Goal: Task Accomplishment & Management: Complete application form

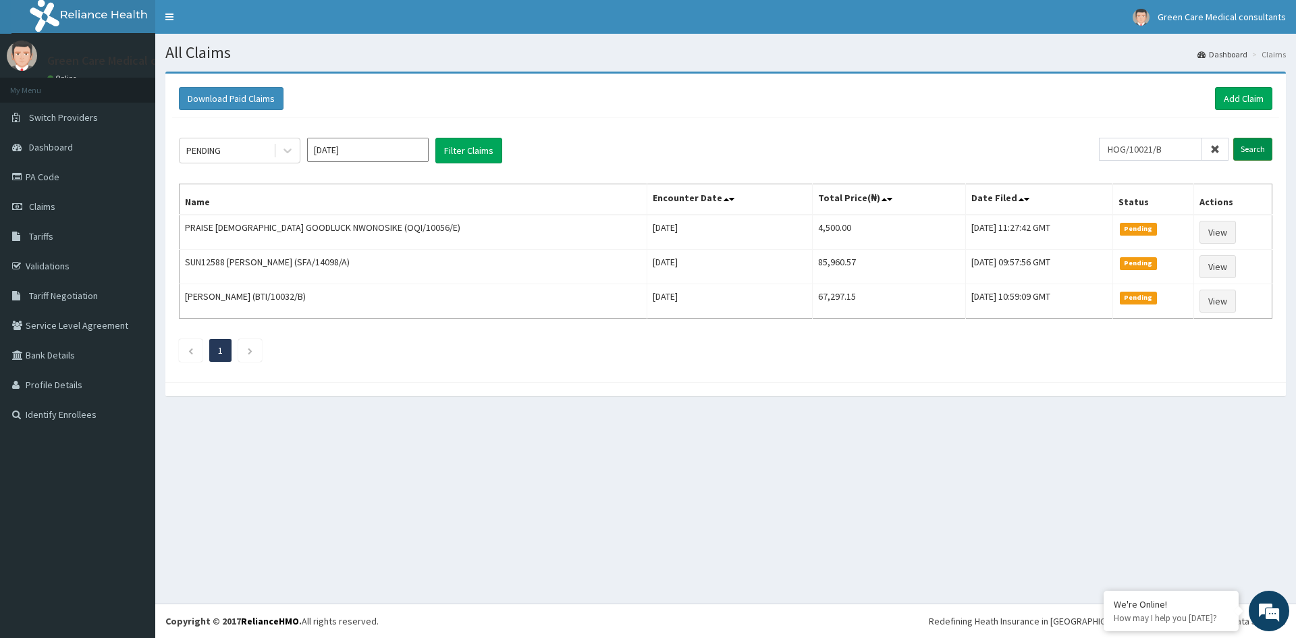
type input "HOG/10021/B"
click at [1255, 149] on input "Search" at bounding box center [1252, 149] width 39 height 23
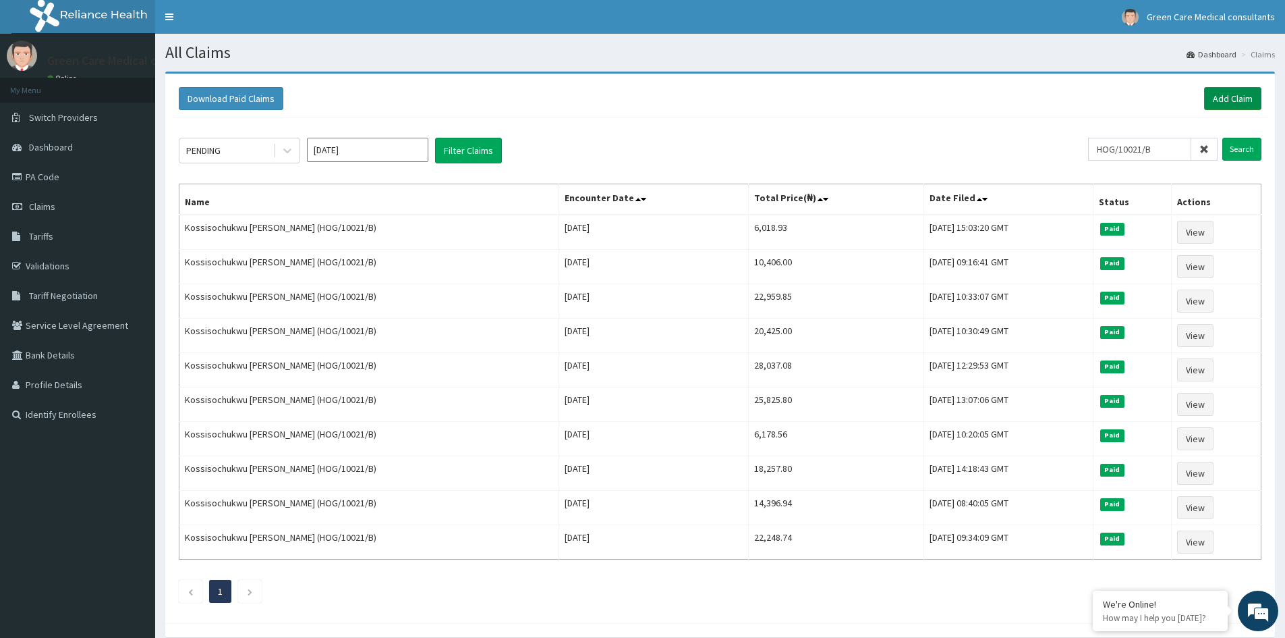
click at [1222, 94] on link "Add Claim" at bounding box center [1232, 98] width 57 height 23
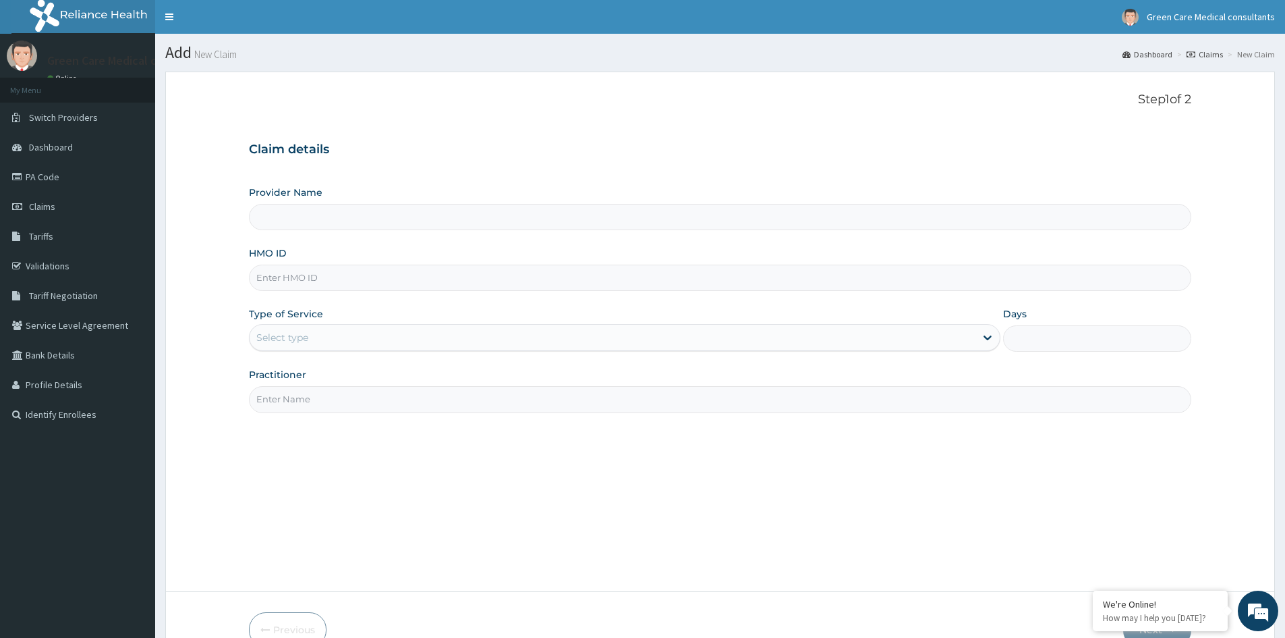
click at [345, 279] on input "HMO ID" at bounding box center [720, 278] width 943 height 26
type input "Green Care Medical Consultants"
type input "HOG/10021/B"
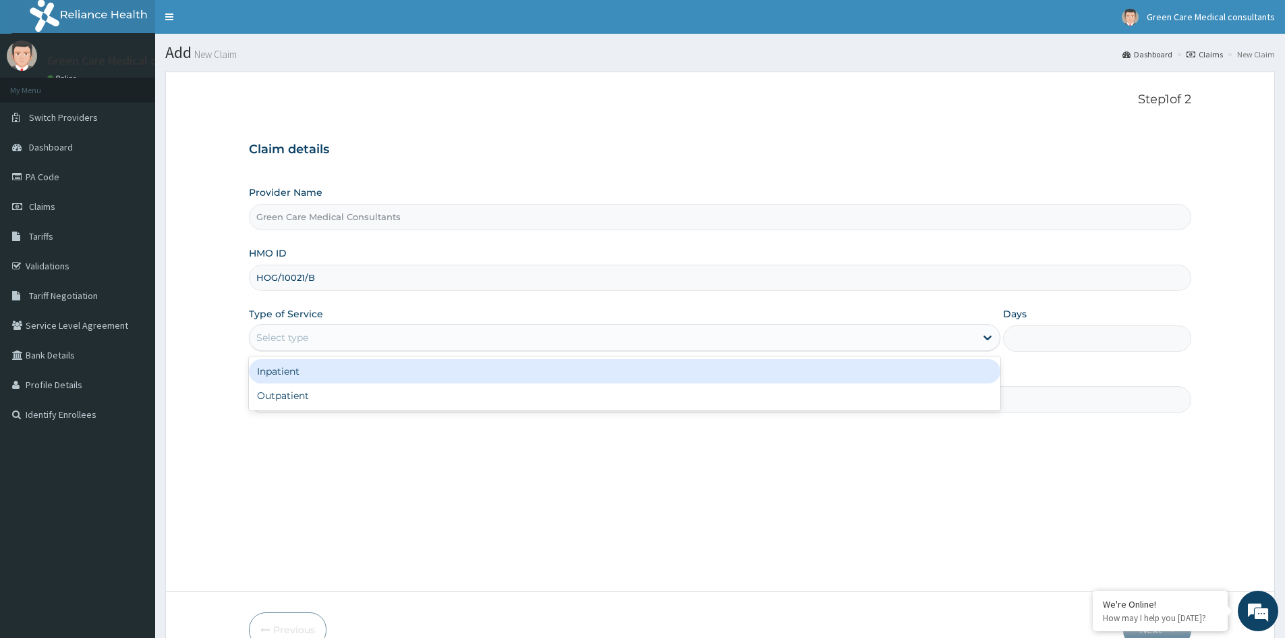
click at [402, 342] on div "Select type" at bounding box center [625, 337] width 752 height 27
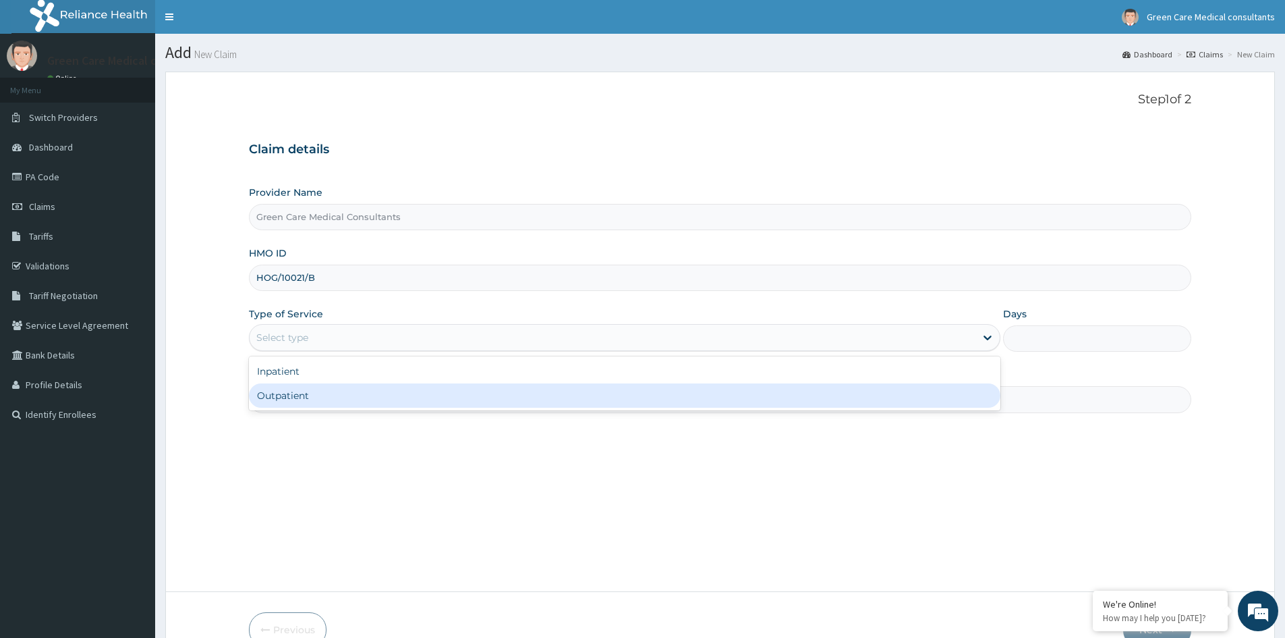
click at [335, 385] on div "Outpatient" at bounding box center [625, 395] width 752 height 24
type input "1"
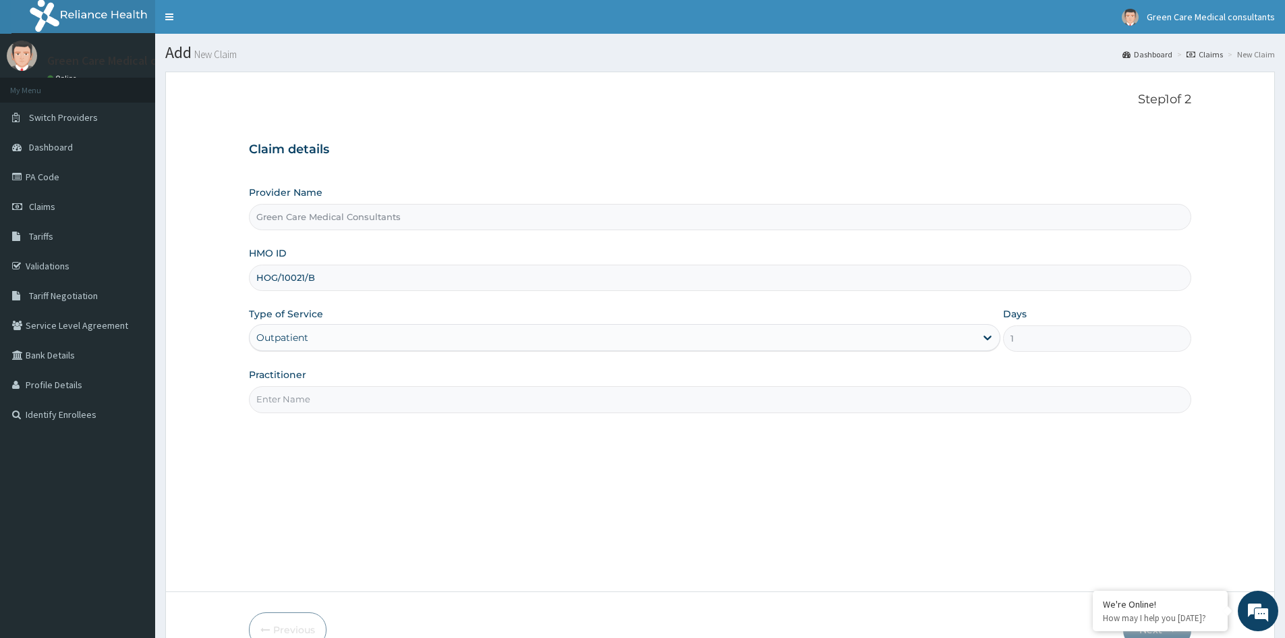
click at [362, 393] on input "Practitioner" at bounding box center [720, 399] width 943 height 26
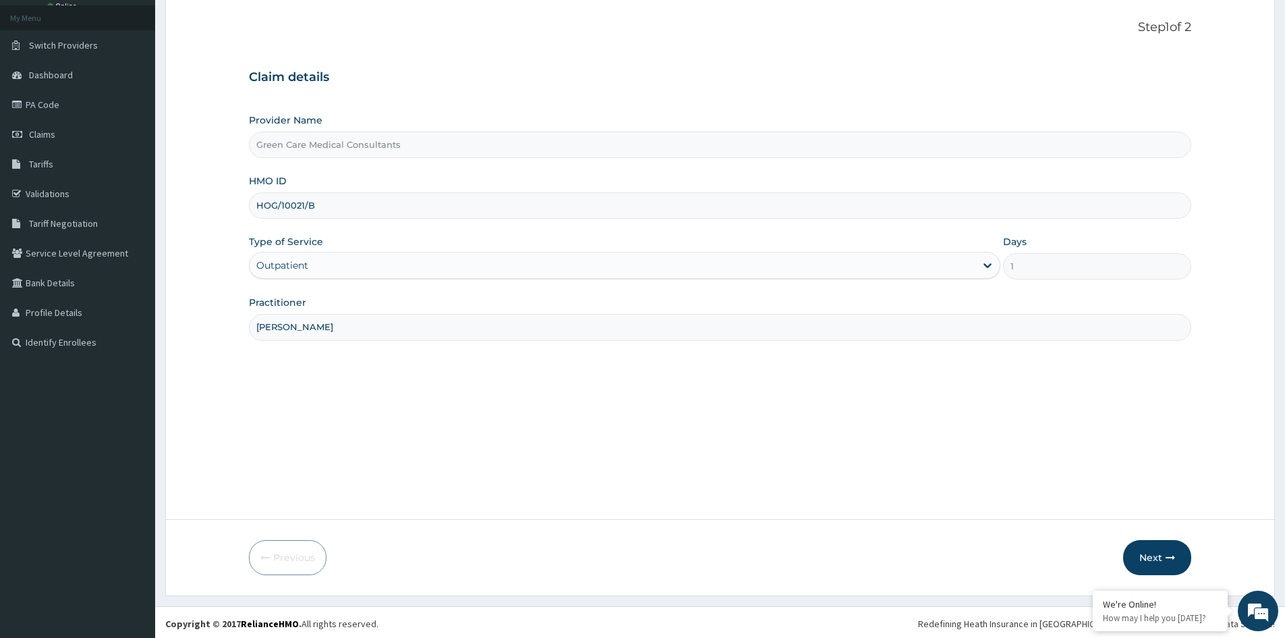
scroll to position [75, 0]
type input "[PERSON_NAME]"
click at [1158, 547] on button "Next" at bounding box center [1158, 554] width 68 height 35
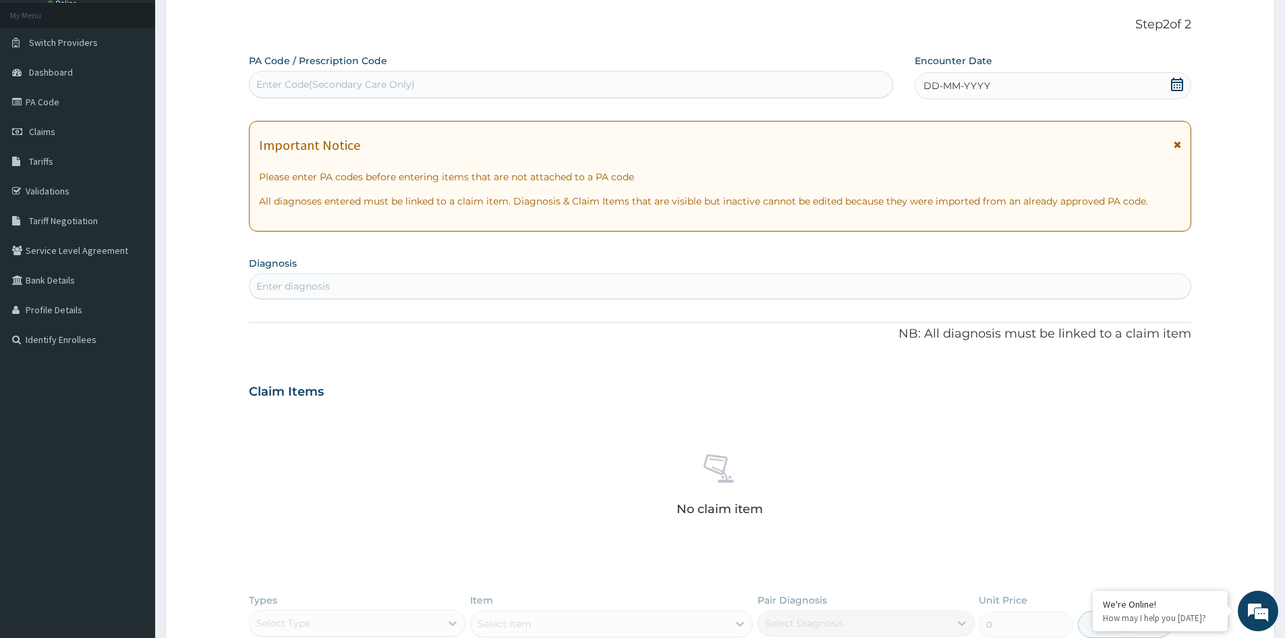
click at [1178, 86] on icon at bounding box center [1177, 84] width 13 height 13
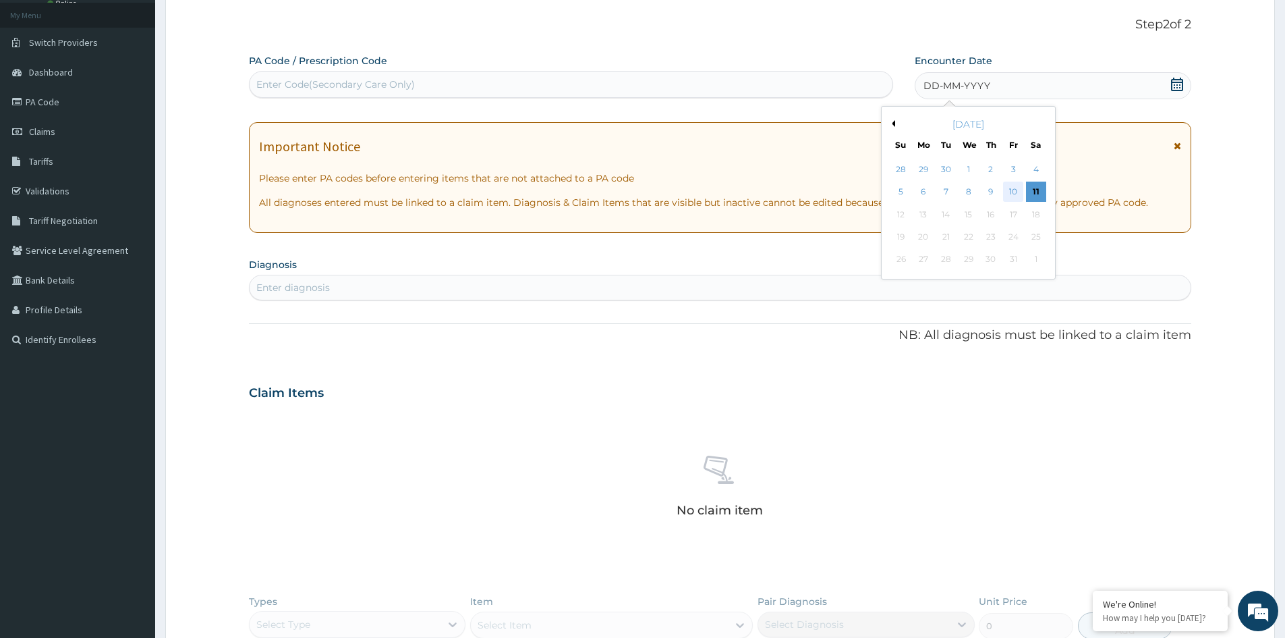
click at [1011, 193] on div "10" at bounding box center [1014, 192] width 20 height 20
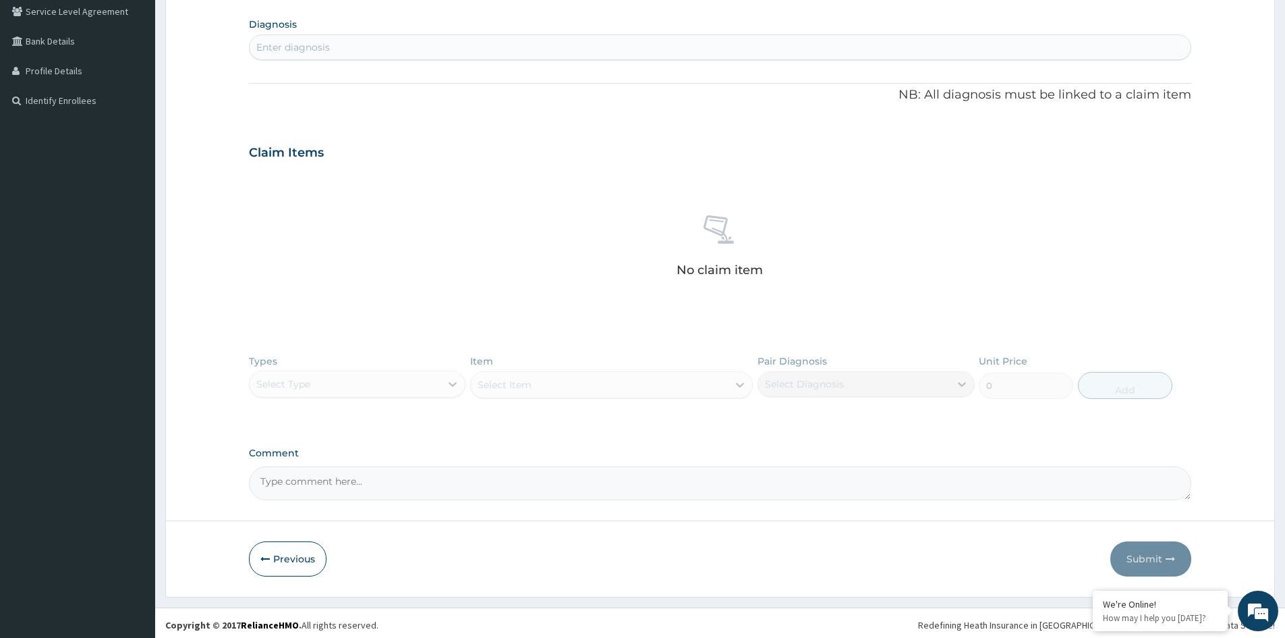
scroll to position [318, 0]
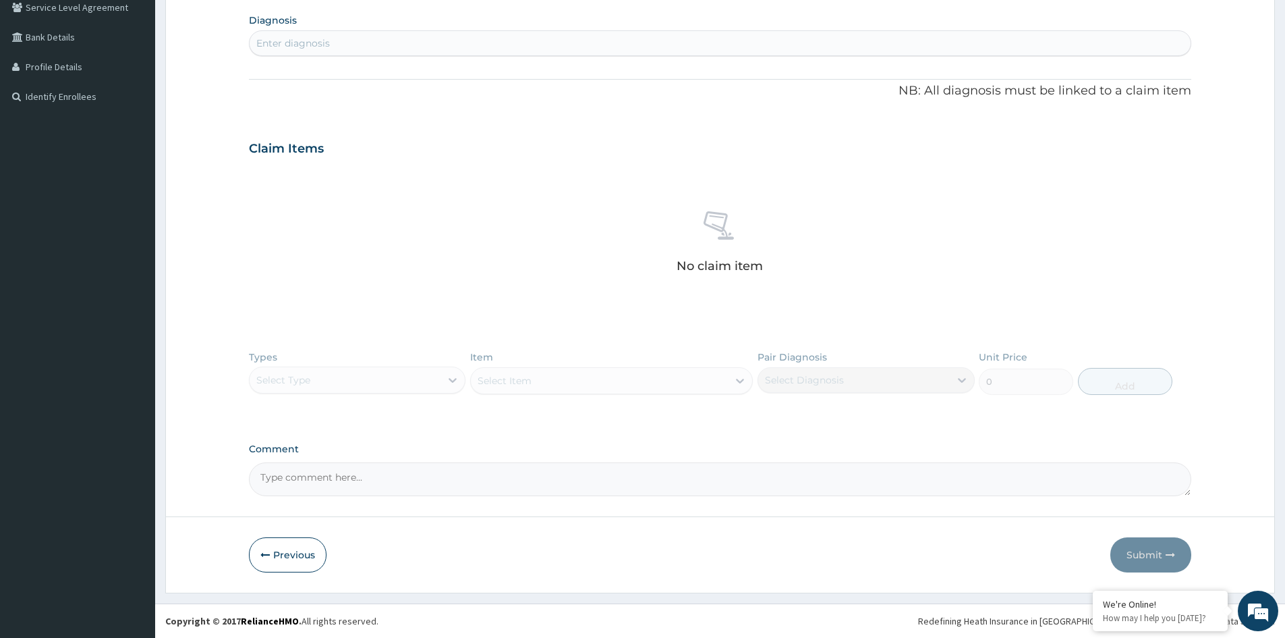
click at [257, 42] on div "Enter diagnosis" at bounding box center [293, 42] width 74 height 13
type input "[MEDICAL_DATA]"
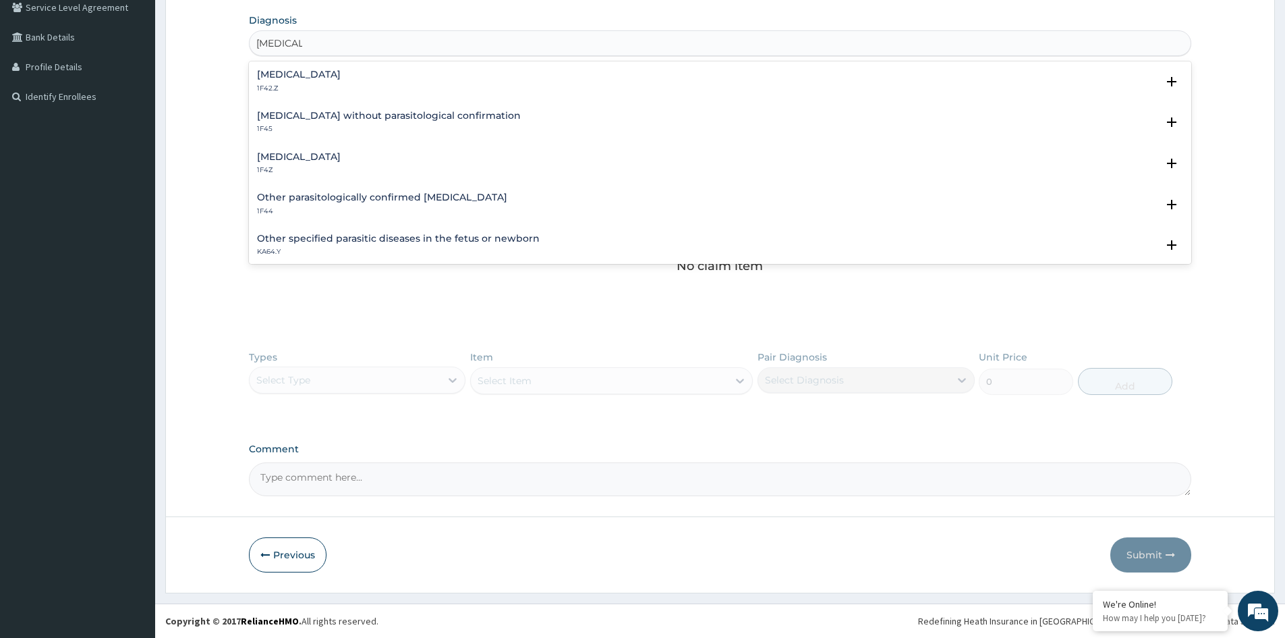
click at [341, 71] on h4 "[MEDICAL_DATA]" at bounding box center [299, 75] width 84 height 10
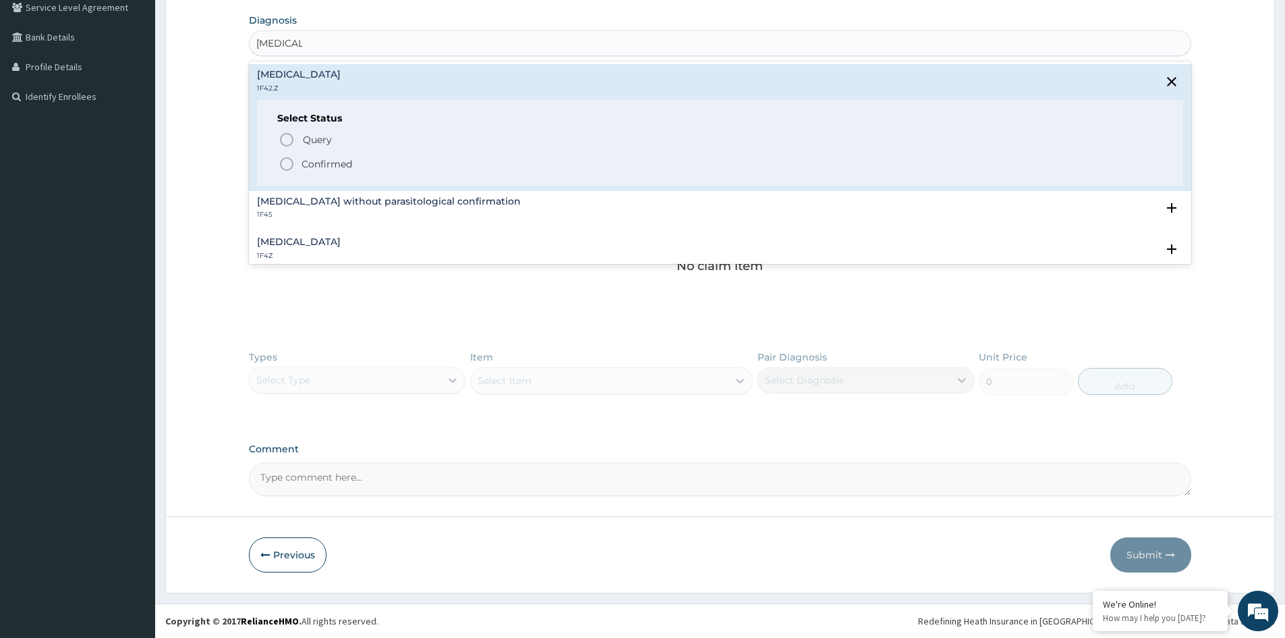
click at [317, 156] on span "Confirmed" at bounding box center [721, 164] width 885 height 16
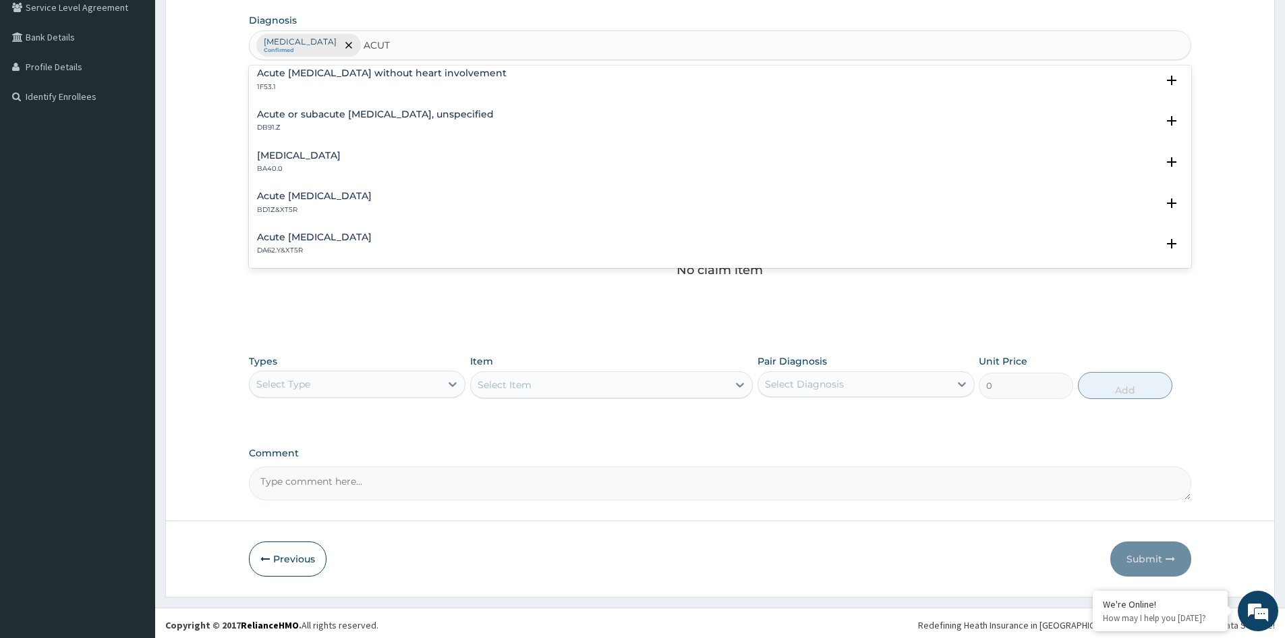
scroll to position [810, 0]
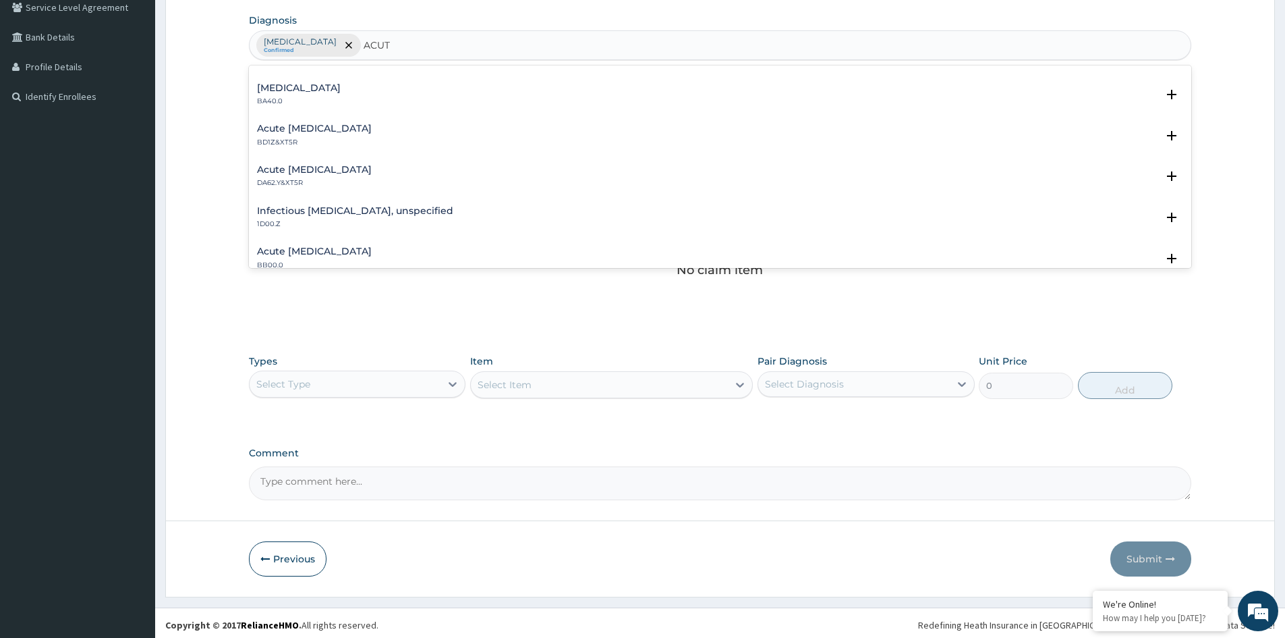
type input "ACUT"
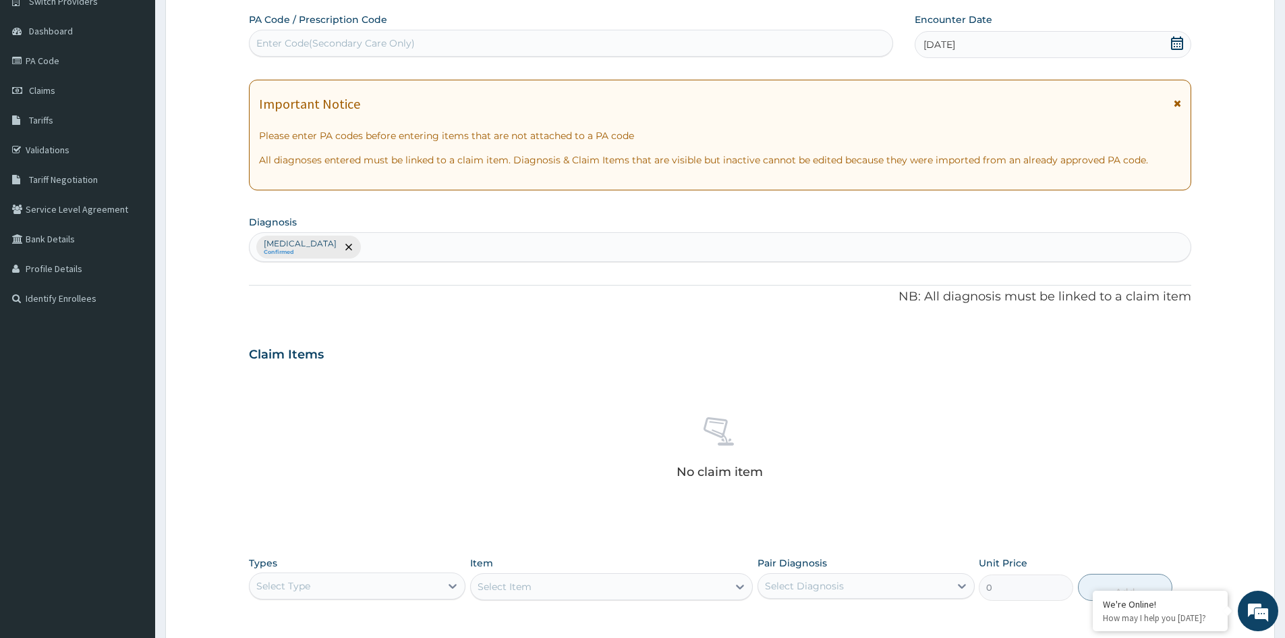
scroll to position [115, 0]
type input "ACUT"
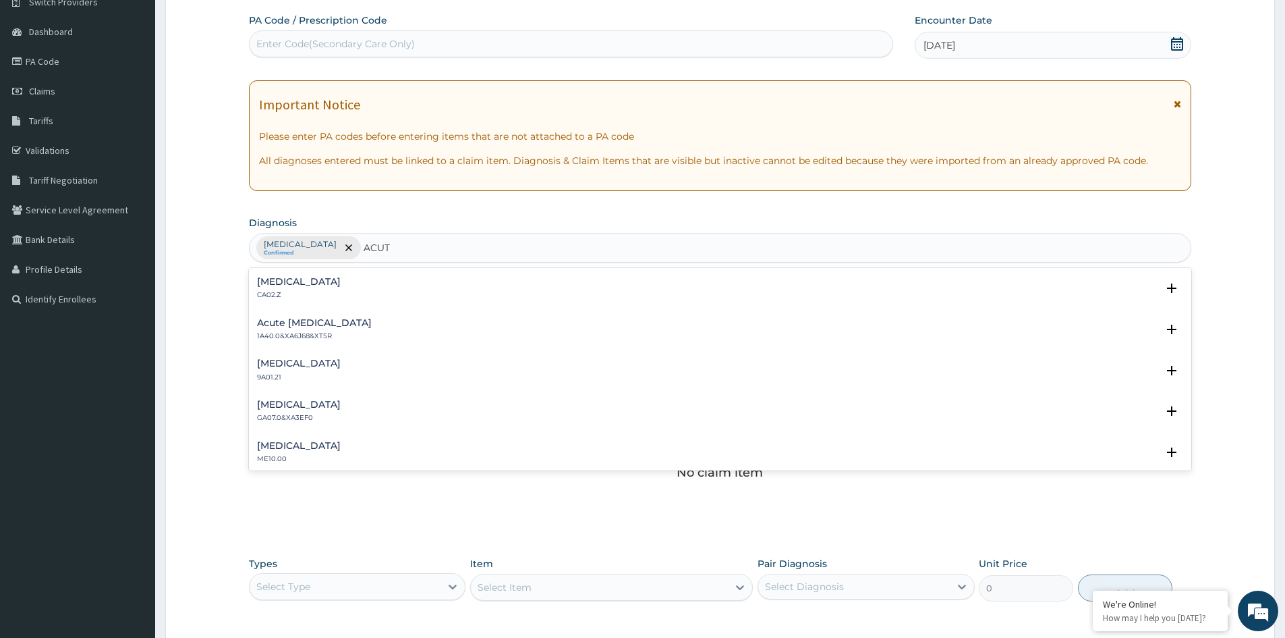
scroll to position [1350, 0]
click at [399, 404] on h4 "Acute [MEDICAL_DATA], site unspecified" at bounding box center [355, 405] width 197 height 10
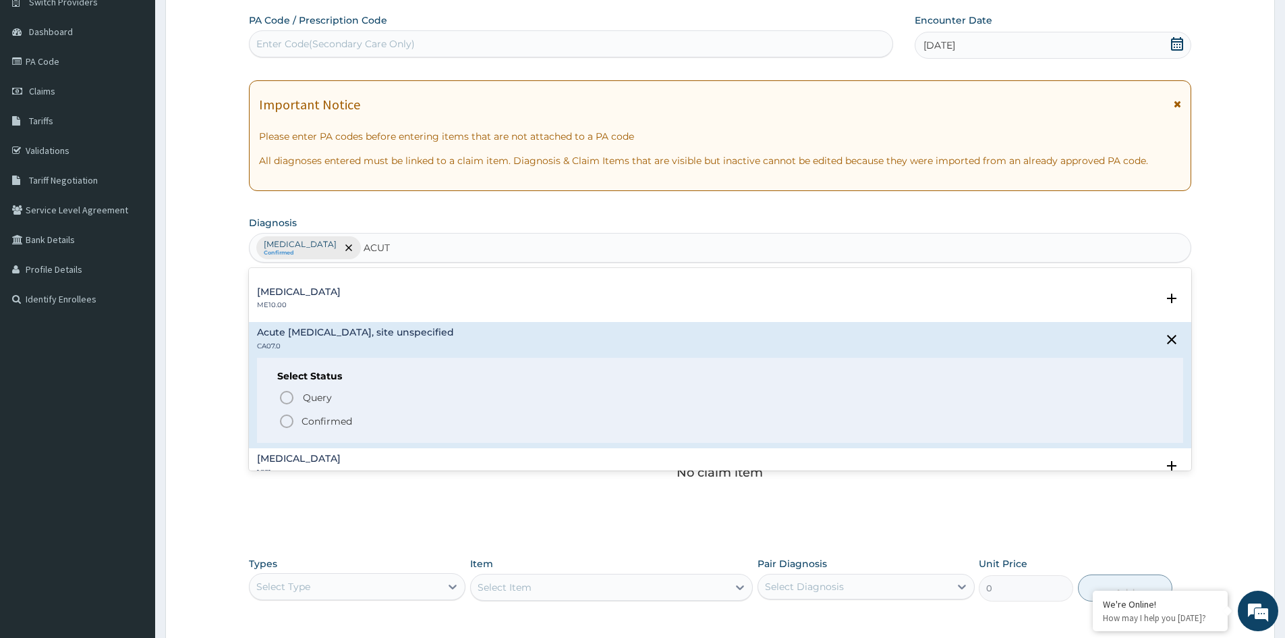
scroll to position [1485, 0]
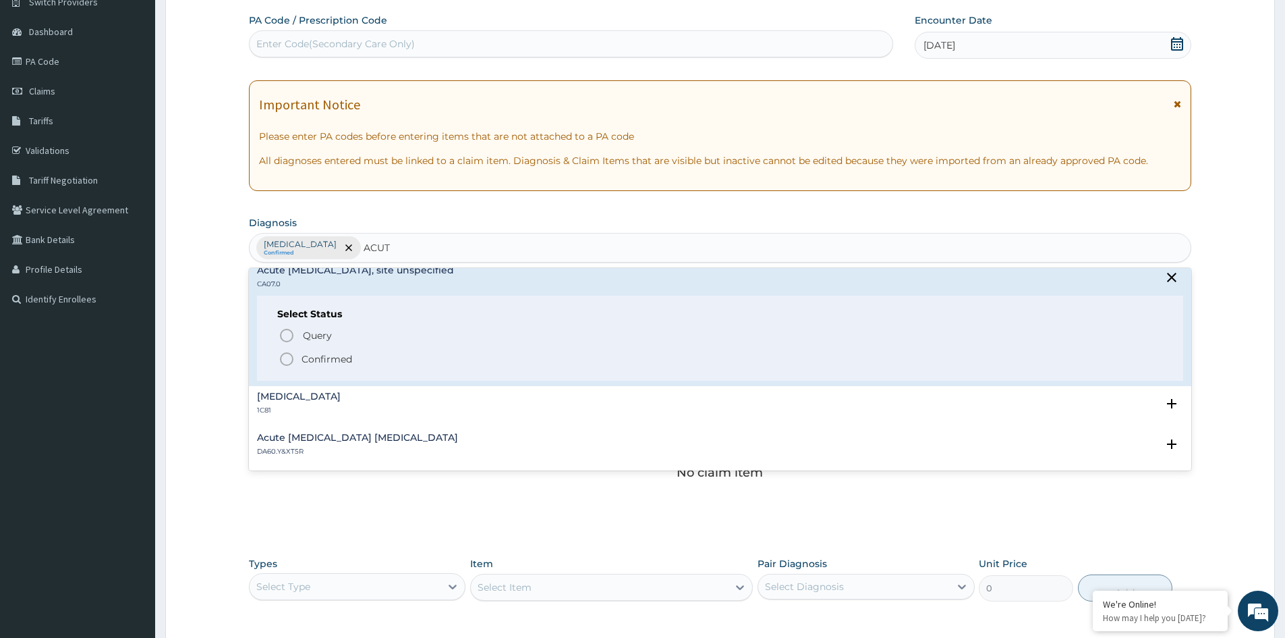
click at [337, 358] on p "Confirmed" at bounding box center [327, 358] width 51 height 13
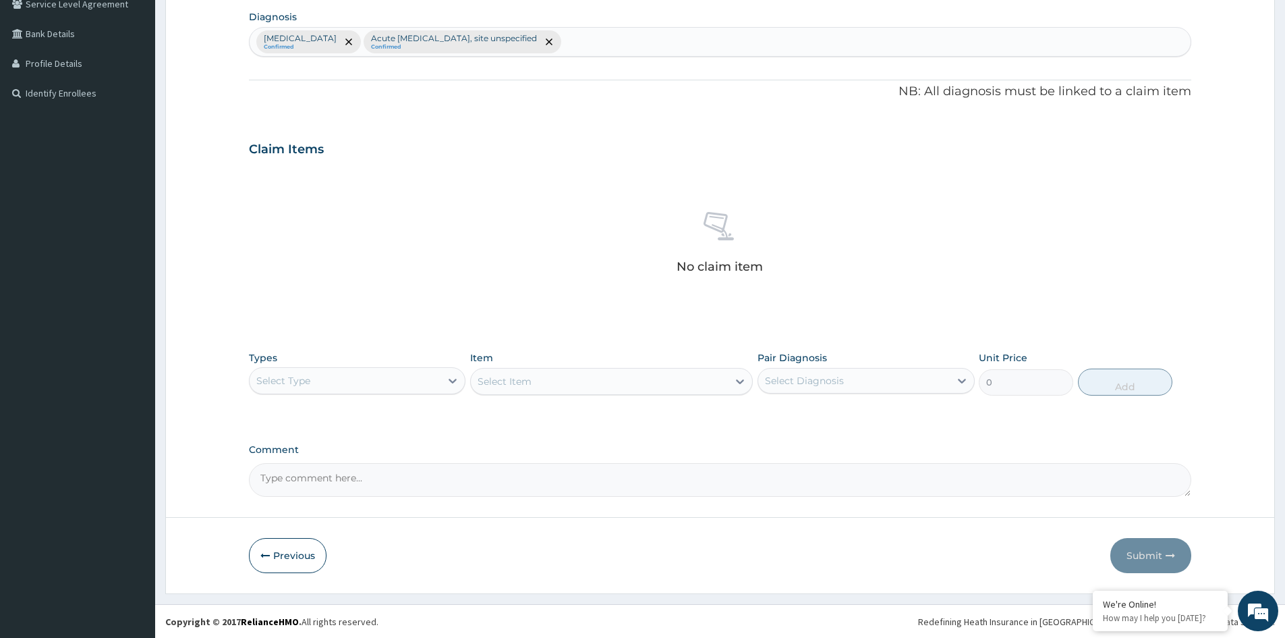
scroll to position [322, 0]
click at [400, 378] on div "Select Type" at bounding box center [345, 380] width 191 height 22
click at [316, 458] on div "Procedures" at bounding box center [357, 462] width 217 height 24
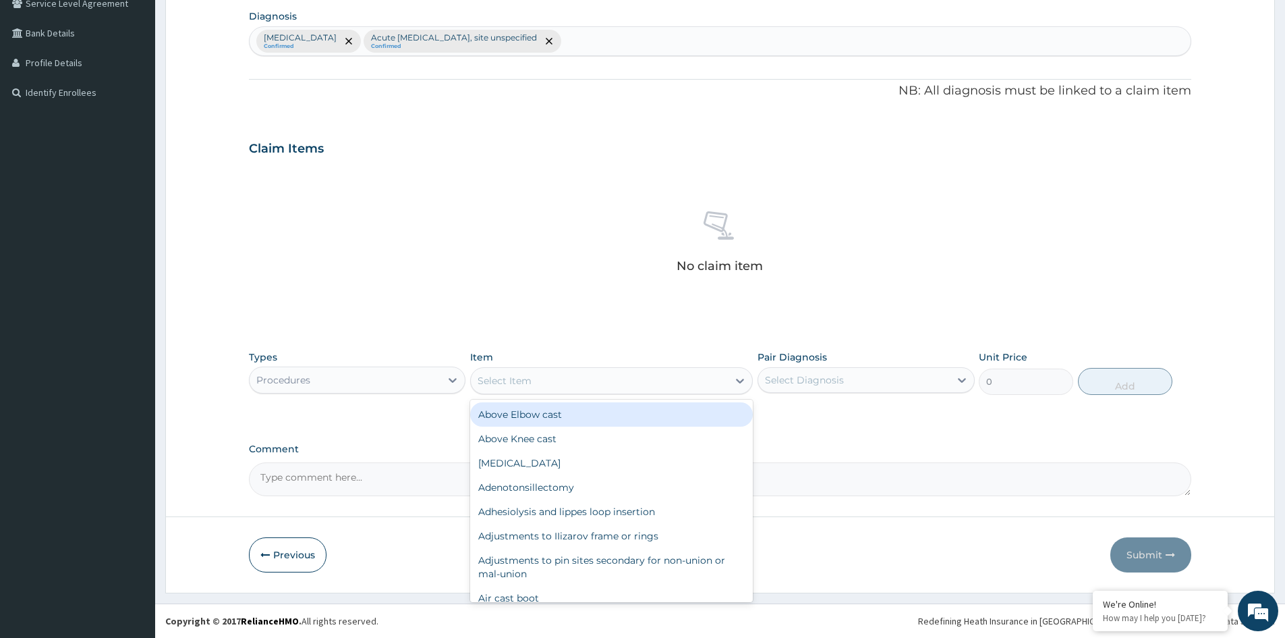
click at [686, 386] on div "Select Item" at bounding box center [599, 381] width 257 height 22
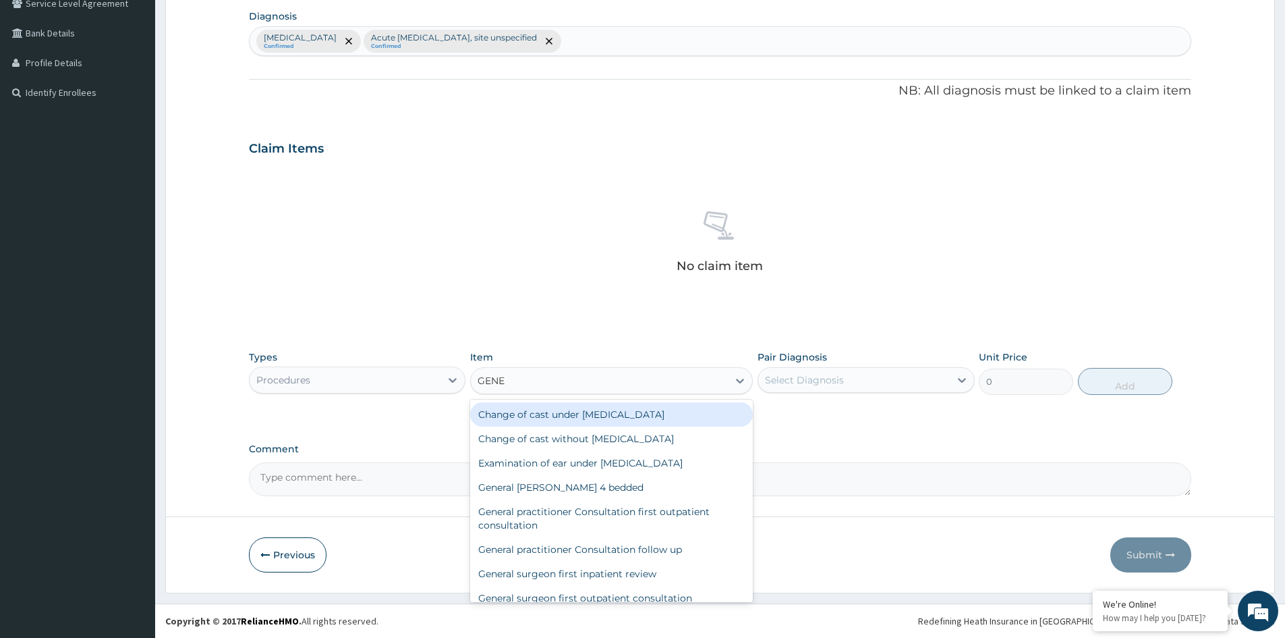
type input "GENER"
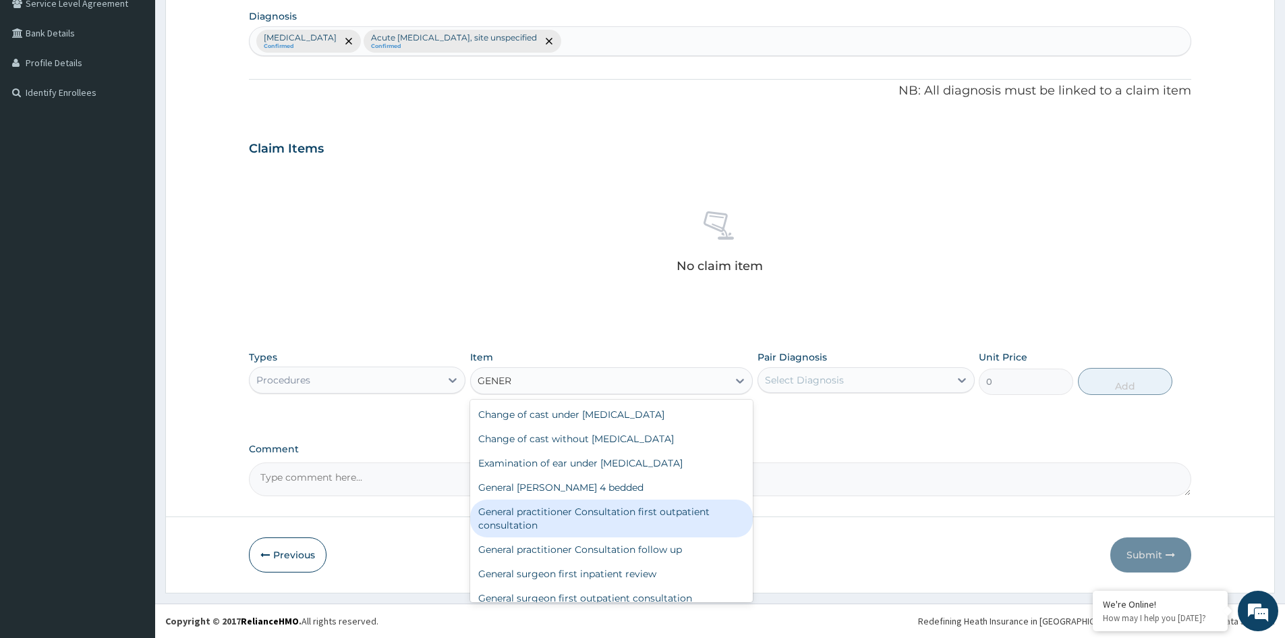
drag, startPoint x: 661, startPoint y: 520, endPoint x: 717, endPoint y: 497, distance: 60.5
click at [664, 520] on div "General practitioner Consultation first outpatient consultation" at bounding box center [611, 518] width 283 height 38
type input "3547.5"
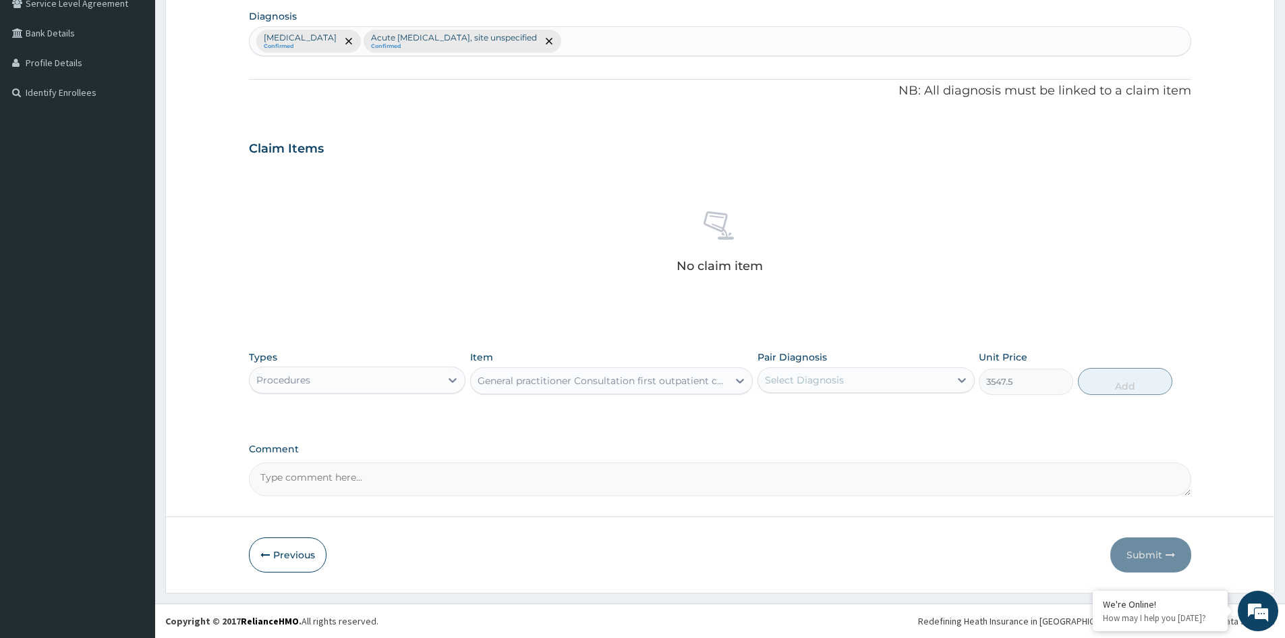
drag, startPoint x: 894, startPoint y: 381, endPoint x: 874, endPoint y: 381, distance: 20.2
click at [894, 381] on div "Select Diagnosis" at bounding box center [853, 380] width 191 height 22
drag, startPoint x: 815, startPoint y: 413, endPoint x: 821, endPoint y: 419, distance: 8.1
click at [819, 416] on label "[MEDICAL_DATA]" at bounding box center [822, 412] width 84 height 13
checkbox input "true"
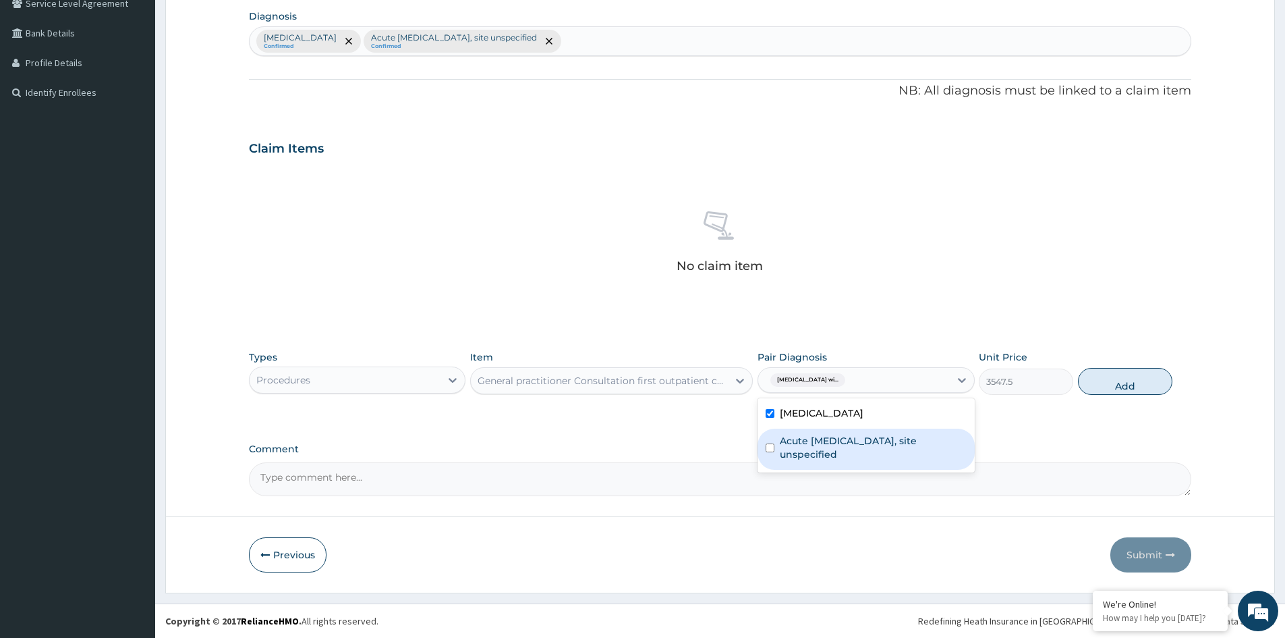
drag, startPoint x: 820, startPoint y: 453, endPoint x: 945, endPoint y: 418, distance: 130.5
click at [835, 456] on label "Acute [MEDICAL_DATA], site unspecified" at bounding box center [873, 447] width 186 height 27
checkbox input "true"
click at [1121, 383] on button "Add" at bounding box center [1125, 381] width 94 height 27
type input "0"
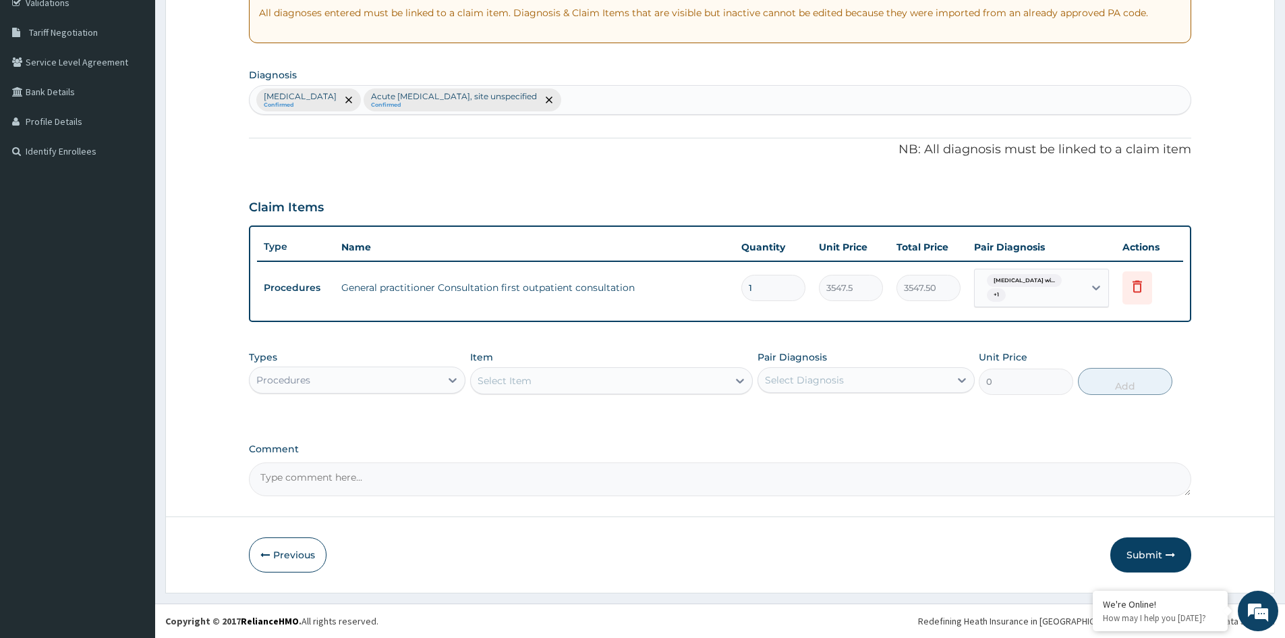
scroll to position [263, 0]
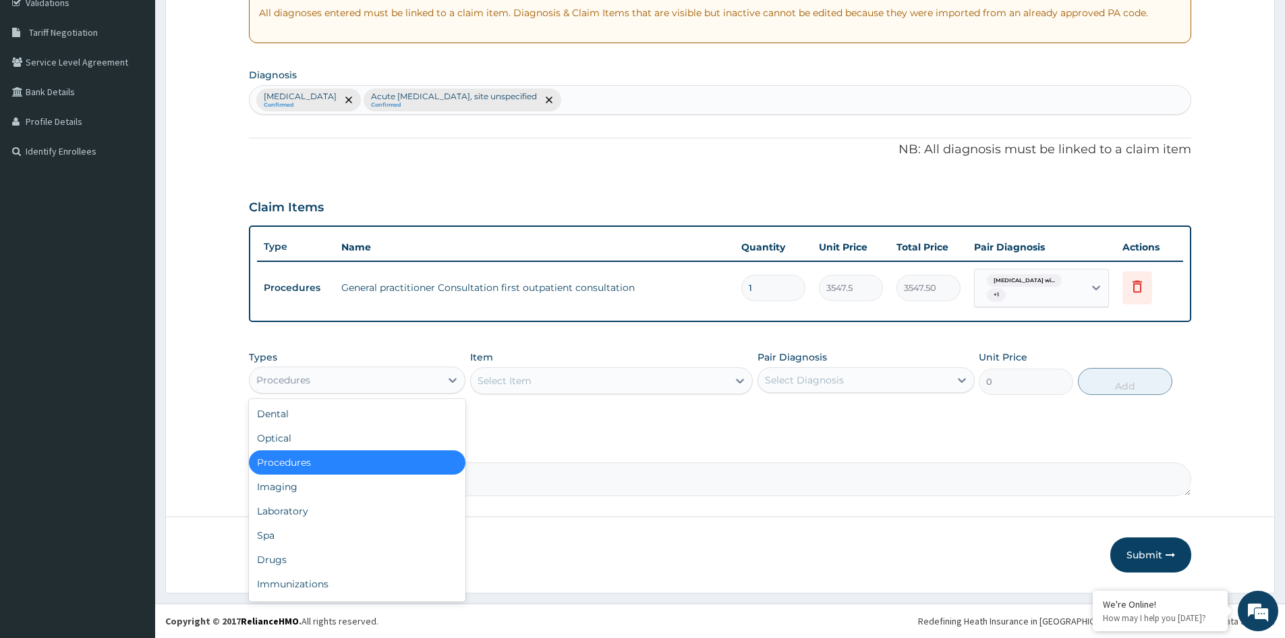
click at [385, 385] on div "Procedures" at bounding box center [345, 380] width 191 height 22
click at [286, 508] on div "Laboratory" at bounding box center [357, 511] width 217 height 24
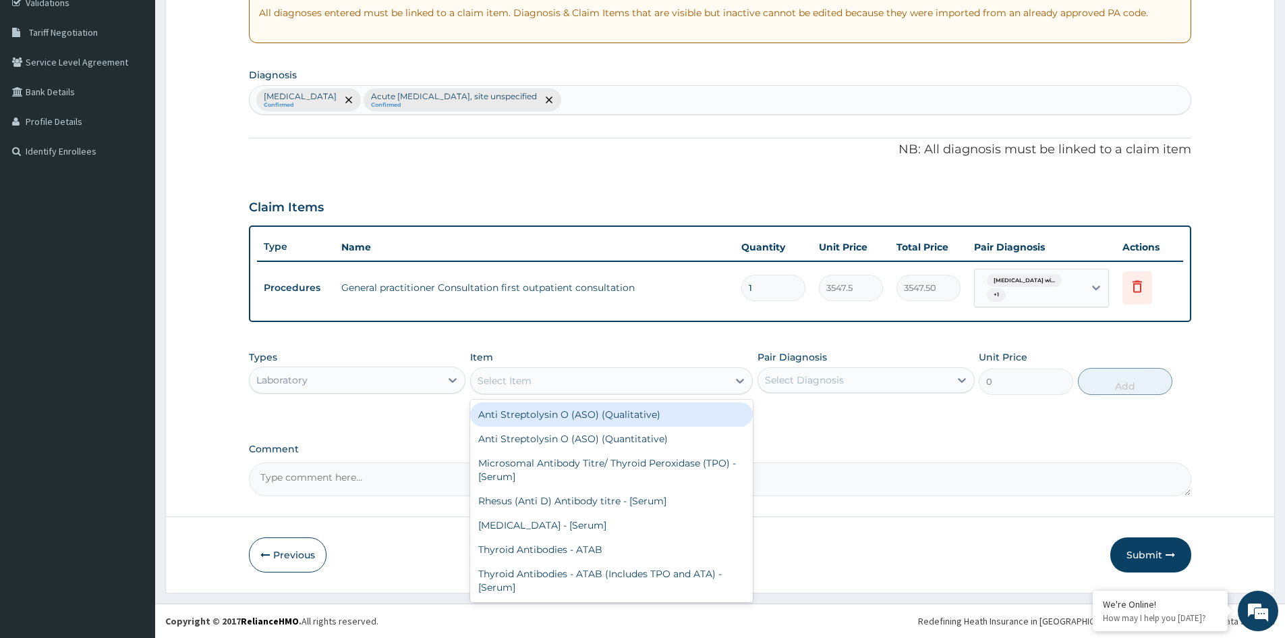
click at [678, 389] on div "Select Item" at bounding box center [599, 381] width 257 height 22
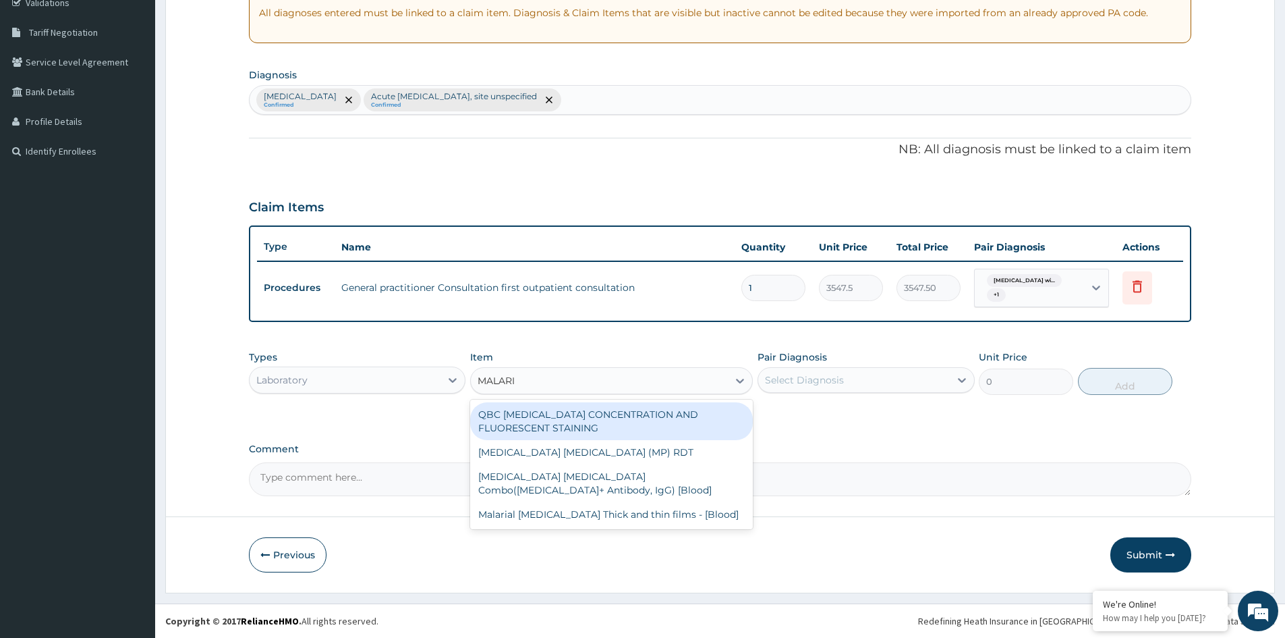
type input "[MEDICAL_DATA]"
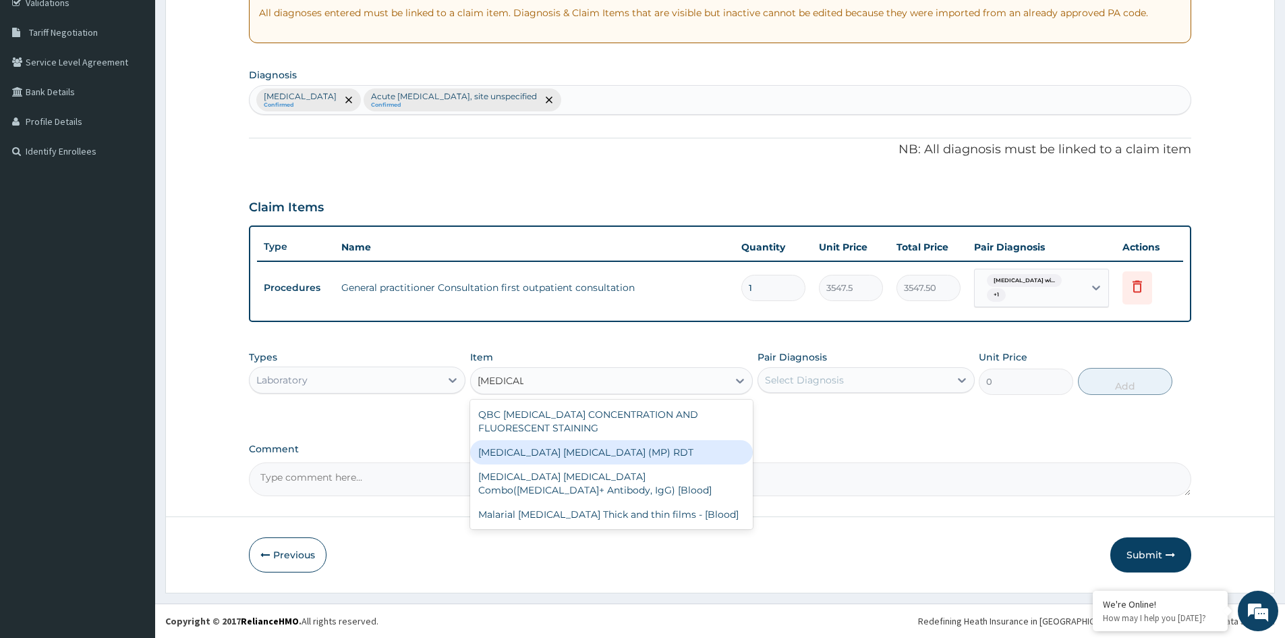
drag, startPoint x: 592, startPoint y: 449, endPoint x: 792, endPoint y: 383, distance: 209.5
click at [601, 446] on div "[MEDICAL_DATA] [MEDICAL_DATA] (MP) RDT" at bounding box center [611, 452] width 283 height 24
type input "1612.5"
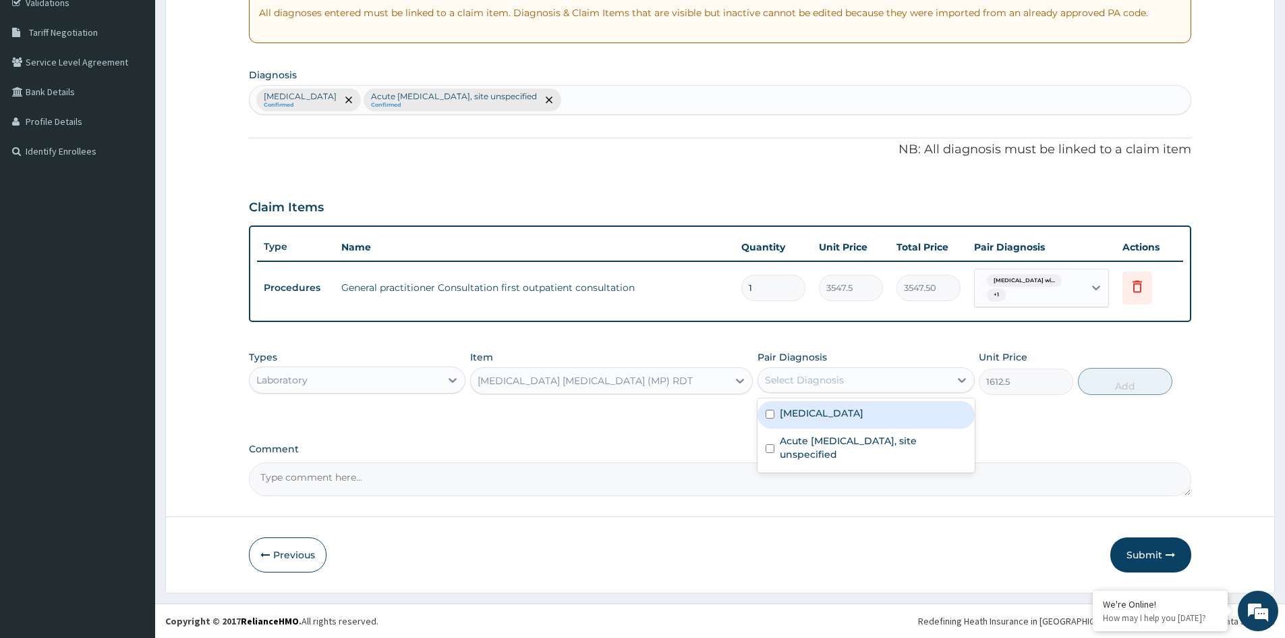
click at [824, 370] on div "Select Diagnosis" at bounding box center [853, 380] width 191 height 22
drag, startPoint x: 814, startPoint y: 425, endPoint x: 907, endPoint y: 404, distance: 94.8
click at [852, 419] on label "[MEDICAL_DATA]" at bounding box center [822, 412] width 84 height 13
checkbox input "true"
drag, startPoint x: 1115, startPoint y: 385, endPoint x: 1012, endPoint y: 404, distance: 105.0
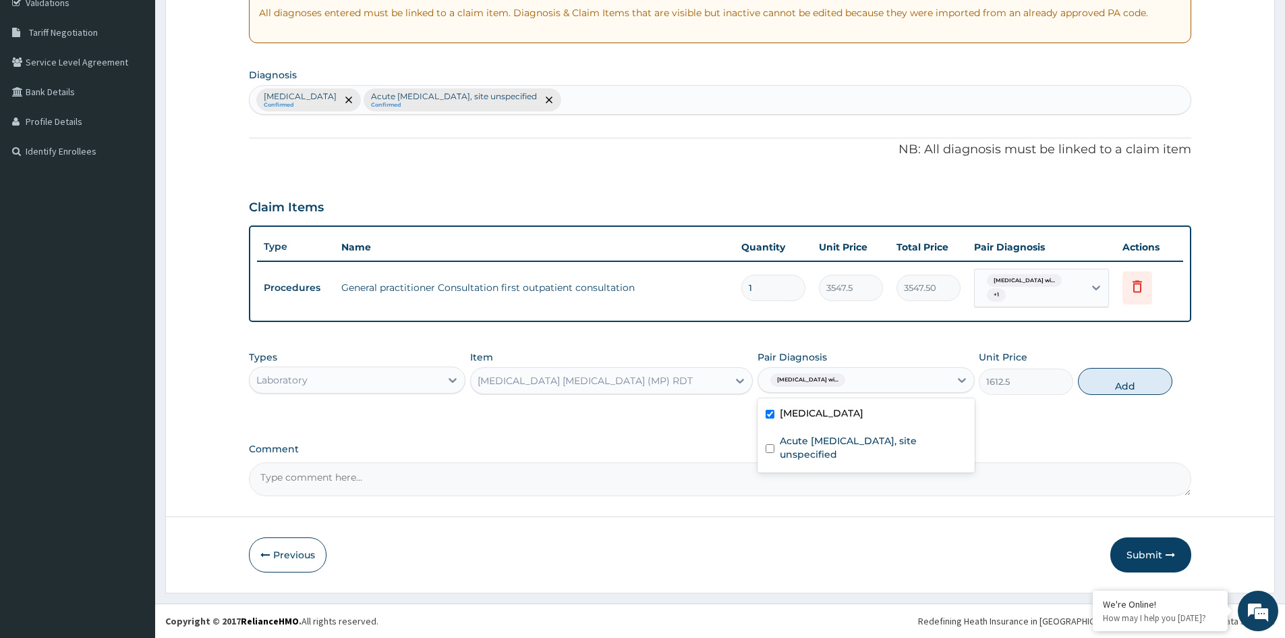
click at [1105, 385] on button "Add" at bounding box center [1125, 381] width 94 height 27
type input "0"
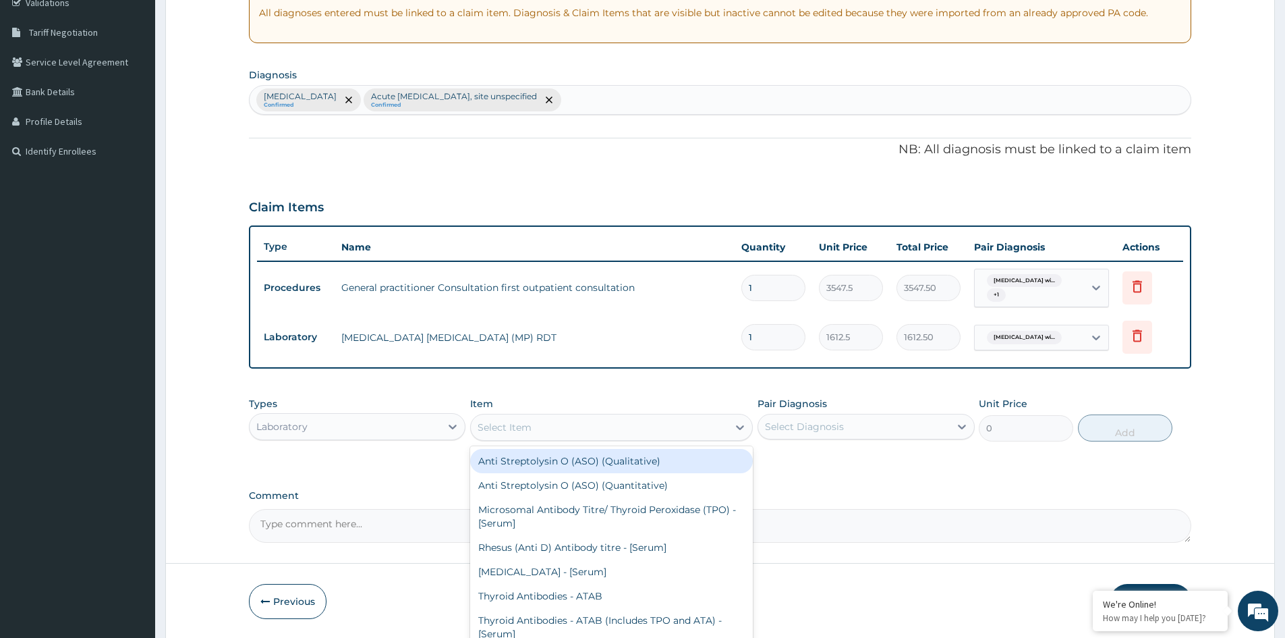
click at [599, 432] on div "Select Item" at bounding box center [599, 427] width 257 height 22
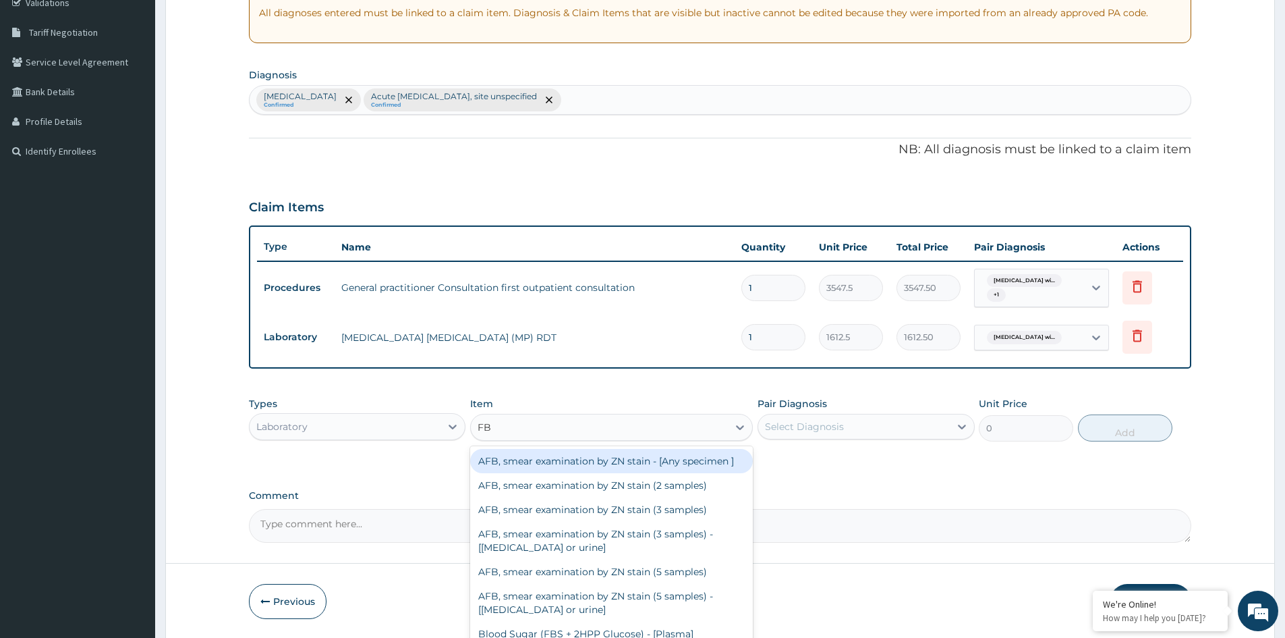
type input "FBC"
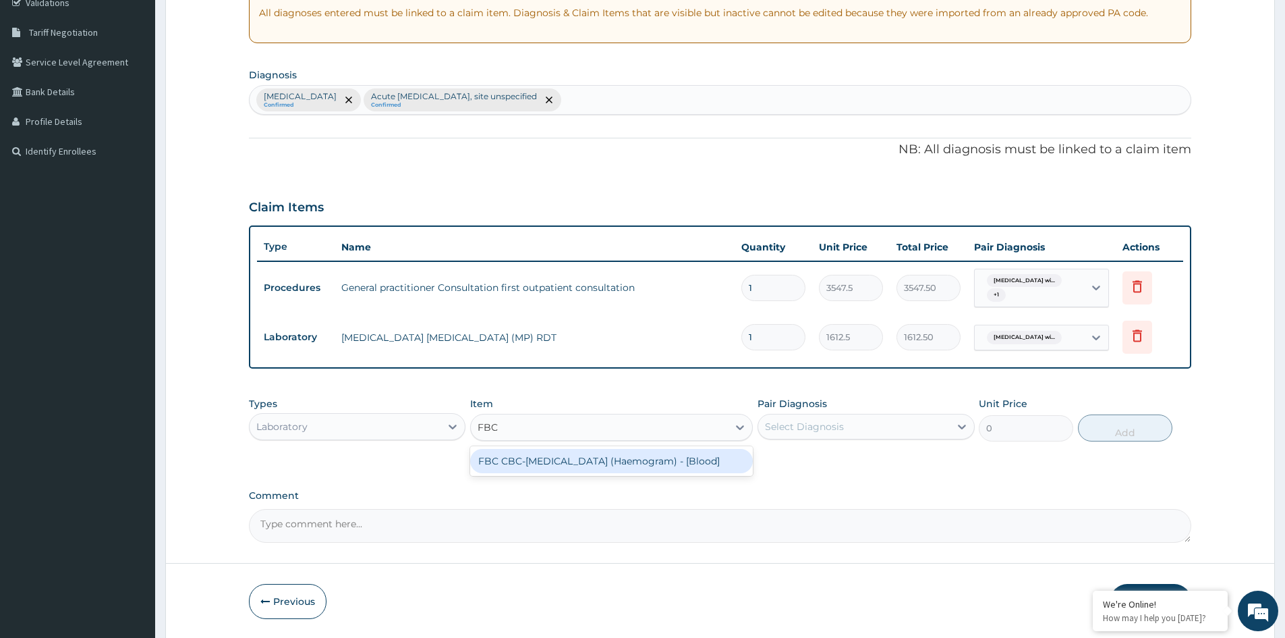
drag, startPoint x: 620, startPoint y: 459, endPoint x: 764, endPoint y: 432, distance: 146.2
click at [632, 459] on div "FBC CBC-[MEDICAL_DATA] (Haemogram) - [Blood]" at bounding box center [611, 461] width 283 height 24
type input "4300"
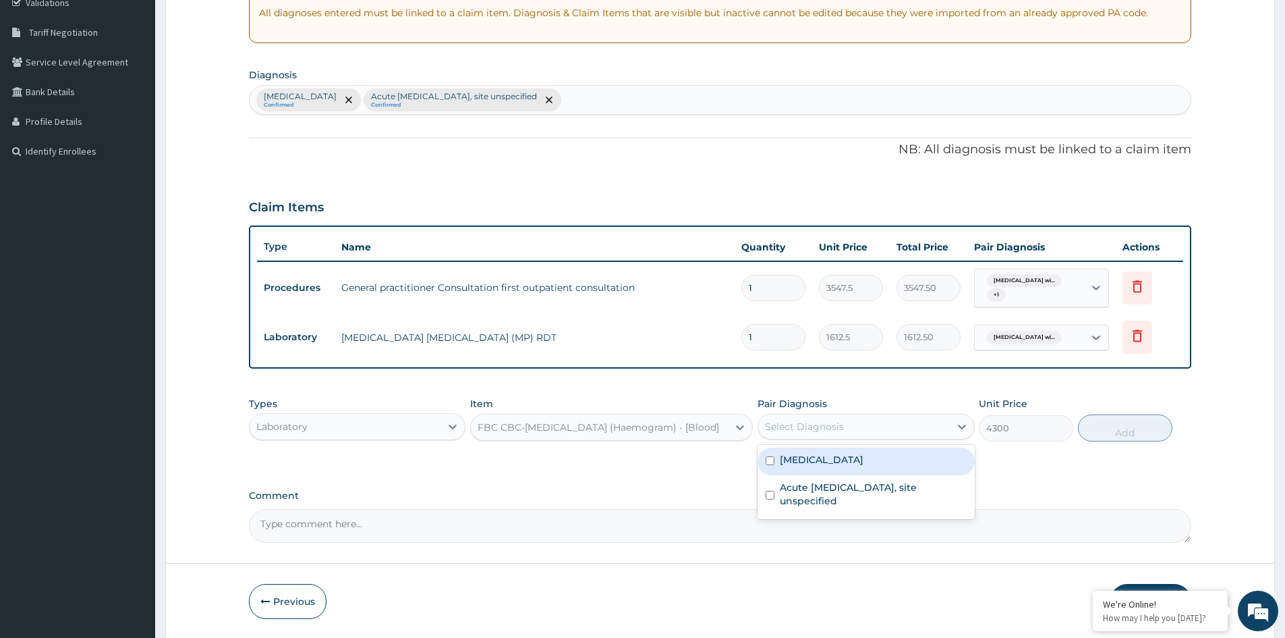
drag, startPoint x: 802, startPoint y: 422, endPoint x: 799, endPoint y: 447, distance: 25.9
click at [804, 425] on div "Select Diagnosis" at bounding box center [804, 426] width 79 height 13
drag, startPoint x: 802, startPoint y: 462, endPoint x: 809, endPoint y: 484, distance: 23.9
click at [802, 462] on label "[MEDICAL_DATA]" at bounding box center [822, 459] width 84 height 13
checkbox input "true"
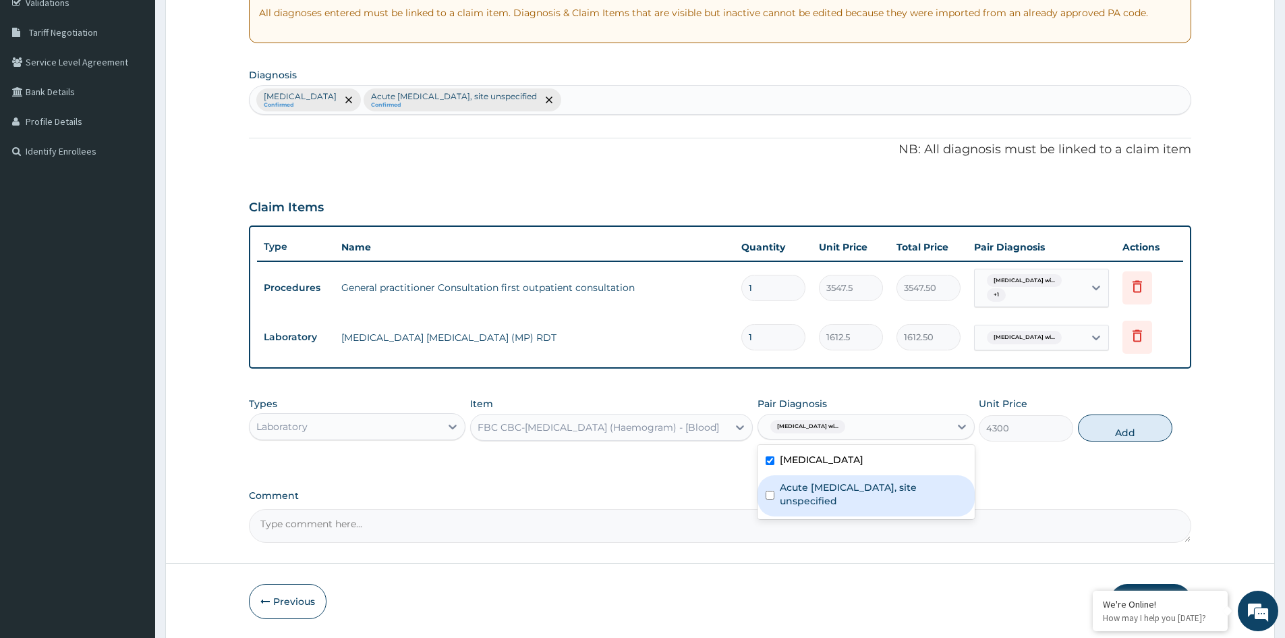
drag, startPoint x: 810, startPoint y: 497, endPoint x: 926, endPoint y: 485, distance: 116.7
click at [811, 497] on label "Acute [MEDICAL_DATA], site unspecified" at bounding box center [873, 493] width 186 height 27
checkbox input "true"
click at [1142, 427] on button "Add" at bounding box center [1125, 427] width 94 height 27
type input "0"
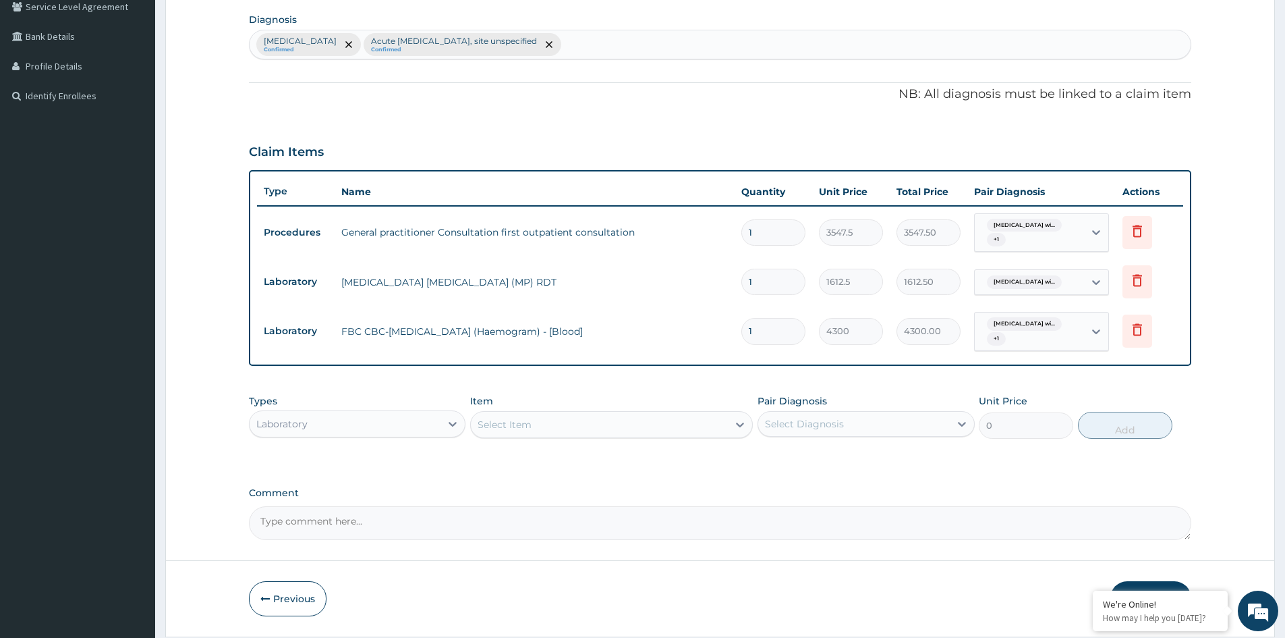
scroll to position [160, 0]
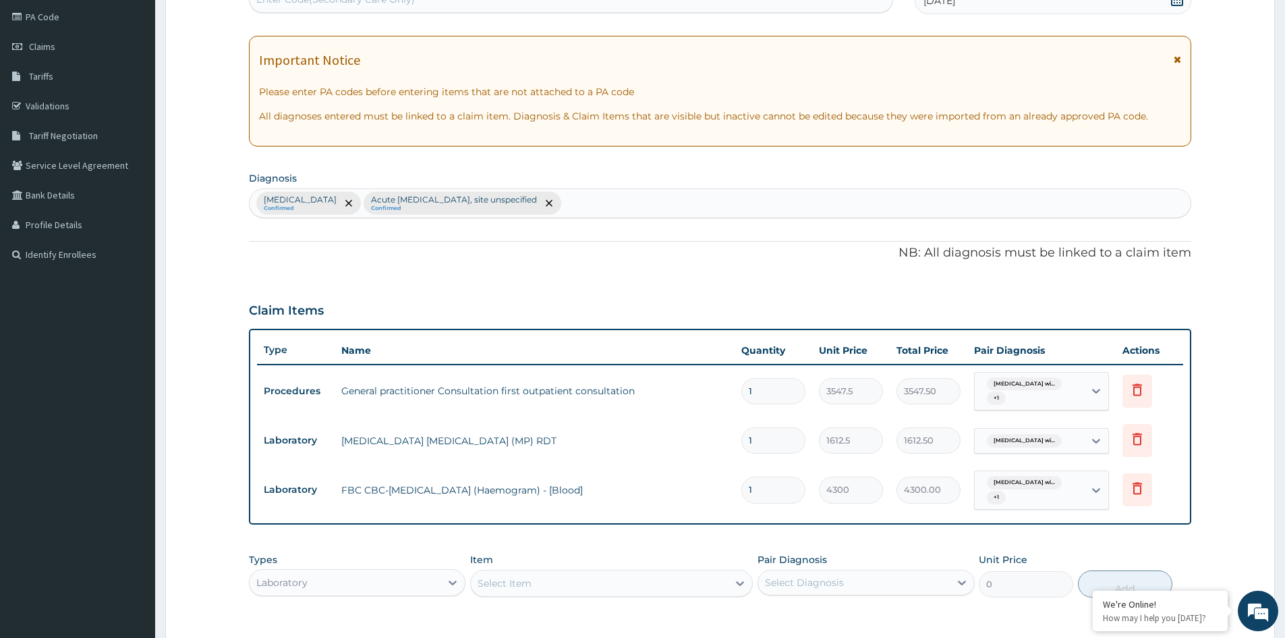
click at [774, 192] on div "[MEDICAL_DATA] Confirmed Acute [MEDICAL_DATA], site unspecified Confirmed" at bounding box center [720, 203] width 941 height 28
type input "WOUND"
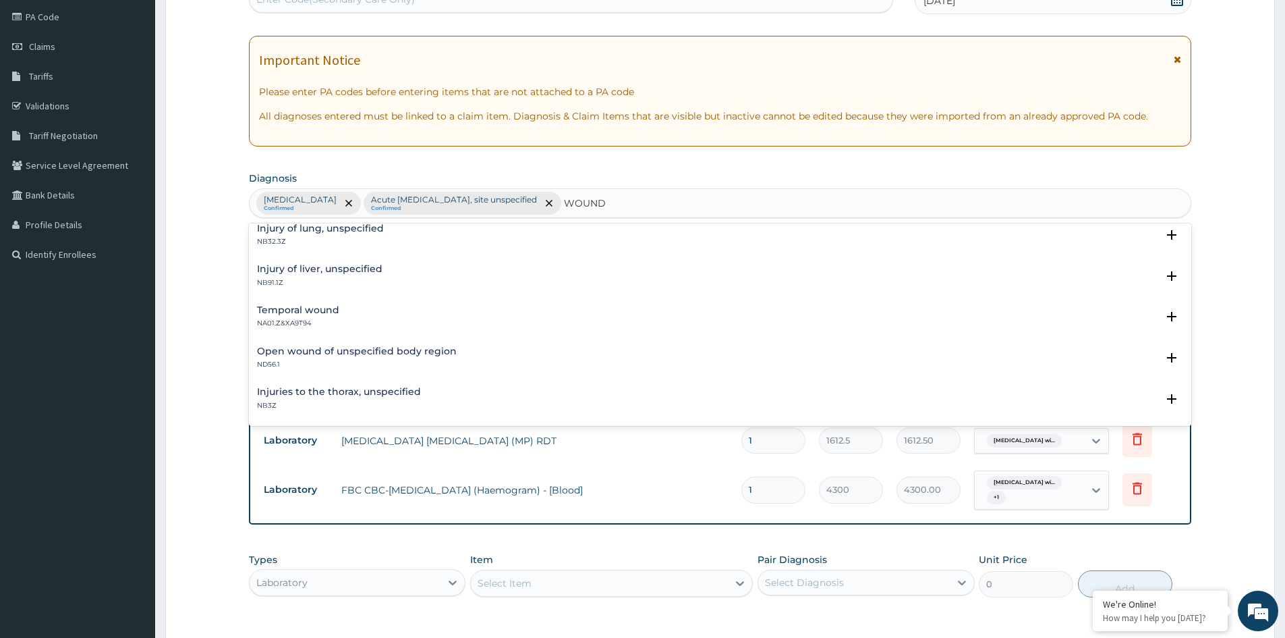
scroll to position [67, 0]
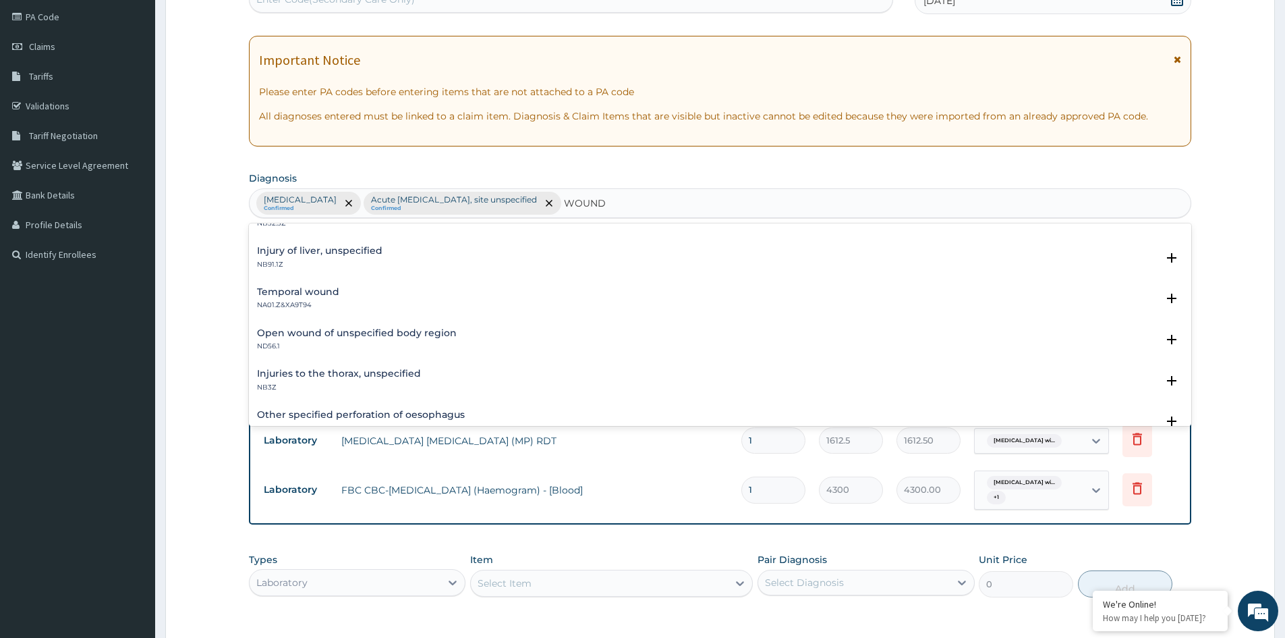
click at [309, 333] on h4 "Open wound of unspecified body region" at bounding box center [357, 333] width 200 height 10
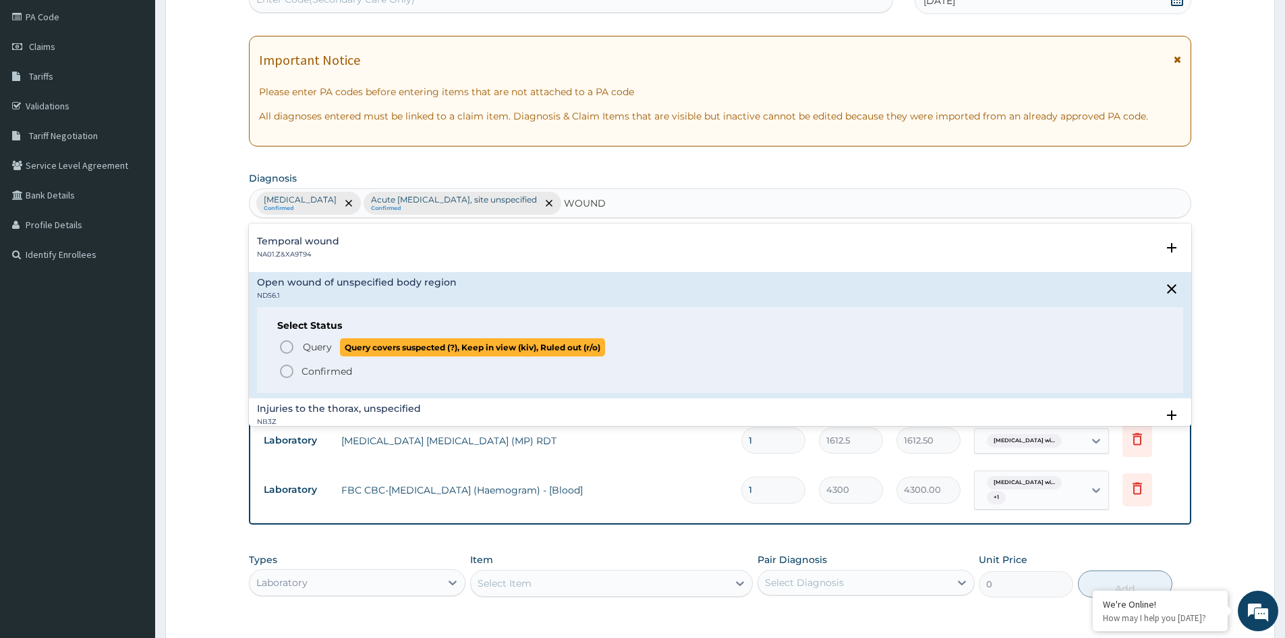
scroll to position [135, 0]
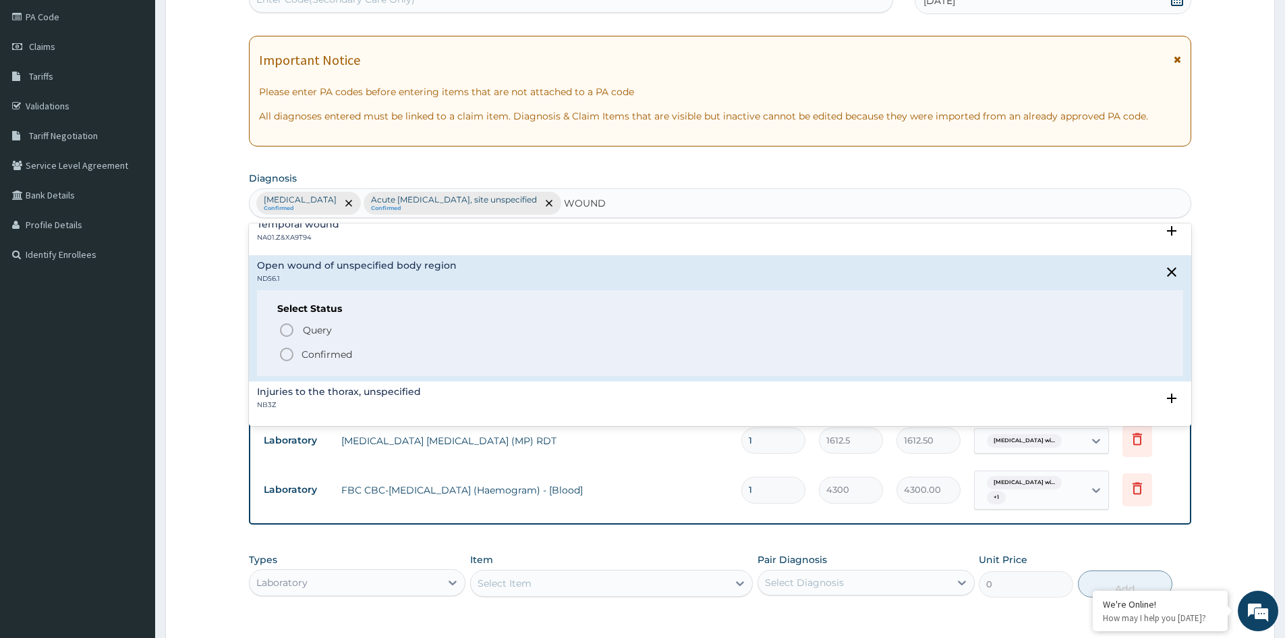
click at [326, 354] on p "Confirmed" at bounding box center [327, 354] width 51 height 13
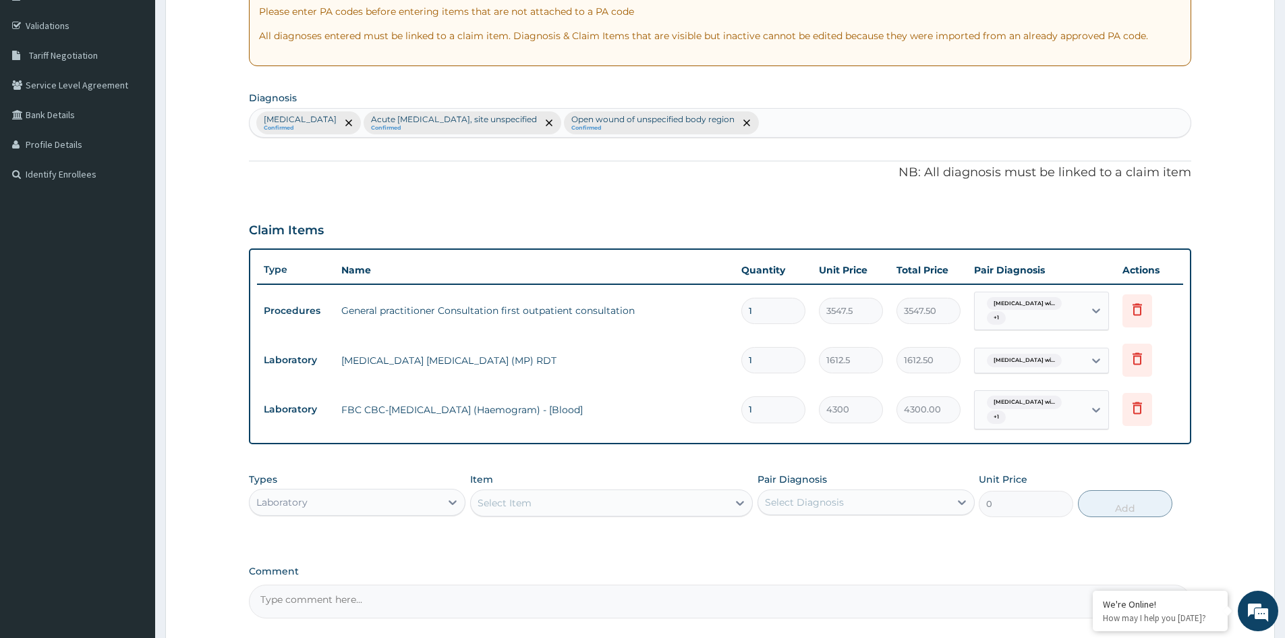
scroll to position [362, 0]
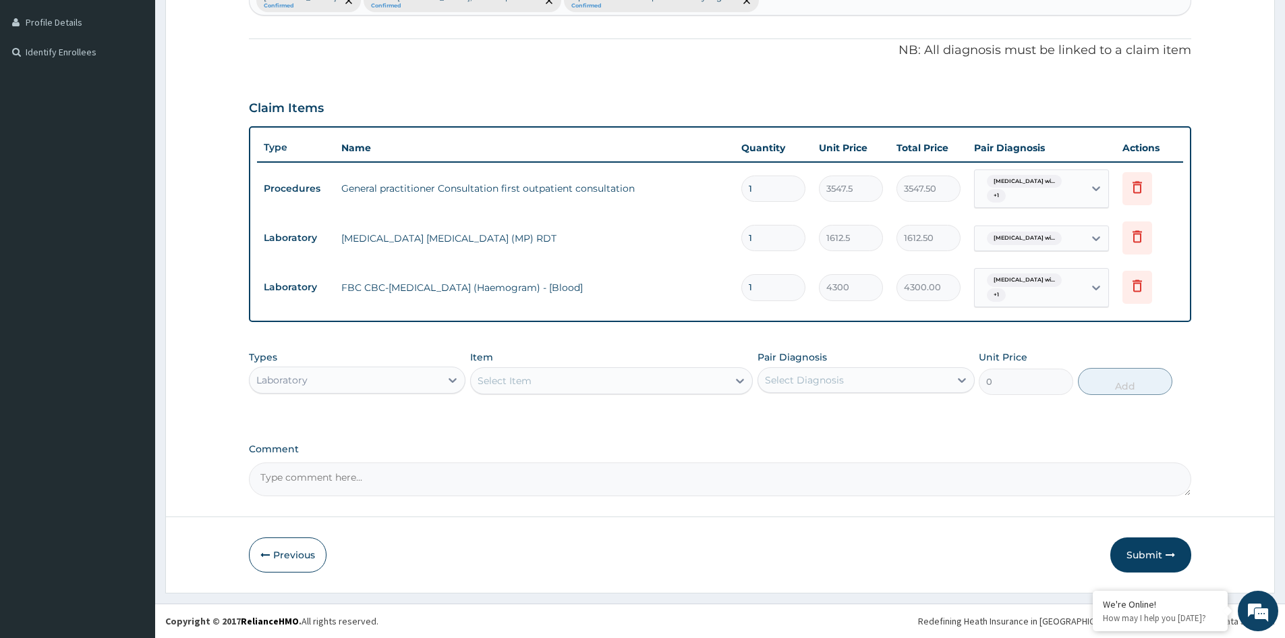
click at [368, 365] on div "Types Laboratory" at bounding box center [357, 372] width 217 height 45
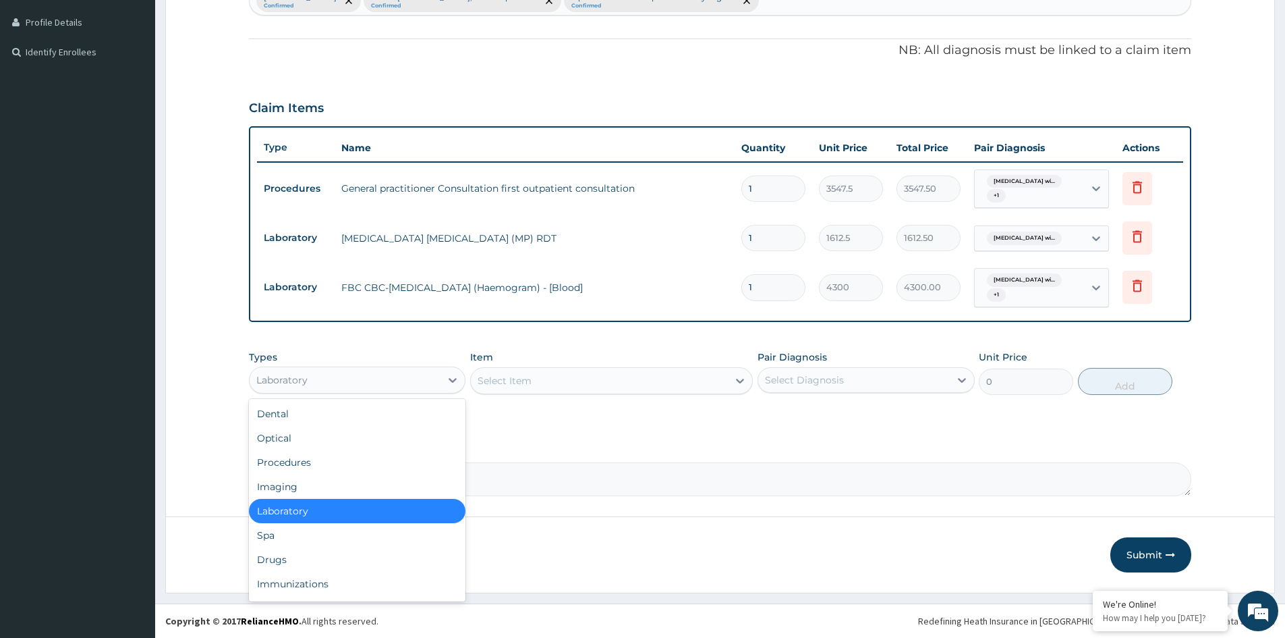
click at [359, 384] on div "Laboratory" at bounding box center [345, 380] width 191 height 22
click at [297, 466] on div "Procedures" at bounding box center [357, 462] width 217 height 24
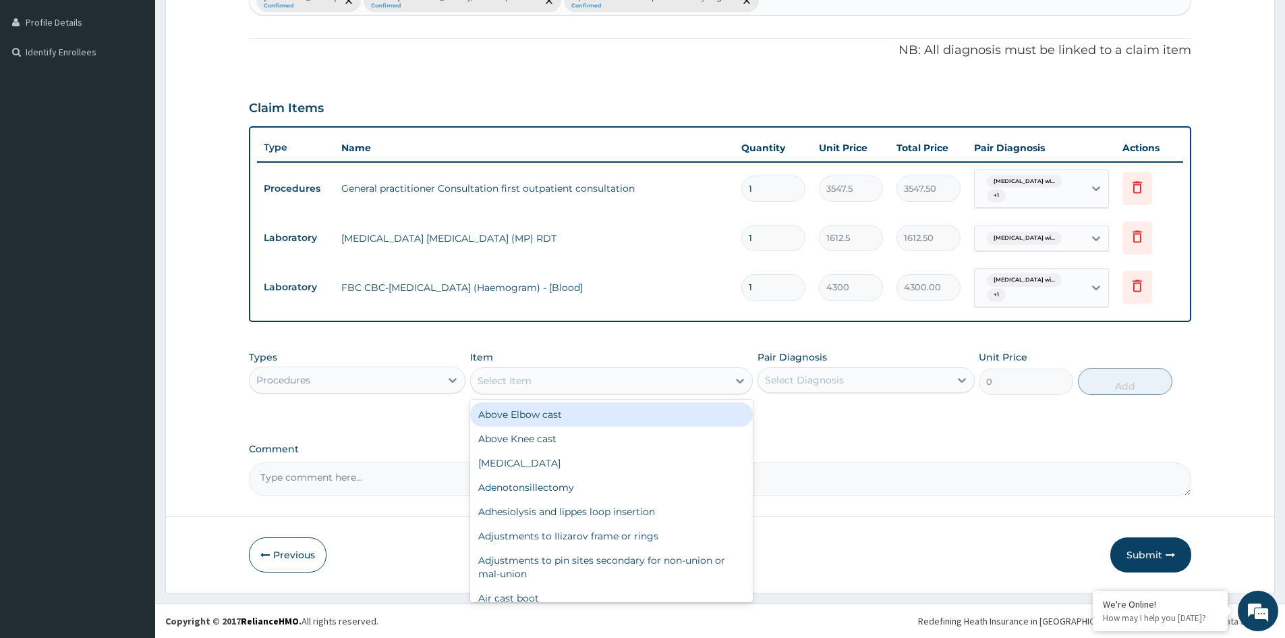
click at [694, 389] on div "Select Item" at bounding box center [599, 381] width 257 height 22
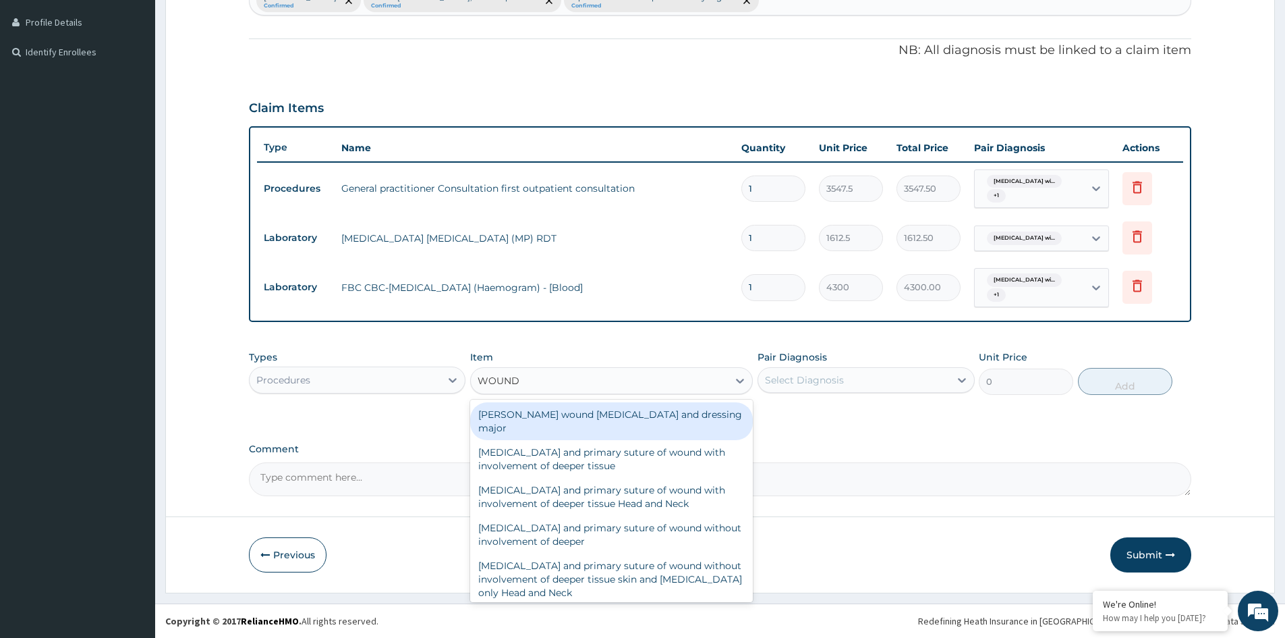
type input "WOUND D"
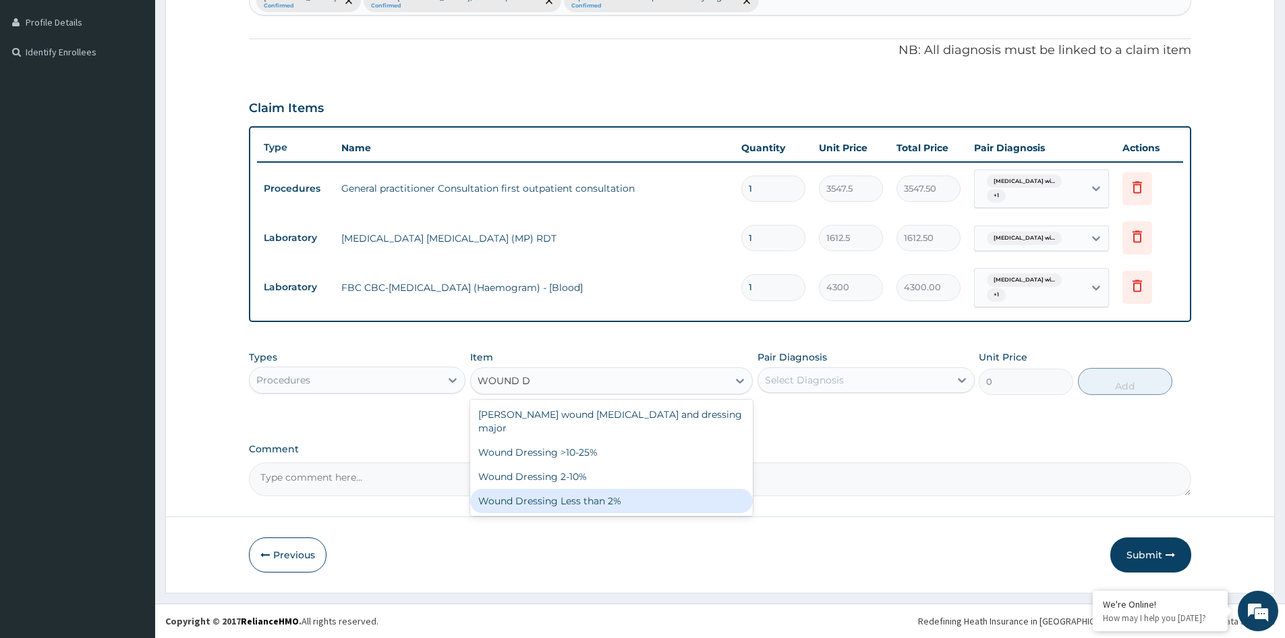
click at [594, 489] on div "Wound Dressing Less than 2%" at bounding box center [611, 501] width 283 height 24
type input "2687.5"
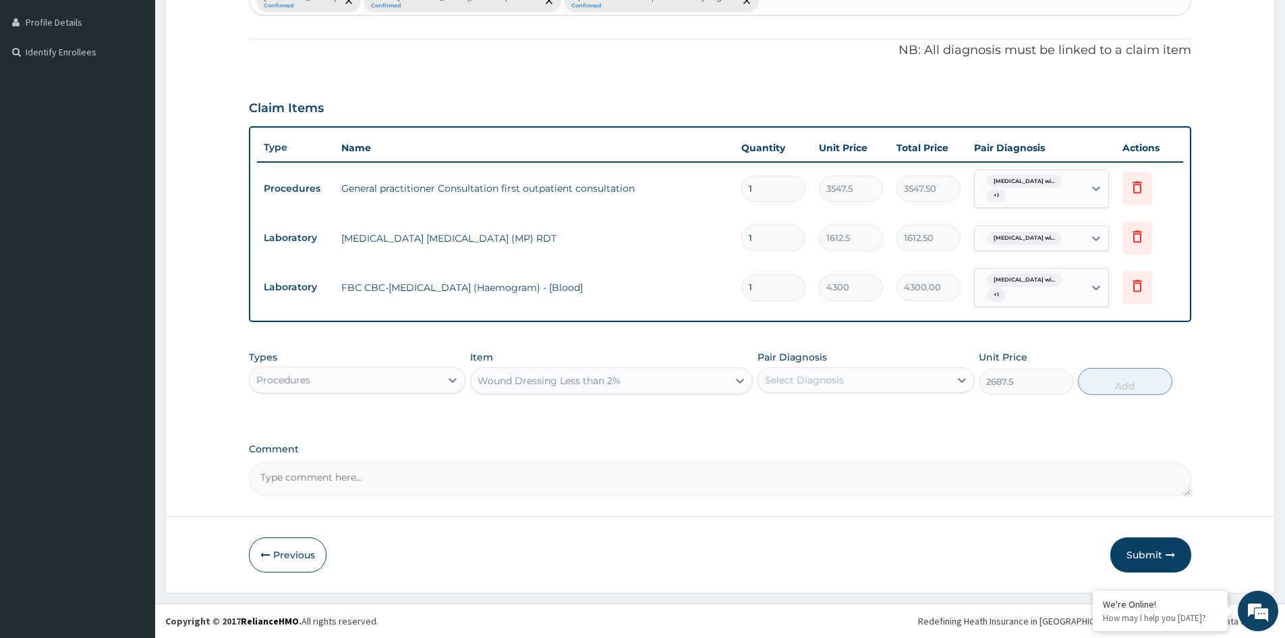
click at [880, 383] on div "Select Diagnosis" at bounding box center [853, 380] width 191 height 22
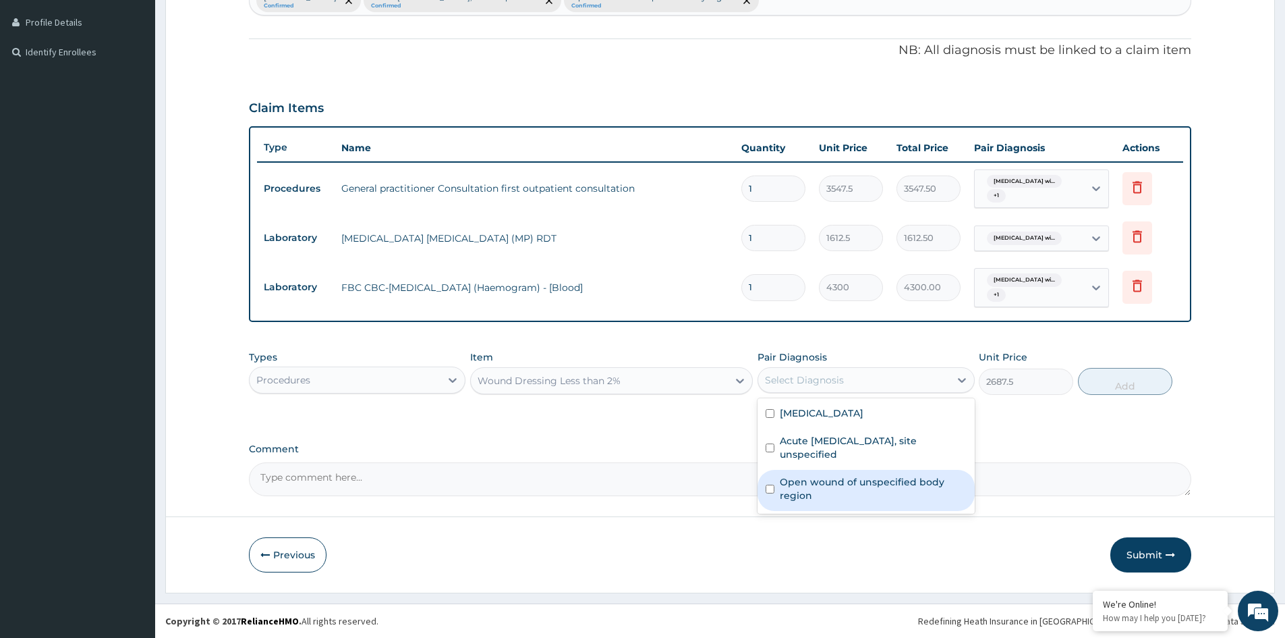
drag, startPoint x: 829, startPoint y: 512, endPoint x: 858, endPoint y: 495, distance: 34.5
click at [828, 502] on label "Open wound of unspecified body region" at bounding box center [873, 488] width 186 height 27
checkbox input "true"
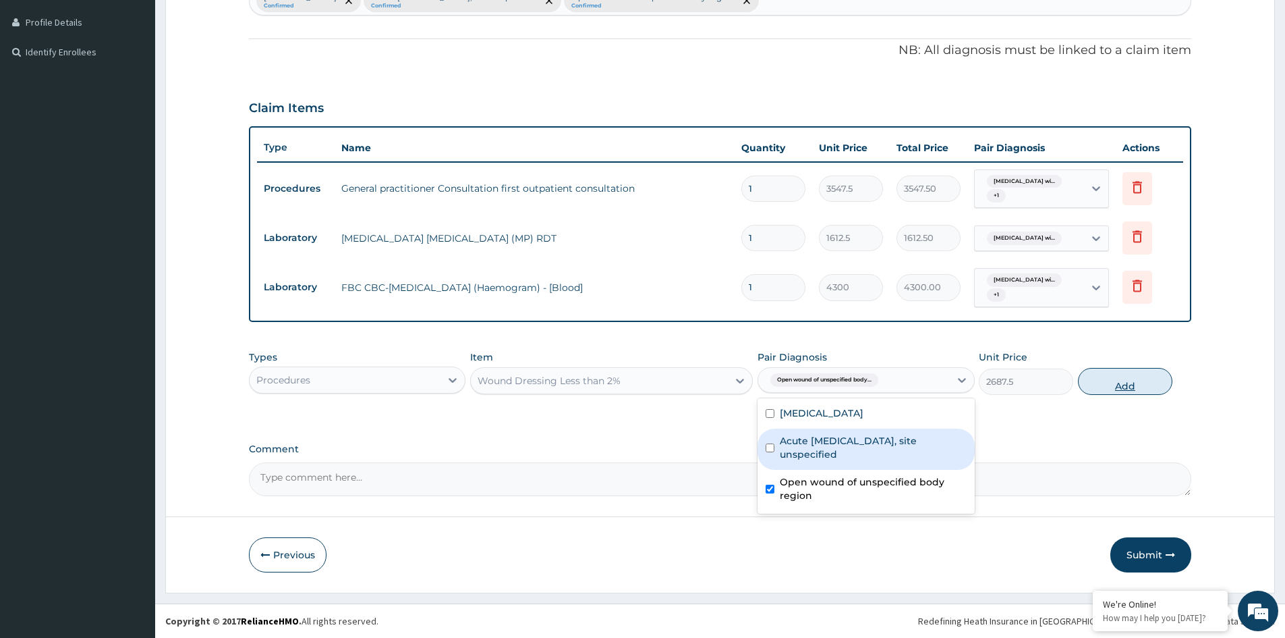
click at [1124, 381] on button "Add" at bounding box center [1125, 381] width 94 height 27
type input "0"
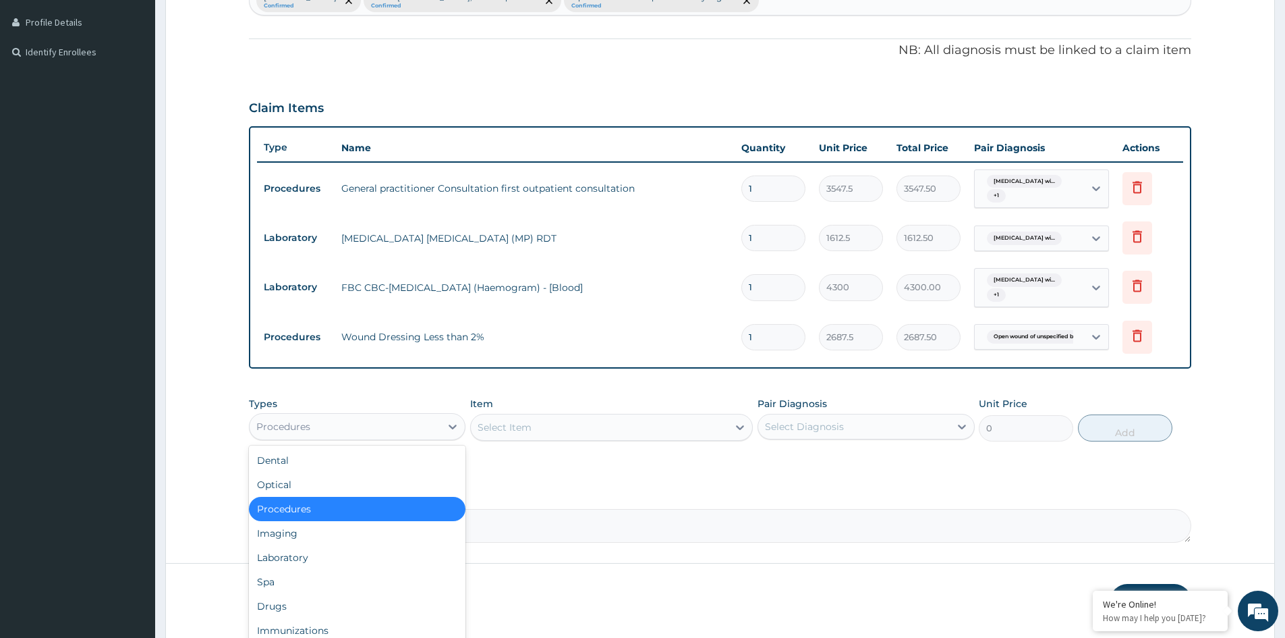
drag, startPoint x: 328, startPoint y: 428, endPoint x: 324, endPoint y: 447, distance: 19.3
click at [326, 440] on div "Types option Procedures, selected. option Procedures selected, 3 of 10. 10 resu…" at bounding box center [357, 419] width 217 height 45
click at [273, 601] on div "Drugs" at bounding box center [357, 606] width 217 height 24
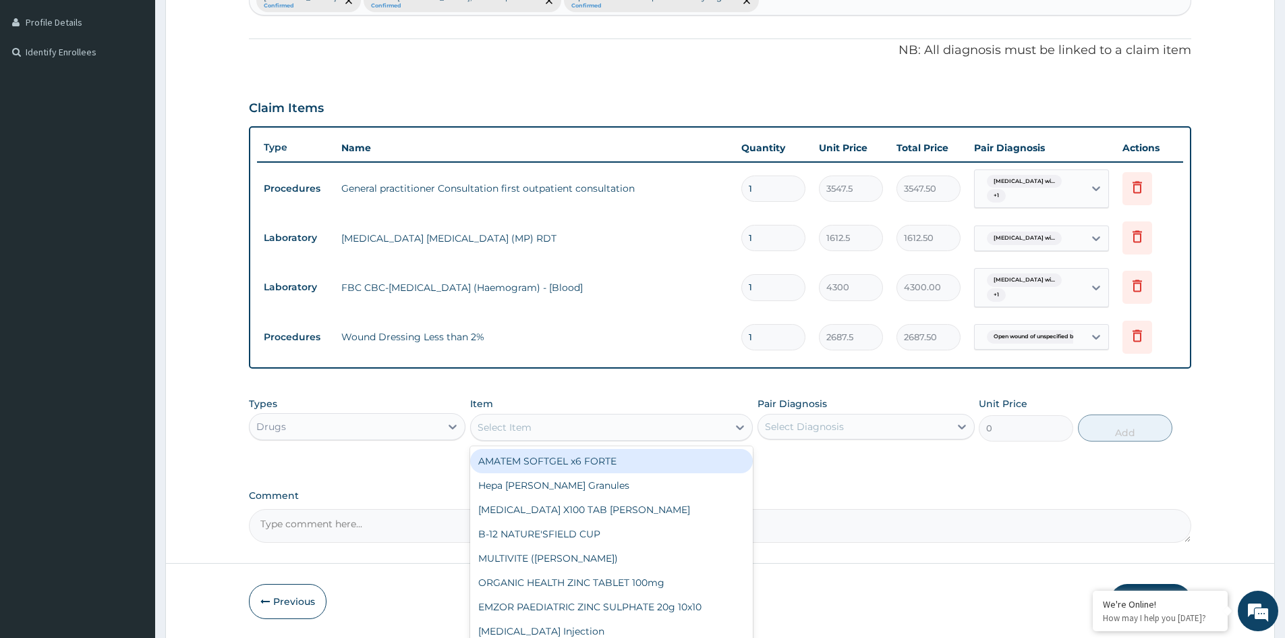
click at [704, 433] on div "Select Item" at bounding box center [599, 427] width 257 height 22
type input "ARTEM"
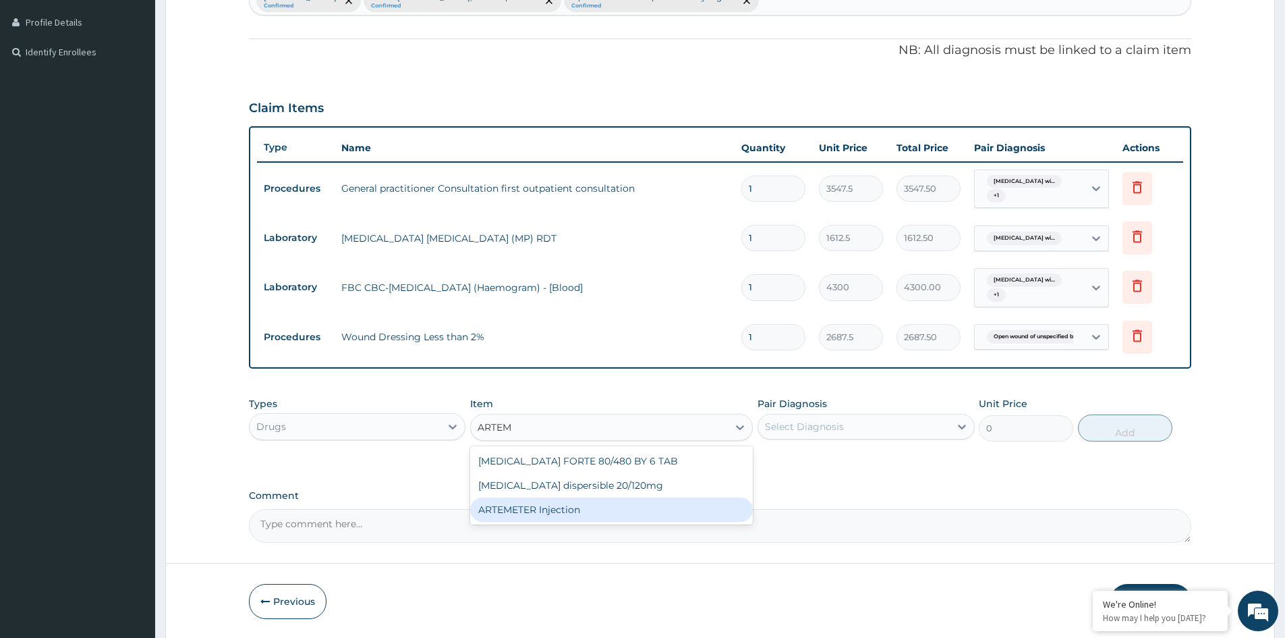
drag, startPoint x: 561, startPoint y: 507, endPoint x: 617, endPoint y: 486, distance: 60.7
click at [572, 505] on div "ARTEMETER Injection" at bounding box center [611, 509] width 283 height 24
type input "946"
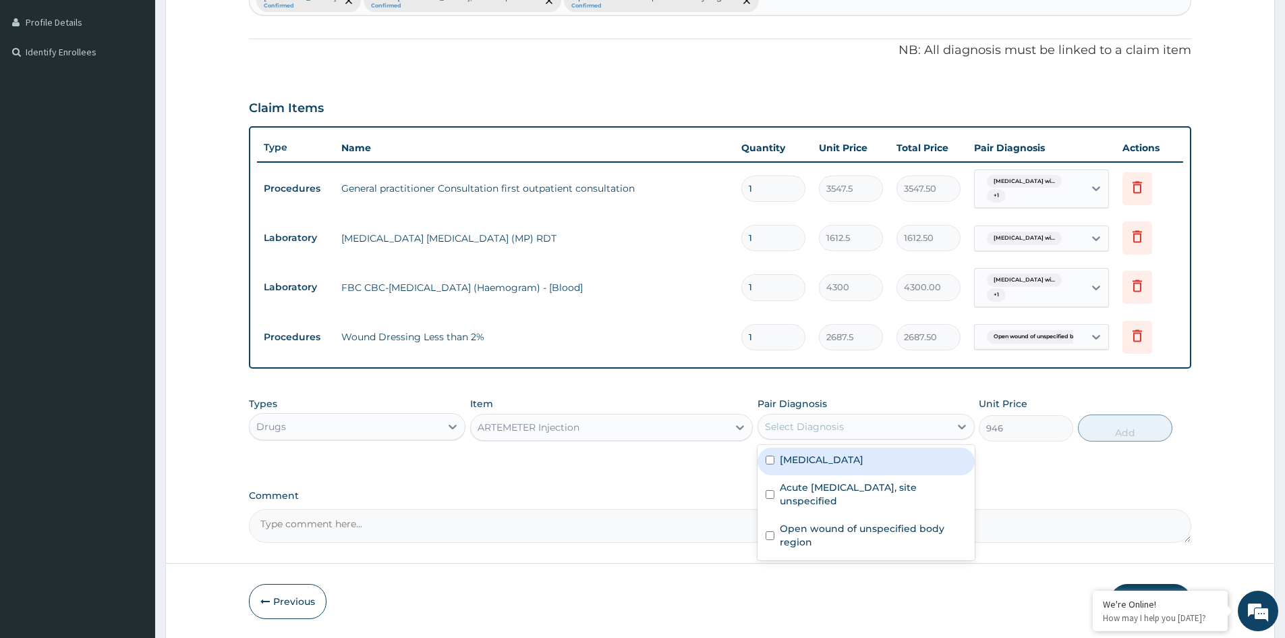
click at [813, 428] on div "Select Diagnosis" at bounding box center [804, 426] width 79 height 13
drag, startPoint x: 825, startPoint y: 471, endPoint x: 916, endPoint y: 455, distance: 91.7
click at [837, 466] on label "[MEDICAL_DATA]" at bounding box center [822, 459] width 84 height 13
checkbox input "true"
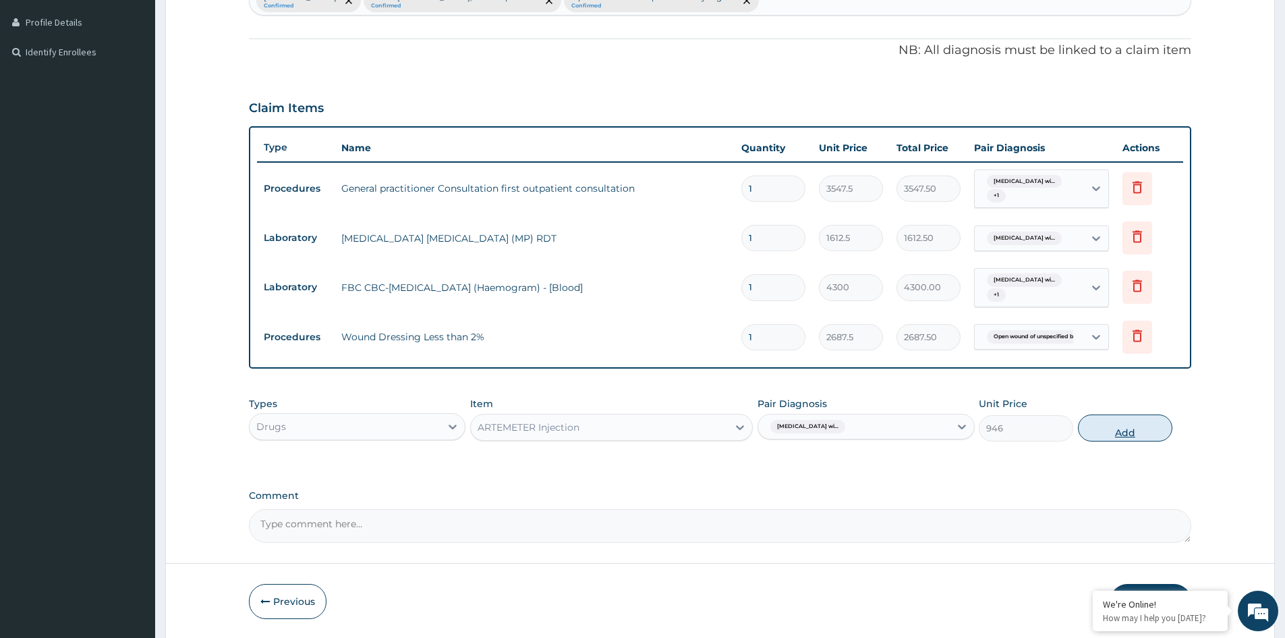
click at [1117, 435] on button "Add" at bounding box center [1125, 427] width 94 height 27
type input "0"
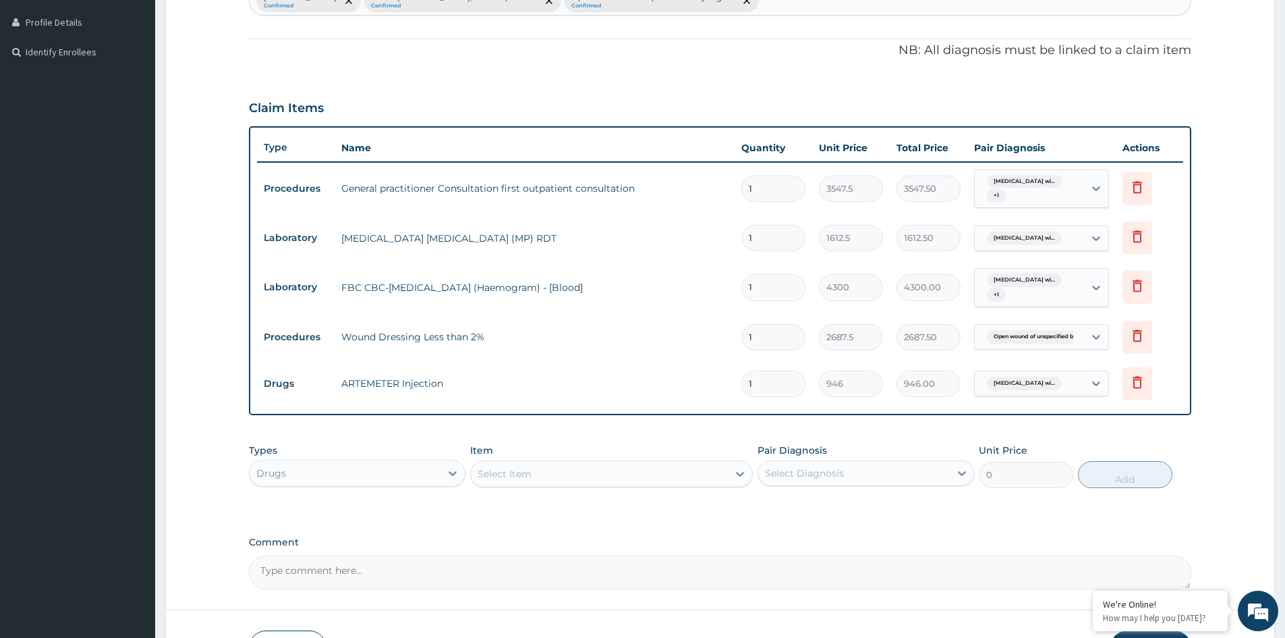
type input "0.00"
type input "6"
type input "5676.00"
type input "6"
click at [557, 473] on div "Select Item" at bounding box center [599, 474] width 257 height 22
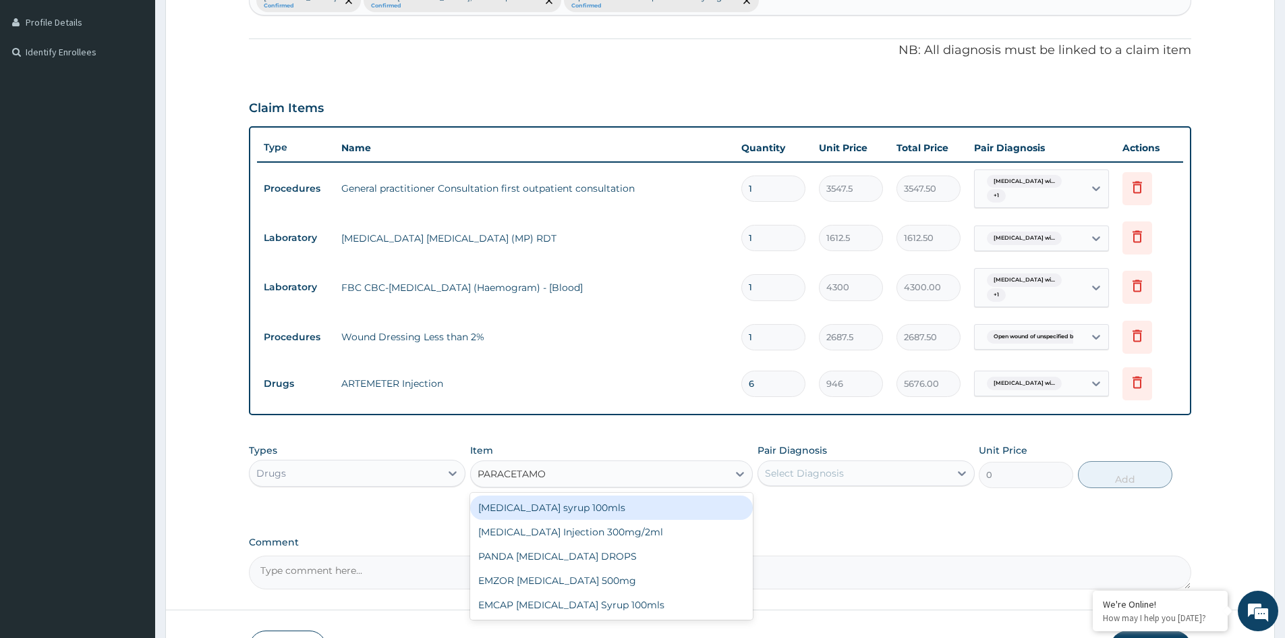
type input "[MEDICAL_DATA]"
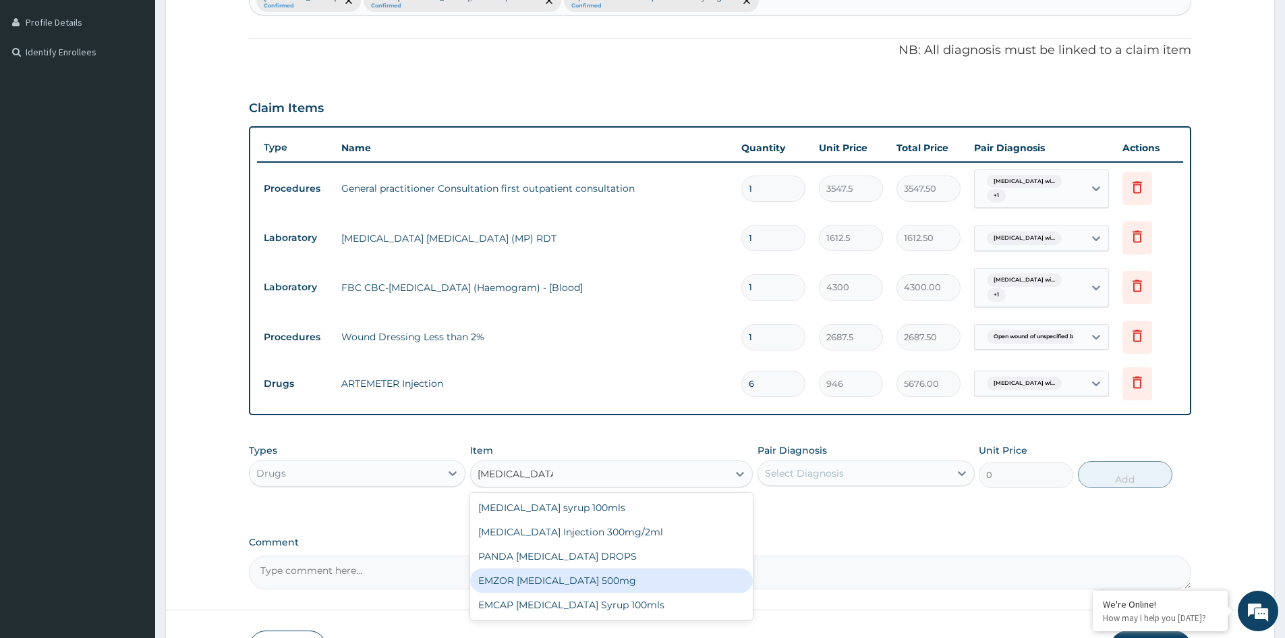
click at [655, 579] on div "EMZOR [MEDICAL_DATA] 500mg" at bounding box center [611, 580] width 283 height 24
type input "23.65"
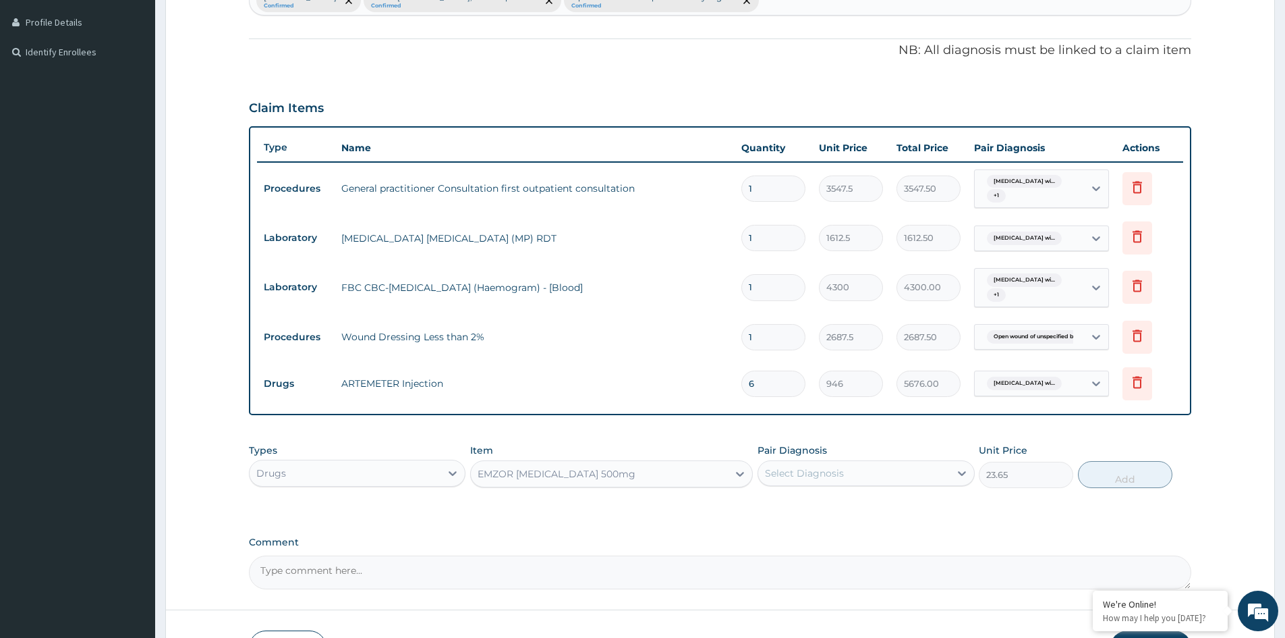
click at [812, 474] on div "Select Diagnosis" at bounding box center [804, 472] width 79 height 13
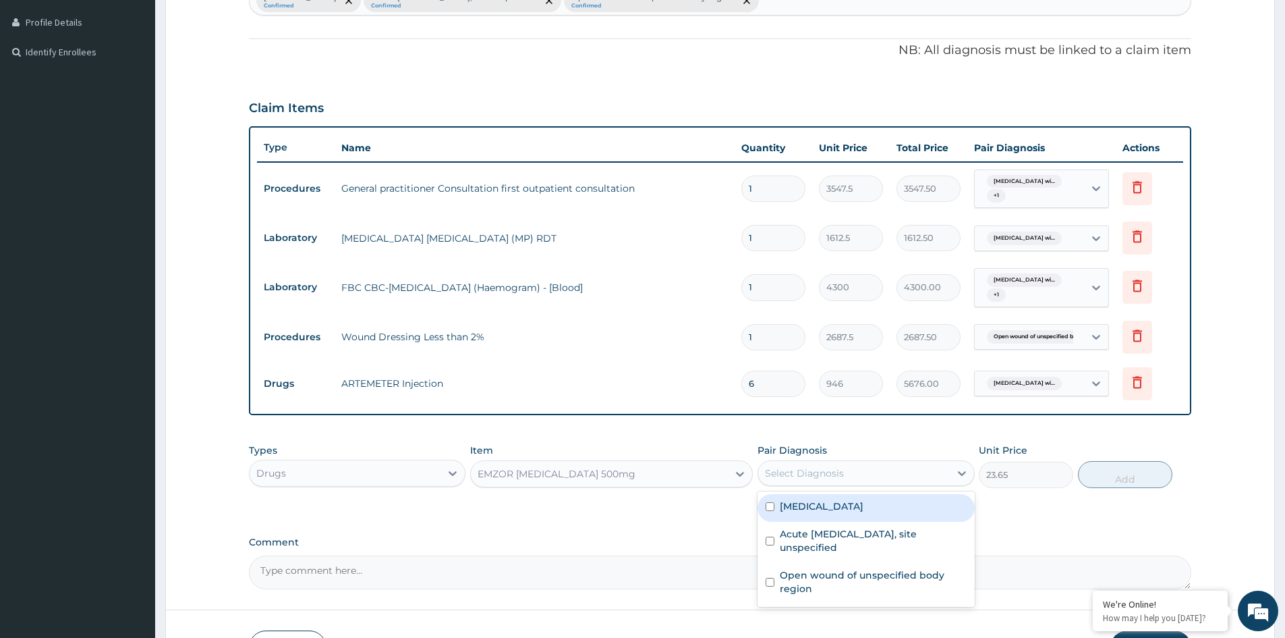
drag, startPoint x: 836, startPoint y: 516, endPoint x: 850, endPoint y: 516, distance: 14.2
click at [846, 513] on label "[MEDICAL_DATA]" at bounding box center [822, 505] width 84 height 13
checkbox input "true"
click at [1125, 472] on button "Add" at bounding box center [1125, 474] width 94 height 27
type input "0"
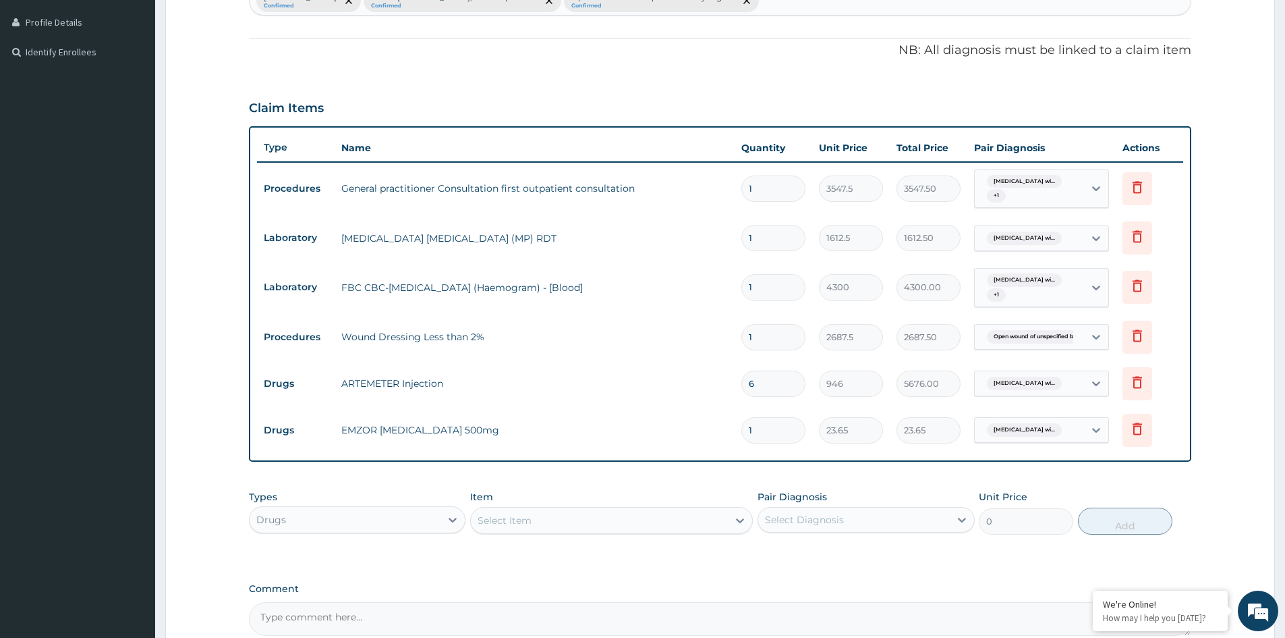
type input "18"
type input "425.70"
type input "18"
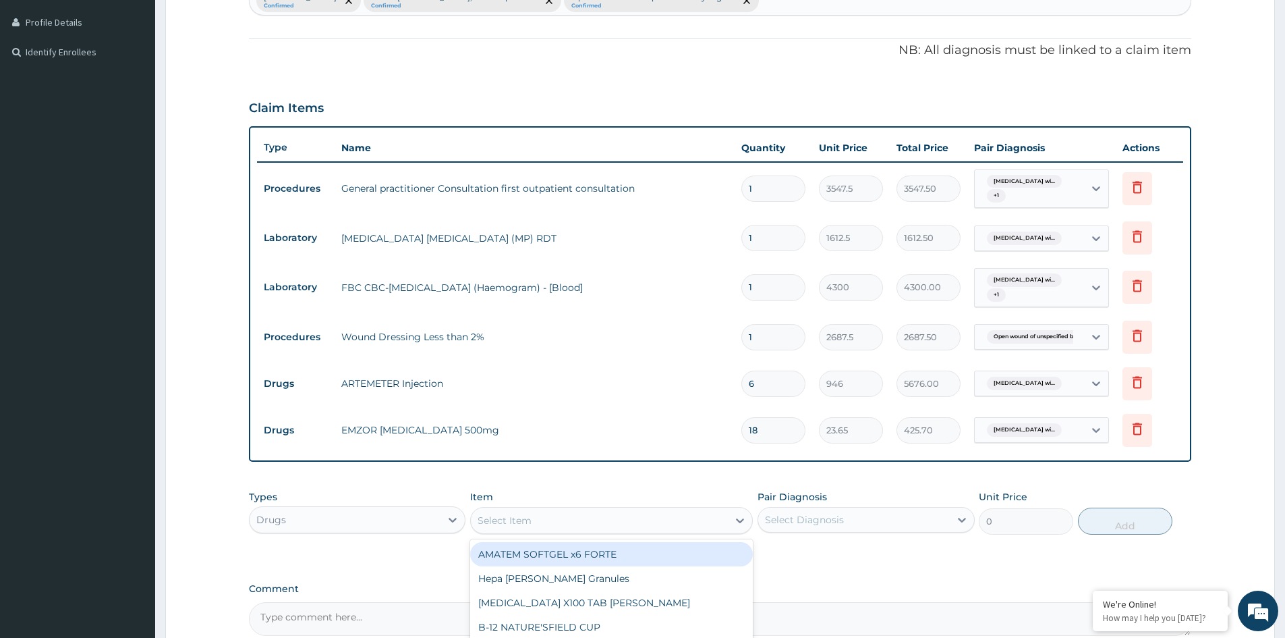
click at [539, 527] on div "Select Item" at bounding box center [599, 520] width 257 height 22
type input "LORAT"
click at [626, 558] on div "[PERSON_NAME][MEDICAL_DATA] 10mg" at bounding box center [611, 554] width 283 height 24
type input "88.6875"
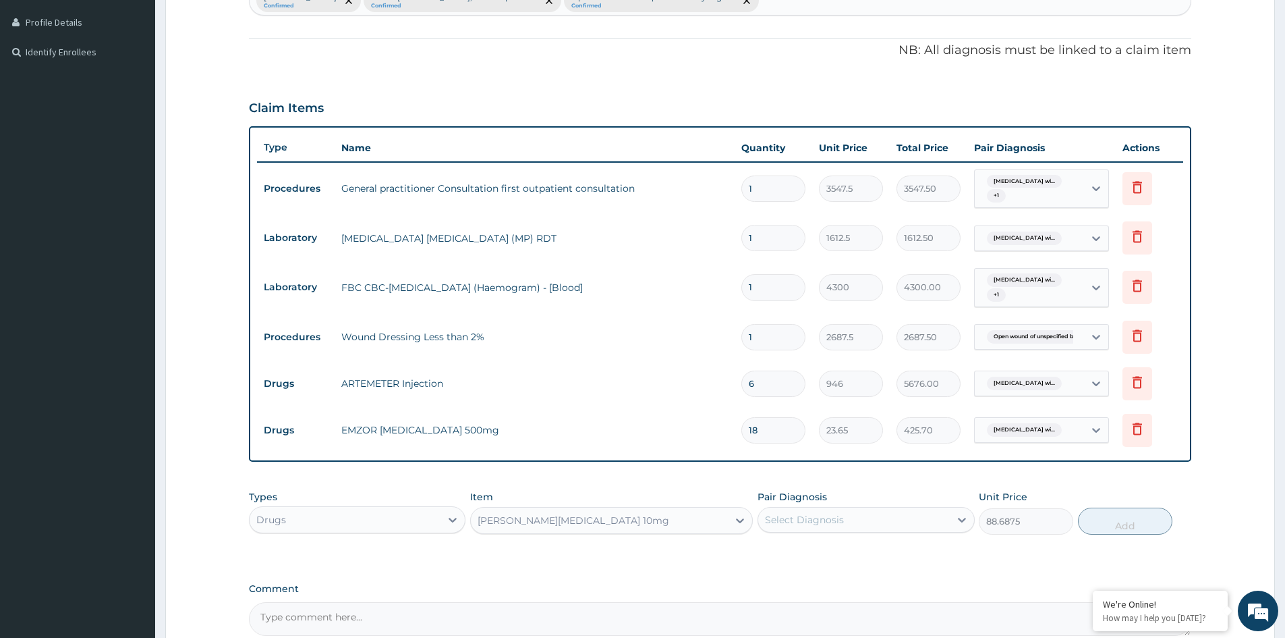
click at [846, 524] on div "Select Diagnosis" at bounding box center [853, 520] width 191 height 22
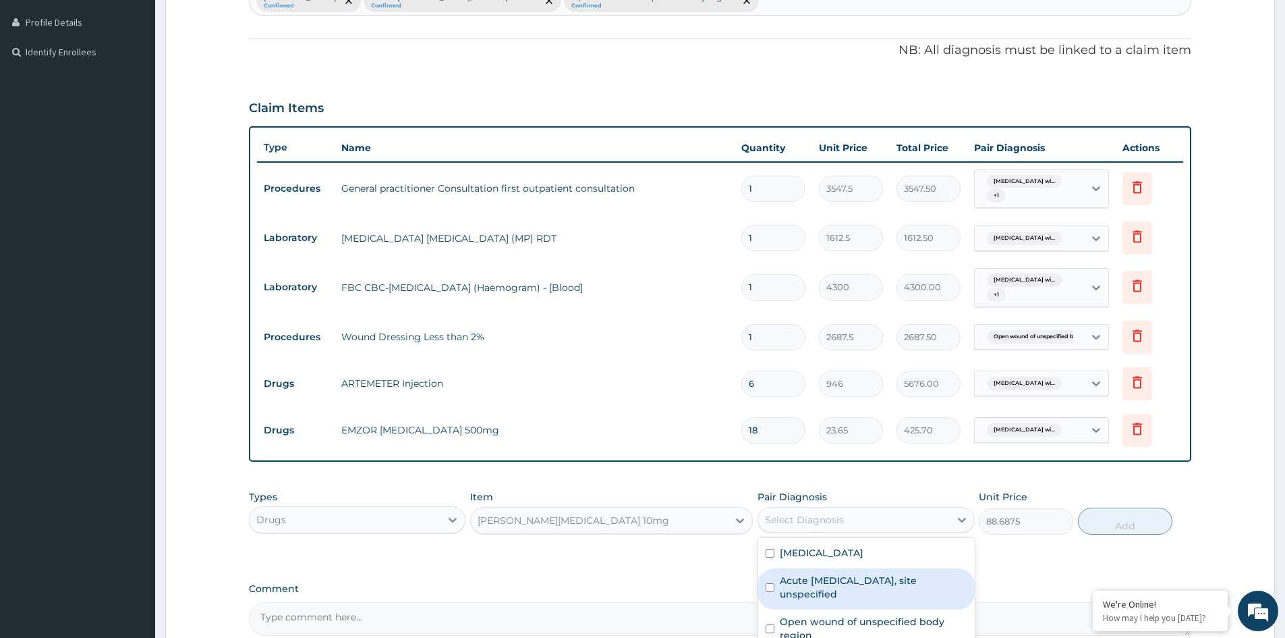
drag, startPoint x: 827, startPoint y: 598, endPoint x: 856, endPoint y: 590, distance: 29.3
click at [834, 596] on label "Acute [MEDICAL_DATA], site unspecified" at bounding box center [873, 587] width 186 height 27
checkbox input "true"
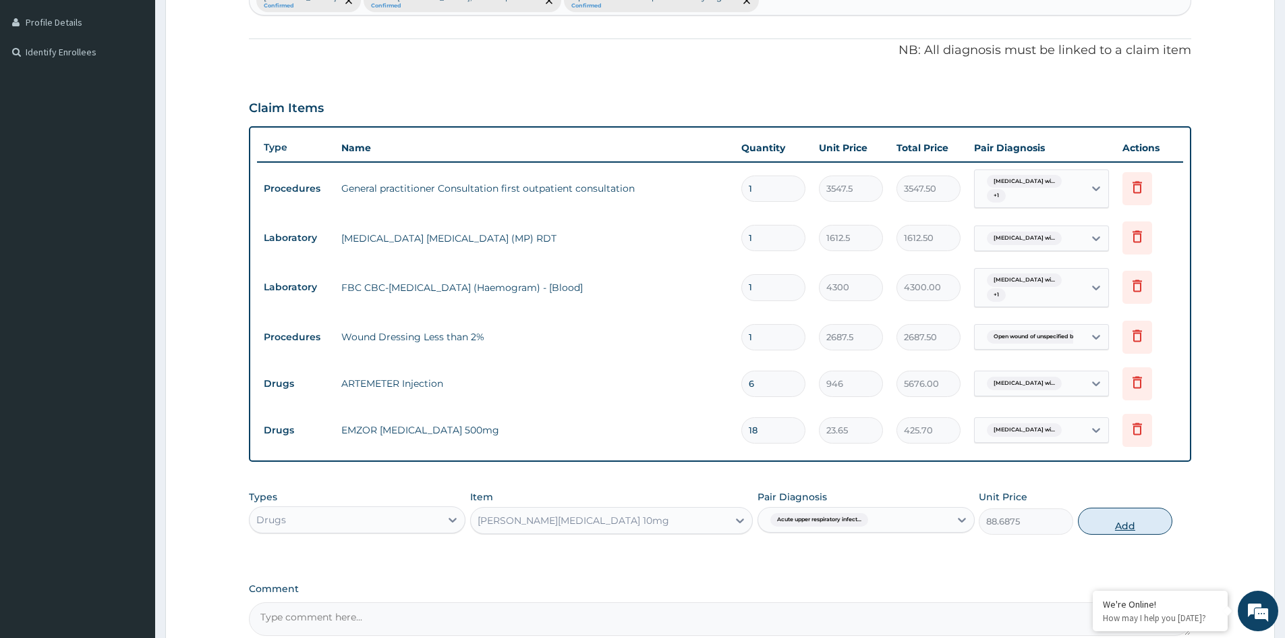
click at [1130, 529] on button "Add" at bounding box center [1125, 520] width 94 height 27
type input "0"
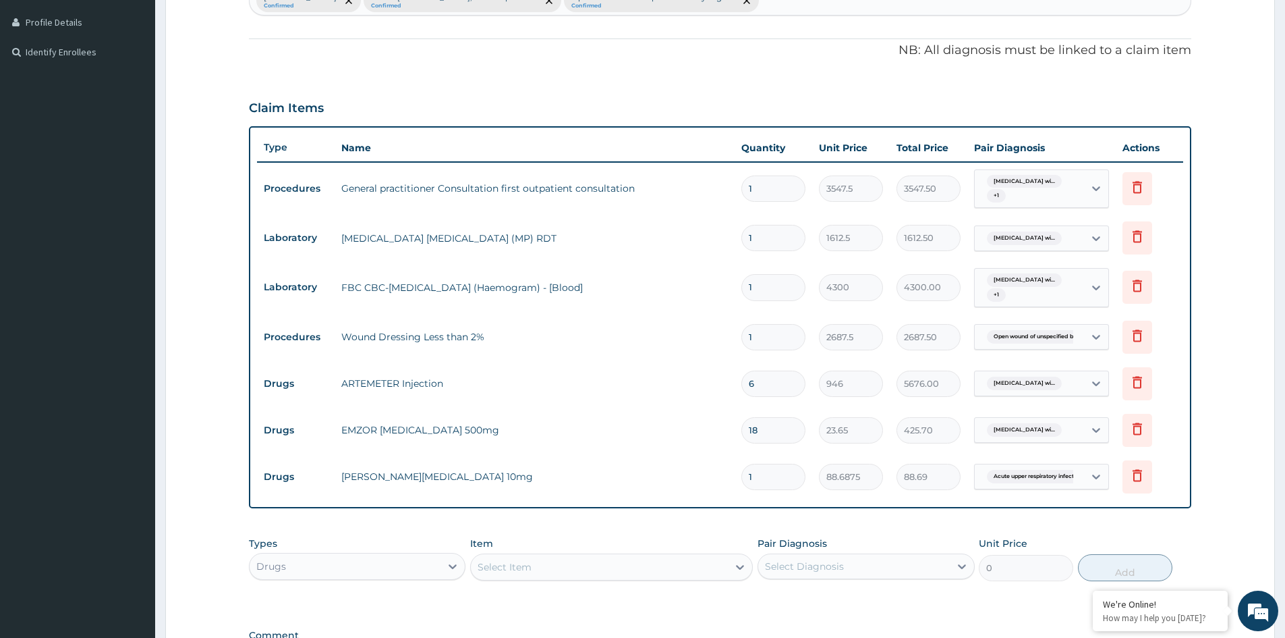
type input "0.00"
type input "5"
type input "443.44"
type input "5"
click at [619, 570] on div "Select Item" at bounding box center [599, 567] width 257 height 22
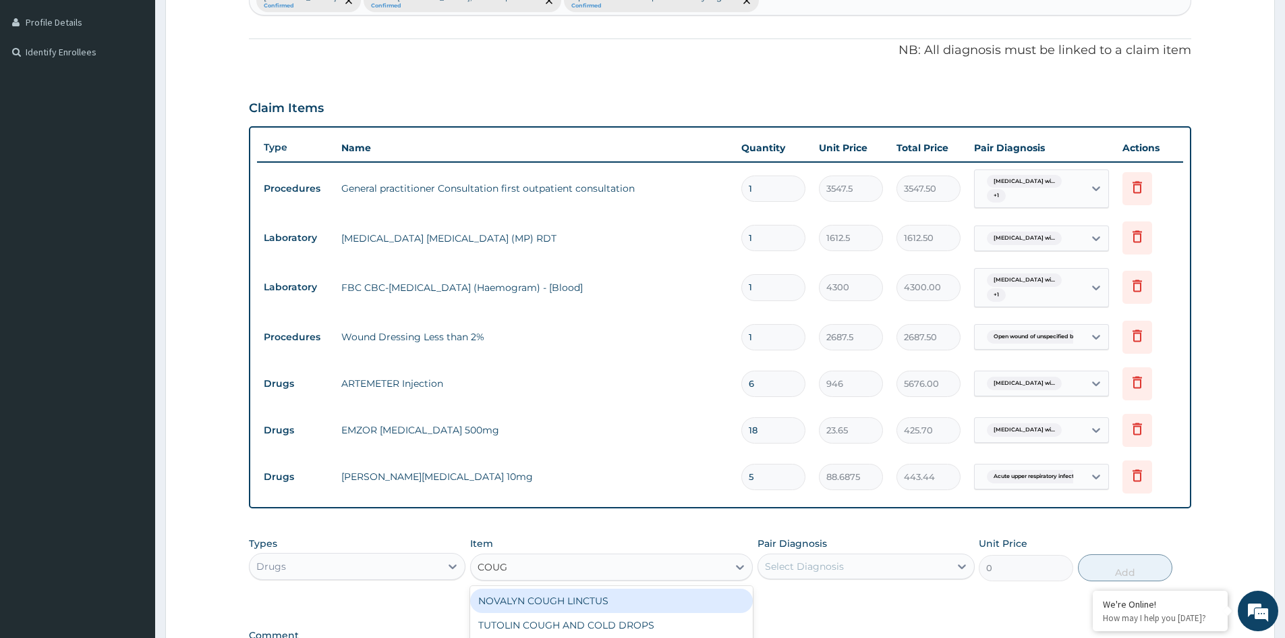
type input "COUGH"
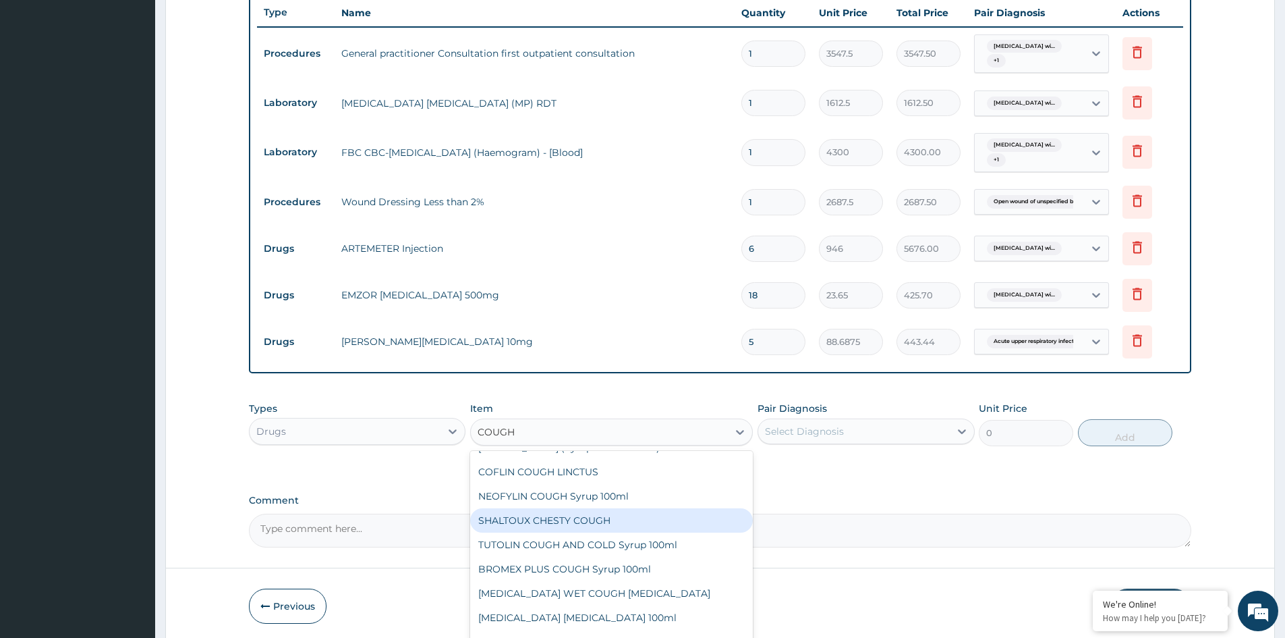
scroll to position [67, 0]
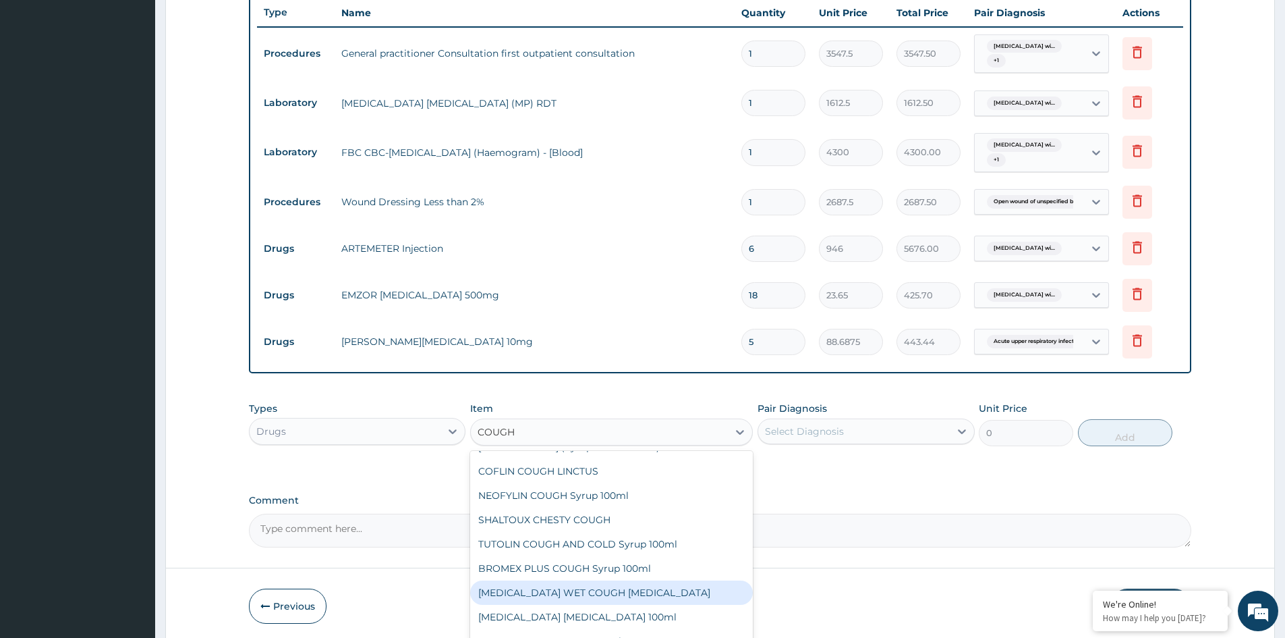
click at [586, 592] on div "[MEDICAL_DATA] WET COUGH [MEDICAL_DATA]" at bounding box center [611, 592] width 283 height 24
type input "1773.75"
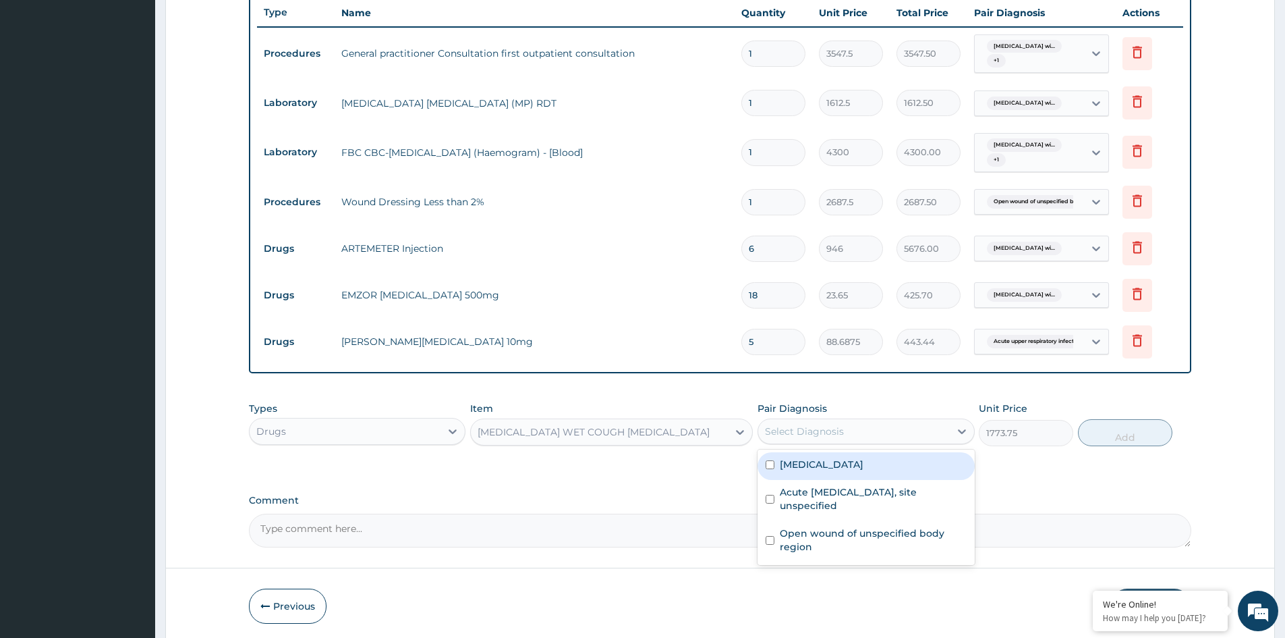
click at [839, 430] on div "Select Diagnosis" at bounding box center [804, 430] width 79 height 13
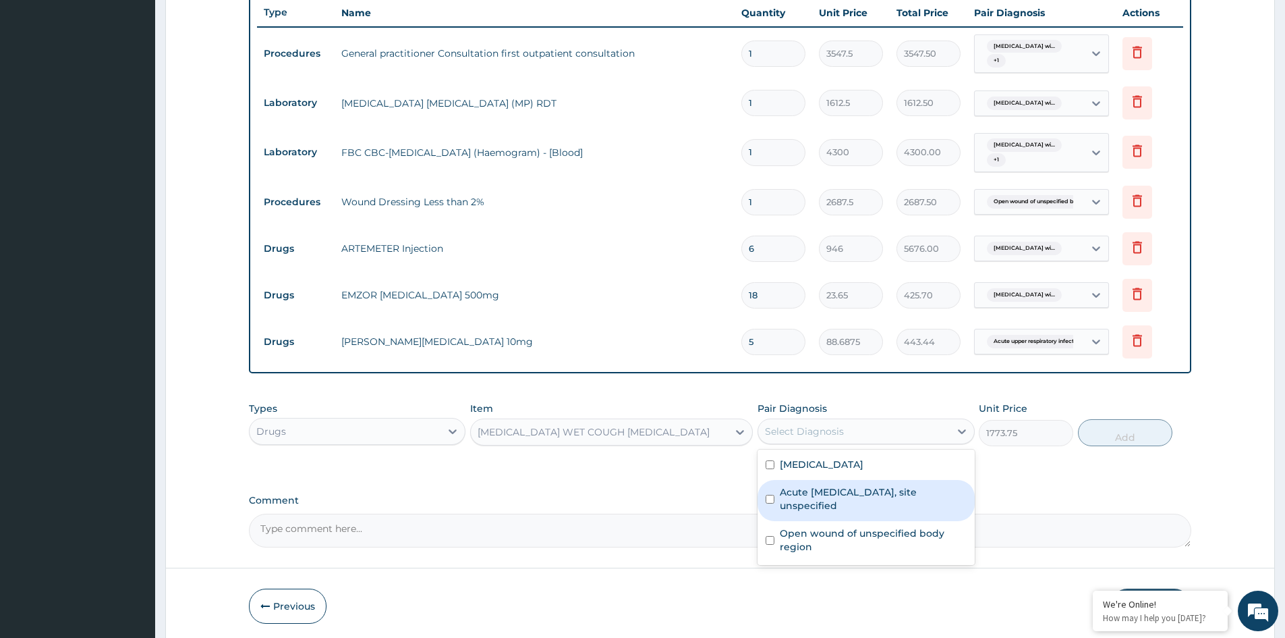
click at [816, 512] on label "Acute [MEDICAL_DATA], site unspecified" at bounding box center [873, 498] width 186 height 27
checkbox input "true"
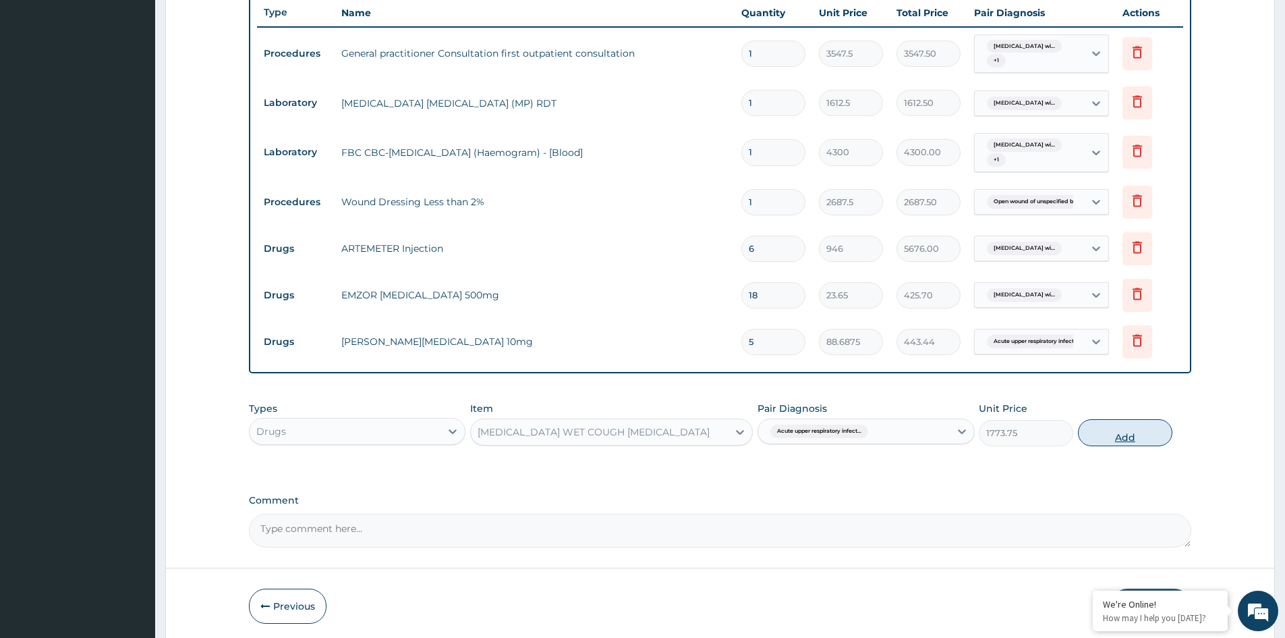
click at [1127, 433] on button "Add" at bounding box center [1125, 432] width 94 height 27
type input "0"
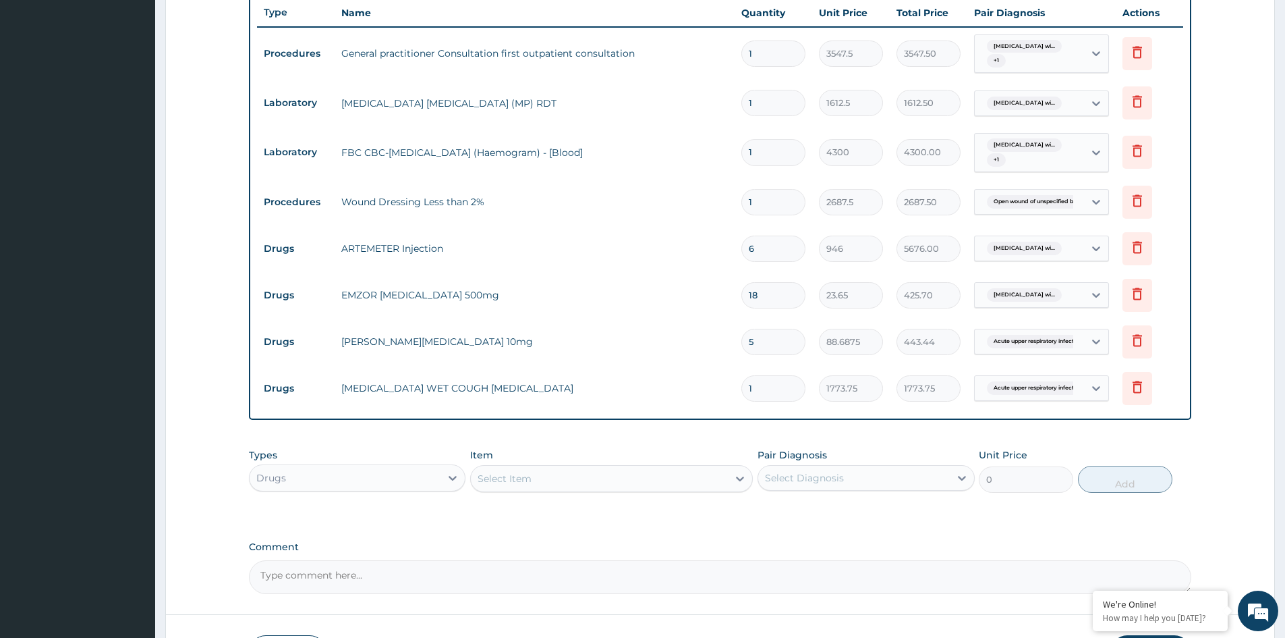
click at [613, 479] on div "Select Item" at bounding box center [599, 479] width 257 height 22
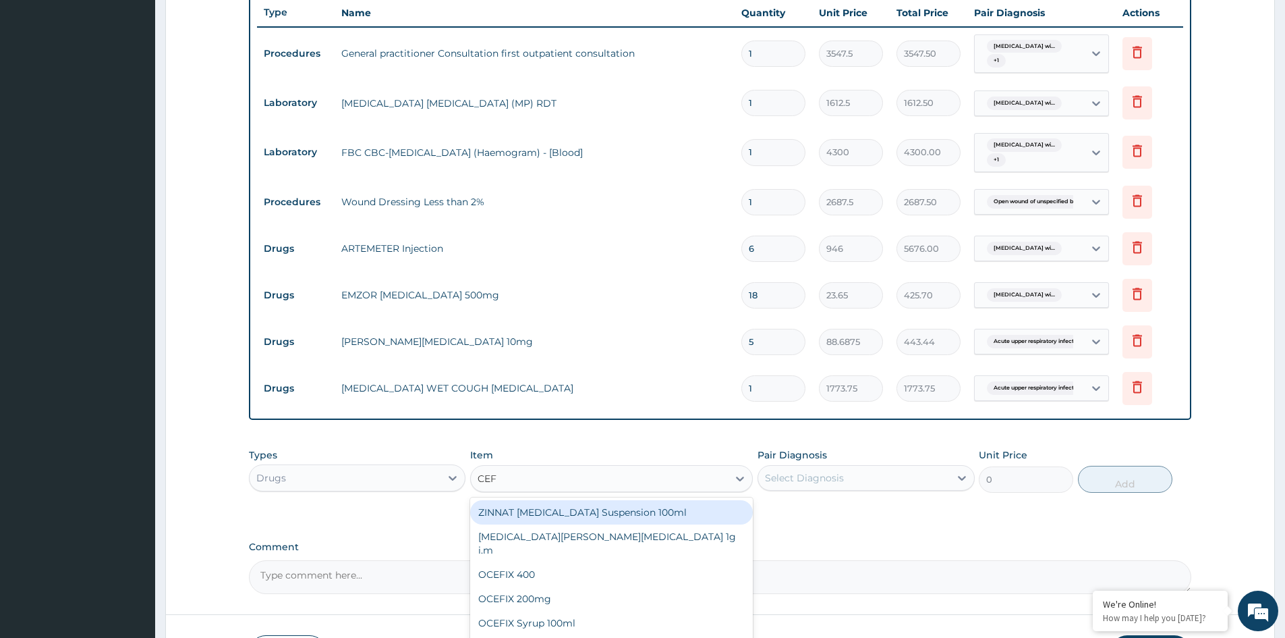
type input "CEFU"
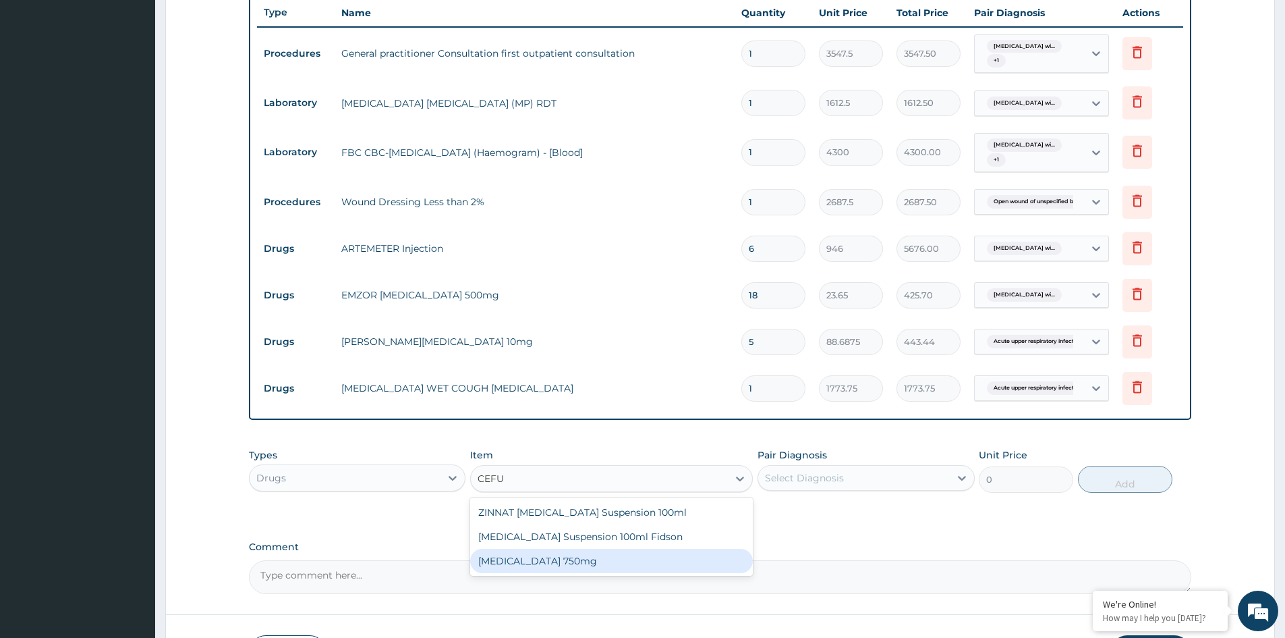
drag, startPoint x: 554, startPoint y: 556, endPoint x: 737, endPoint y: 526, distance: 185.4
click at [555, 556] on div "[MEDICAL_DATA] 750mg" at bounding box center [611, 561] width 283 height 24
type input "1773.75"
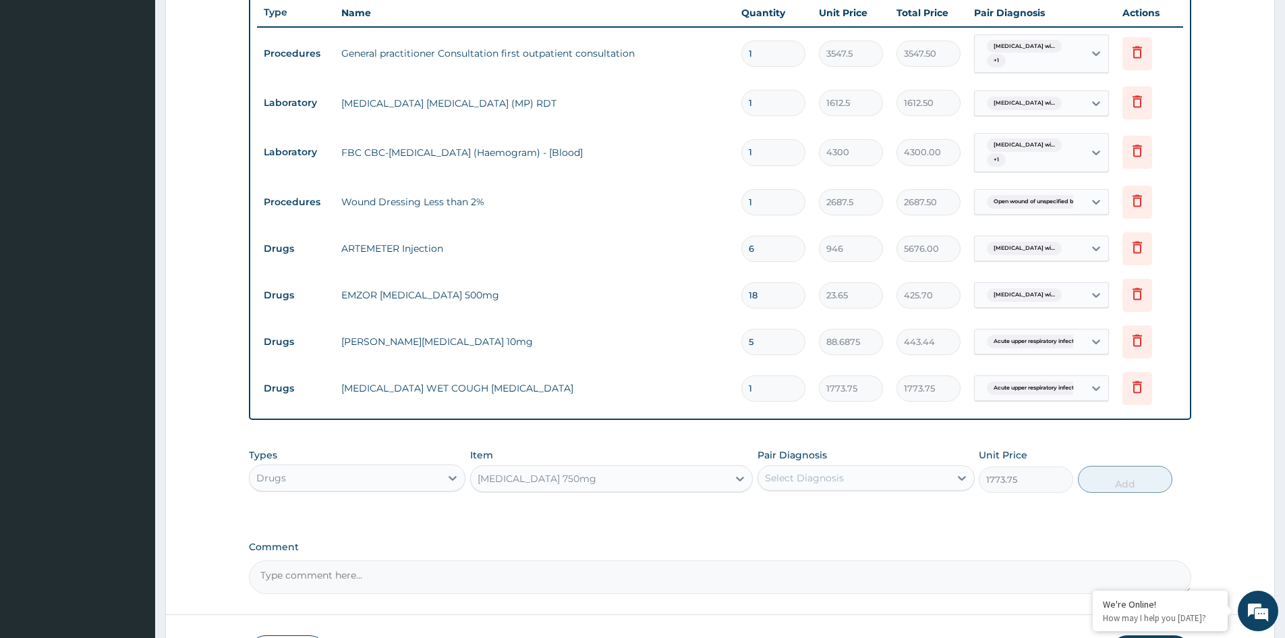
click at [816, 491] on div "Pair Diagnosis Select Diagnosis" at bounding box center [866, 470] width 217 height 45
click at [808, 478] on div "Select Diagnosis" at bounding box center [804, 477] width 79 height 13
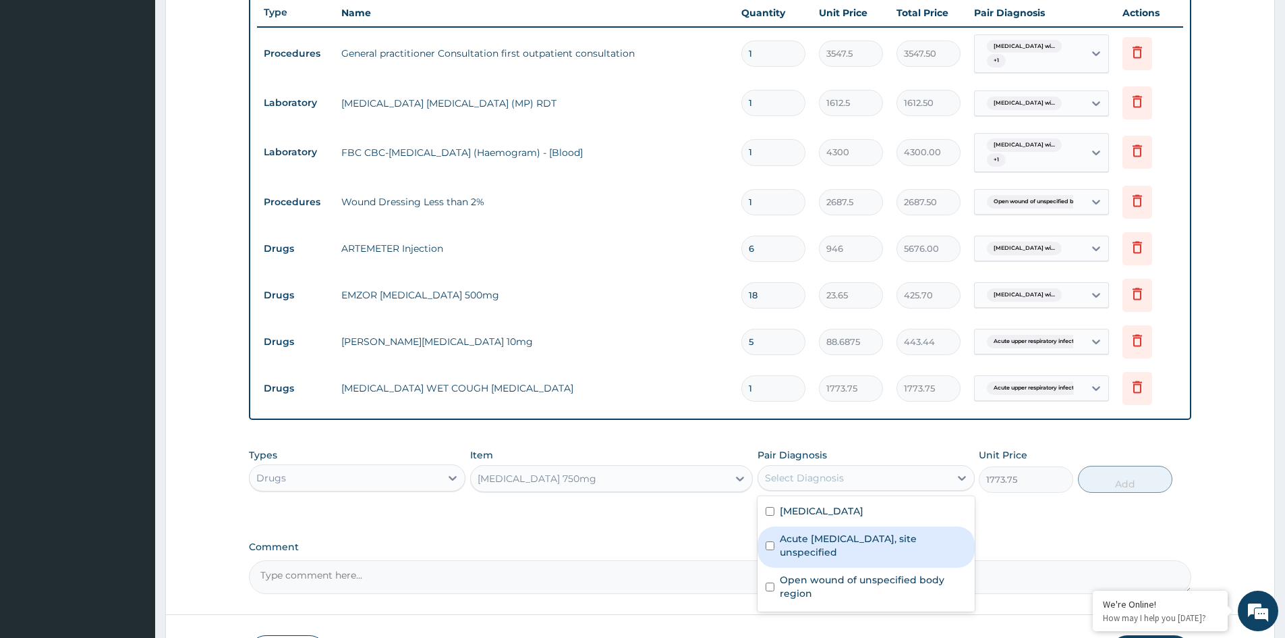
click at [824, 554] on label "Acute [MEDICAL_DATA], site unspecified" at bounding box center [873, 545] width 186 height 27
checkbox input "true"
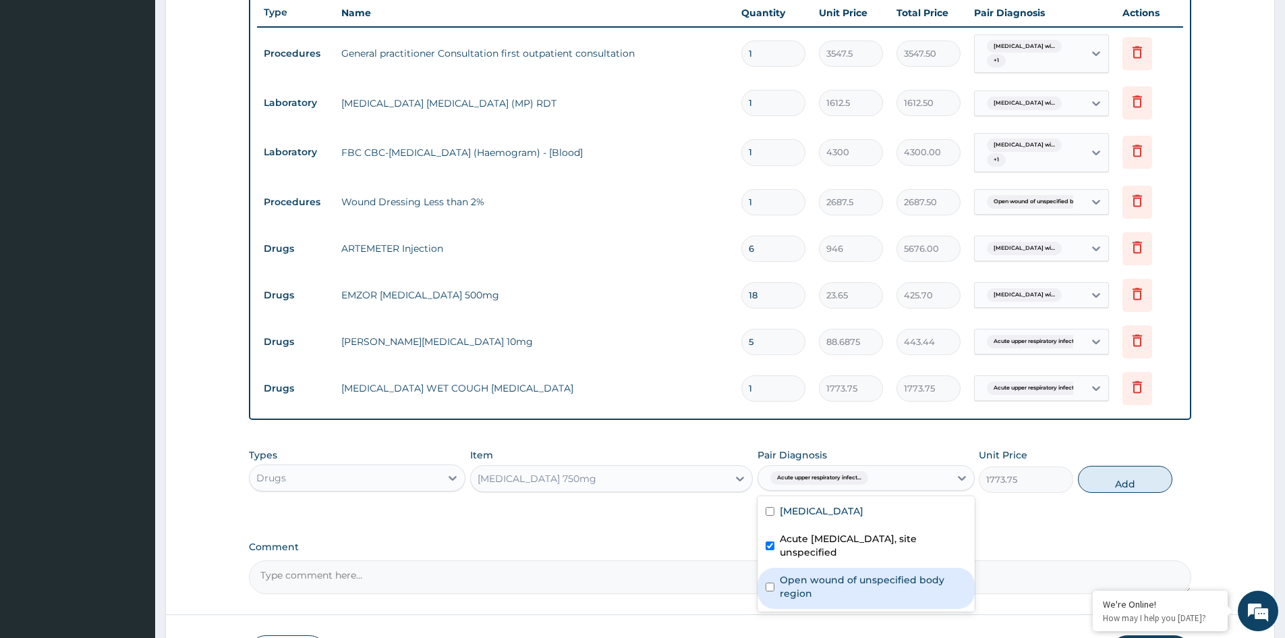
drag, startPoint x: 829, startPoint y: 596, endPoint x: 833, endPoint y: 574, distance: 22.6
click at [829, 593] on label "Open wound of unspecified body region" at bounding box center [873, 586] width 186 height 27
checkbox input "true"
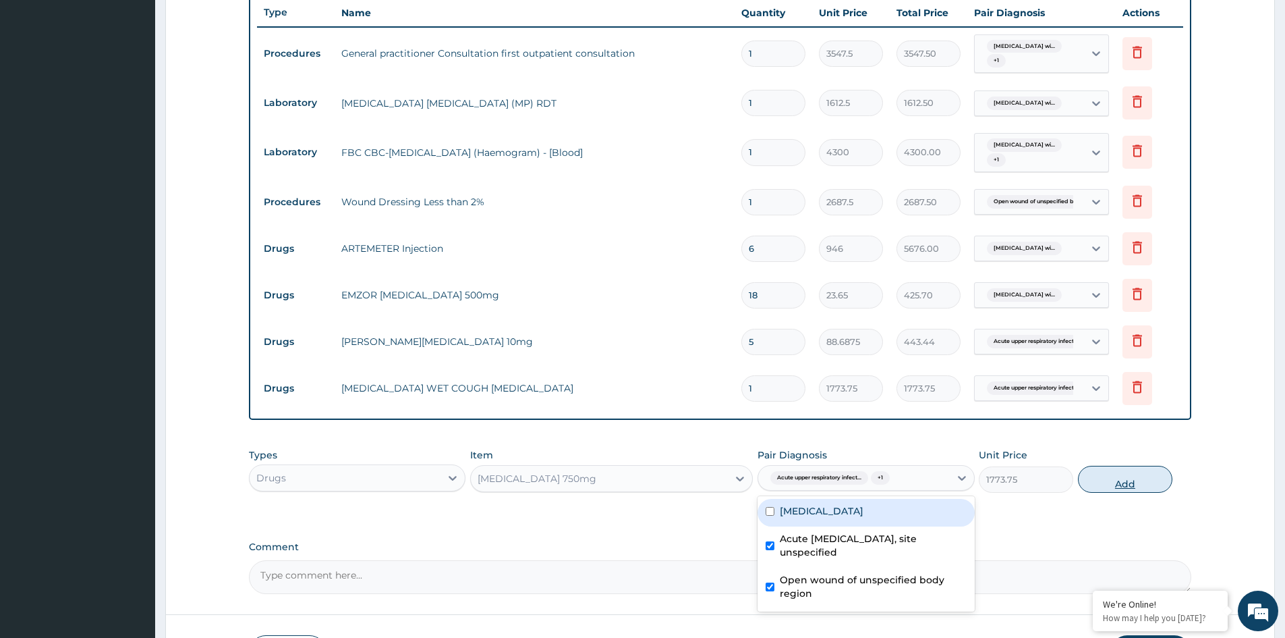
drag, startPoint x: 827, startPoint y: 516, endPoint x: 1093, endPoint y: 489, distance: 267.8
click at [836, 513] on label "[MEDICAL_DATA]" at bounding box center [822, 510] width 84 height 13
checkbox input "true"
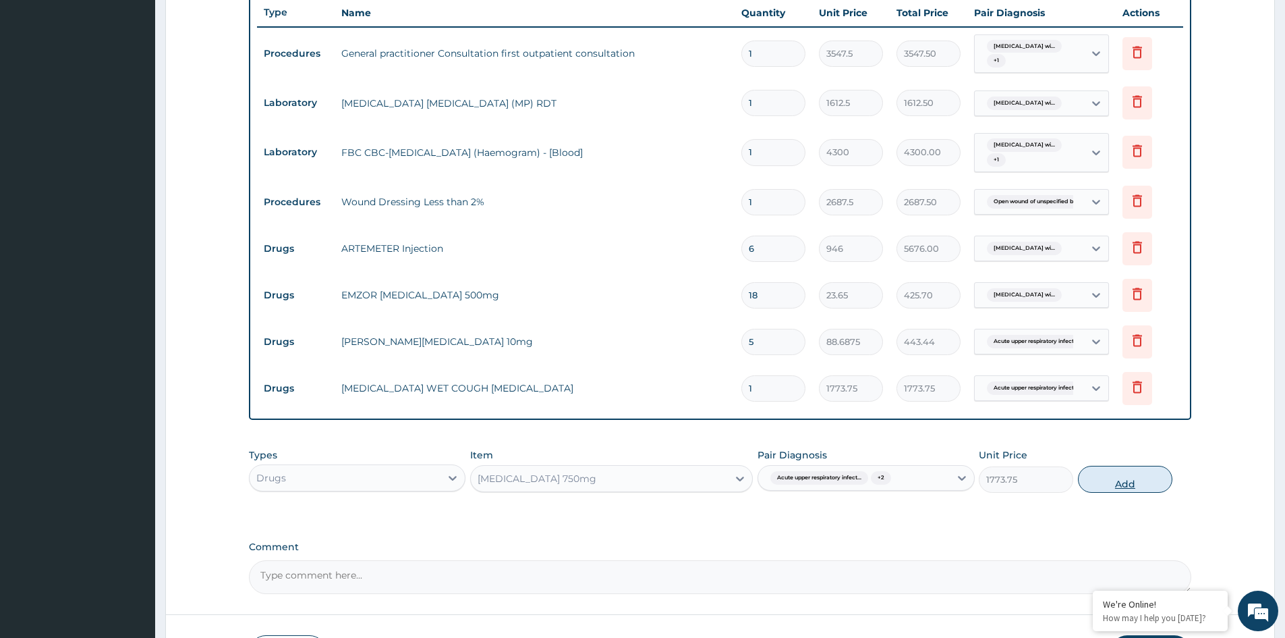
click at [1134, 483] on button "Add" at bounding box center [1125, 479] width 94 height 27
type input "0"
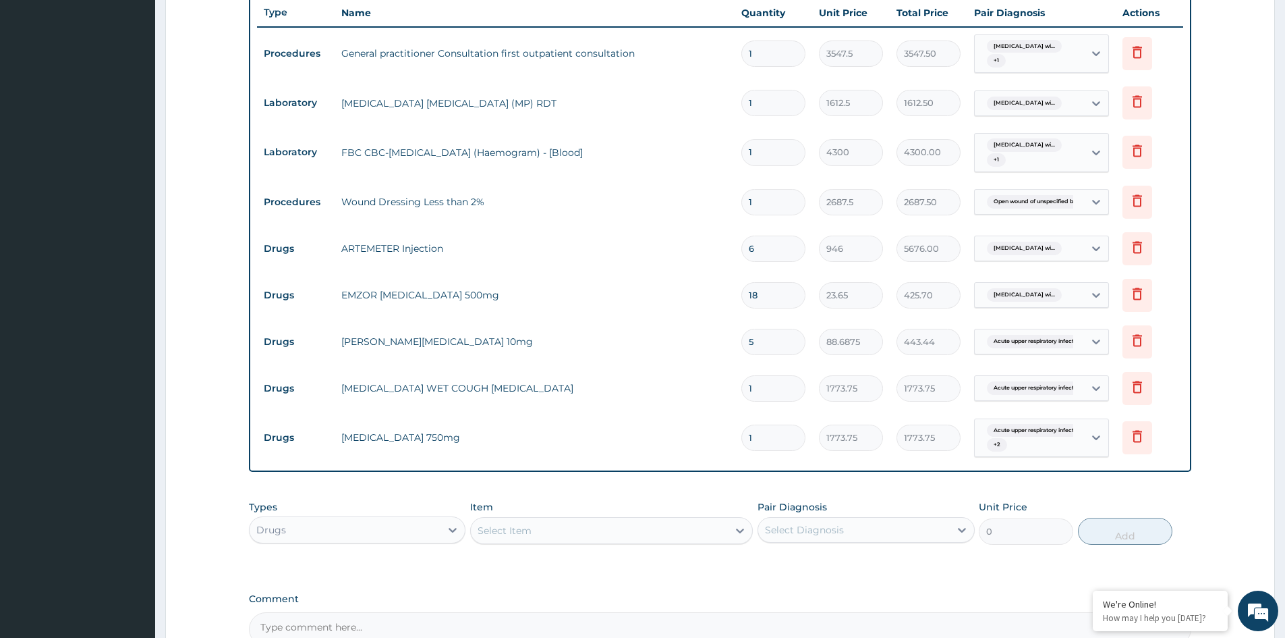
type input "0.00"
type input "4"
type input "7095.00"
type input "4"
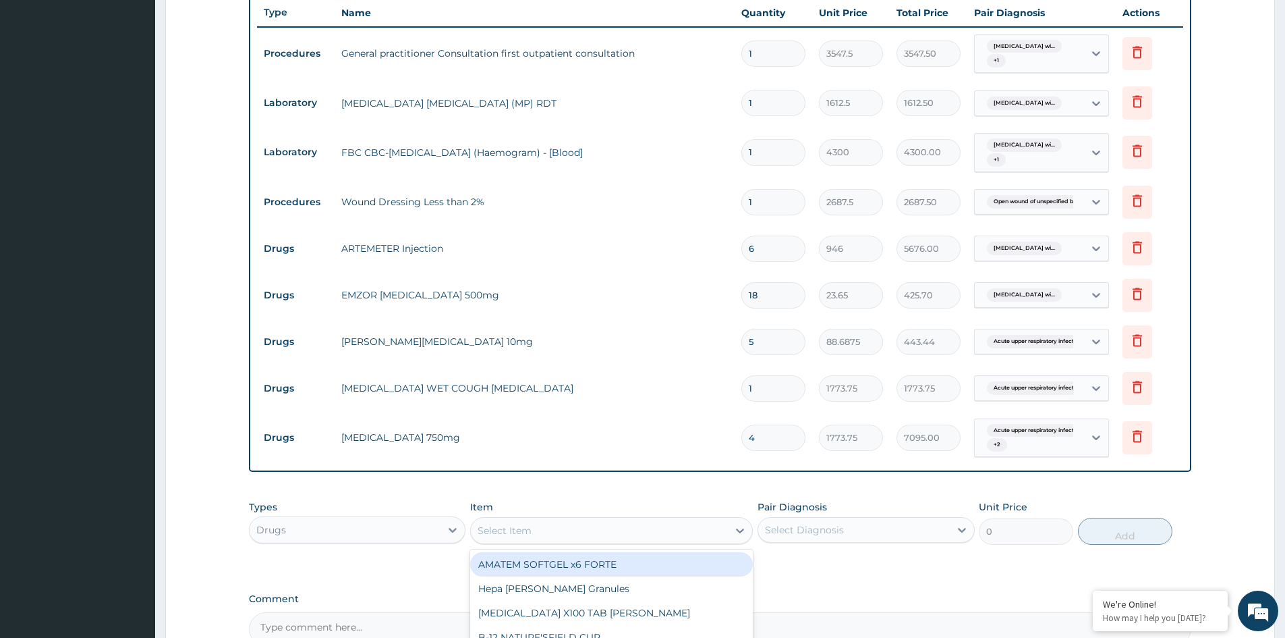
click at [617, 526] on div "Select Item" at bounding box center [599, 531] width 257 height 22
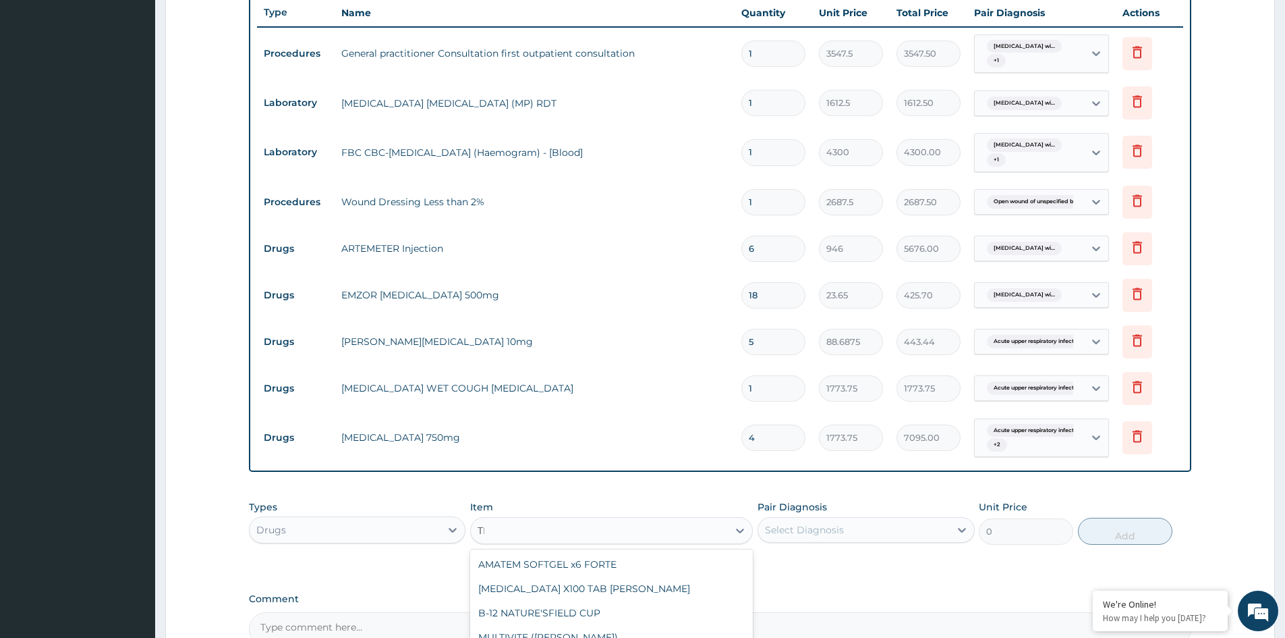
type input "T"
type input "TET"
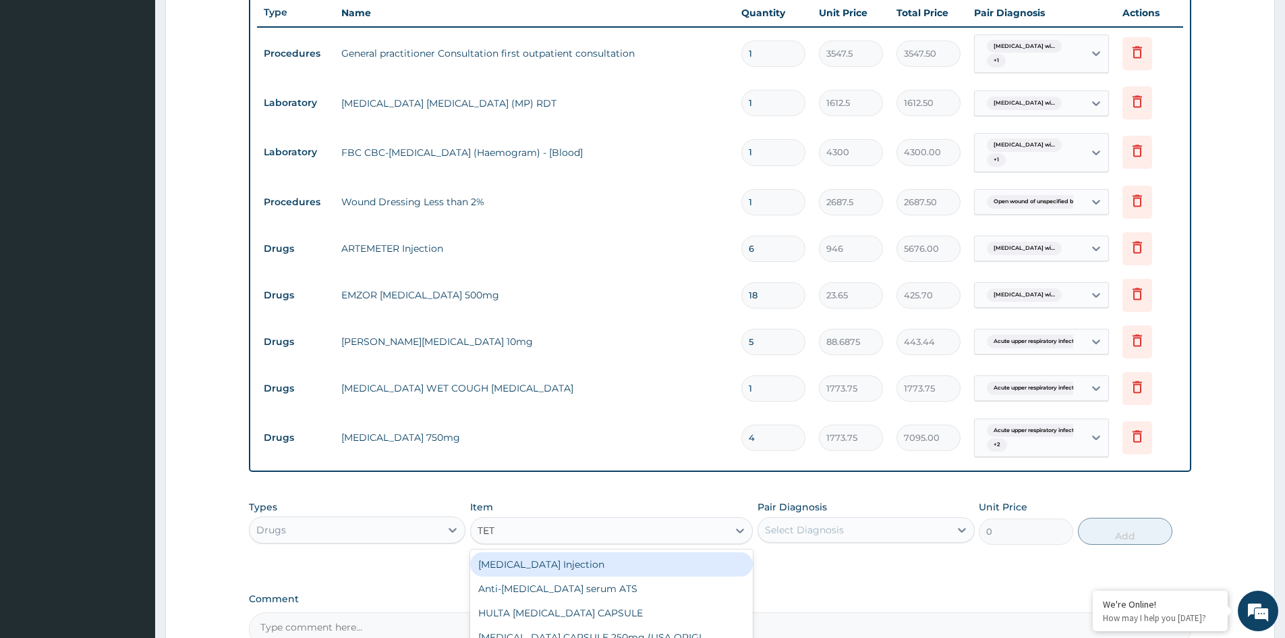
click at [530, 567] on div "[MEDICAL_DATA] Injection" at bounding box center [611, 564] width 283 height 24
type input "1182.5"
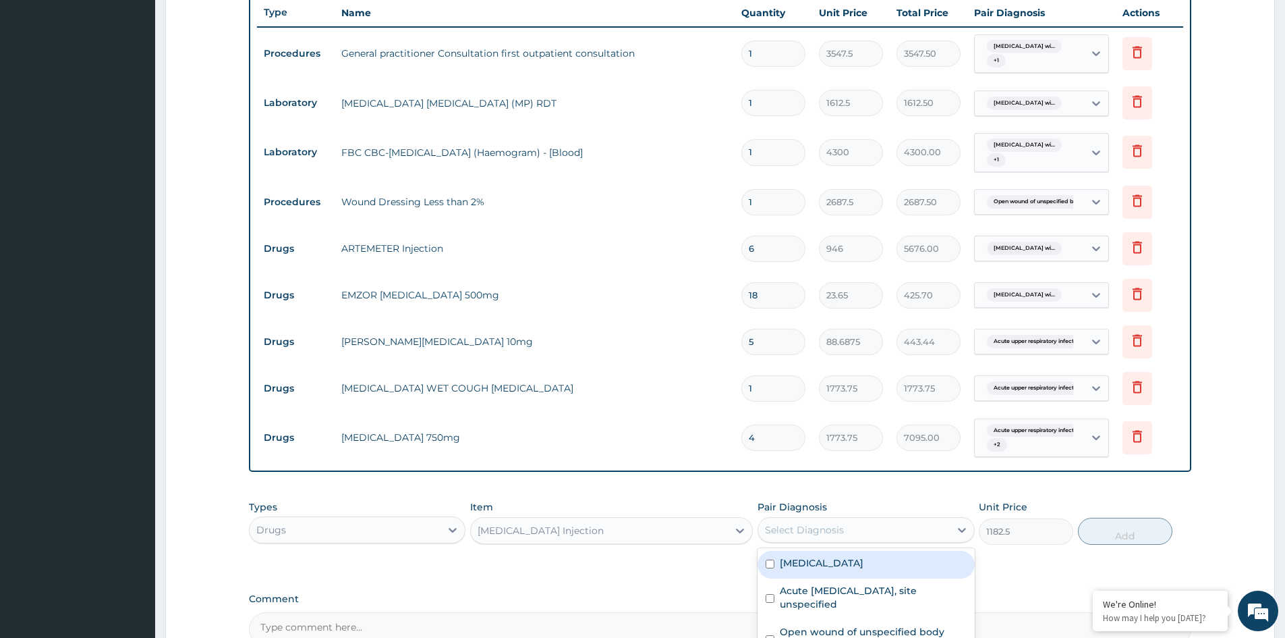
click at [841, 522] on div "Select Diagnosis" at bounding box center [853, 530] width 191 height 22
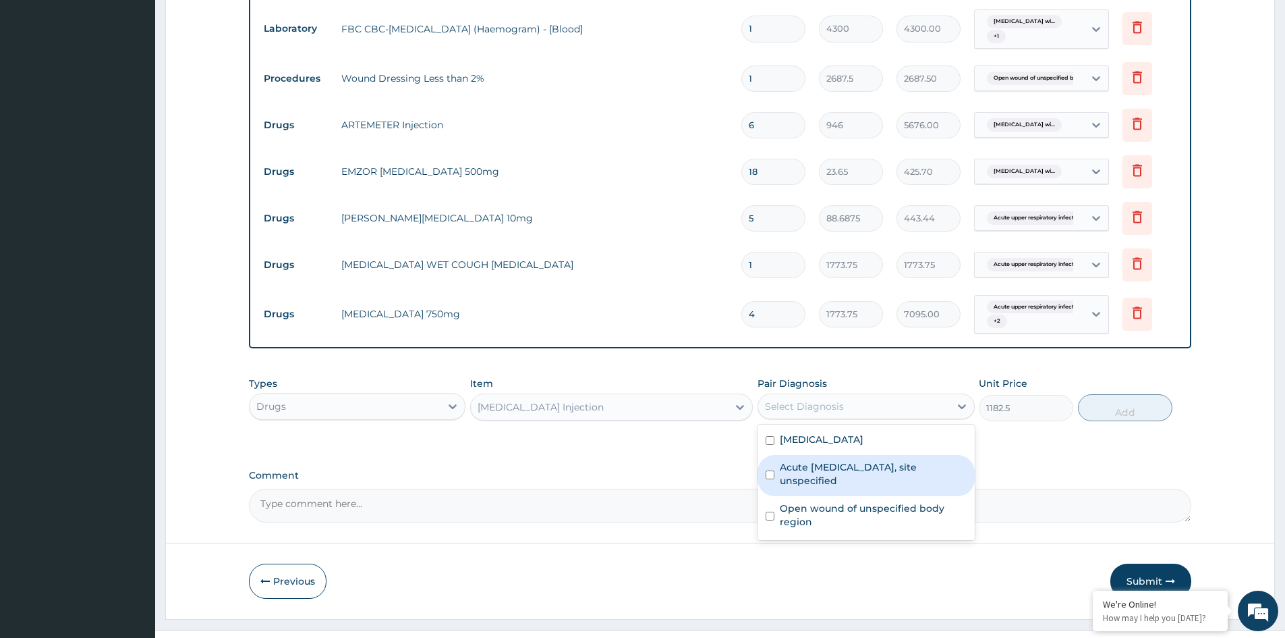
scroll to position [647, 0]
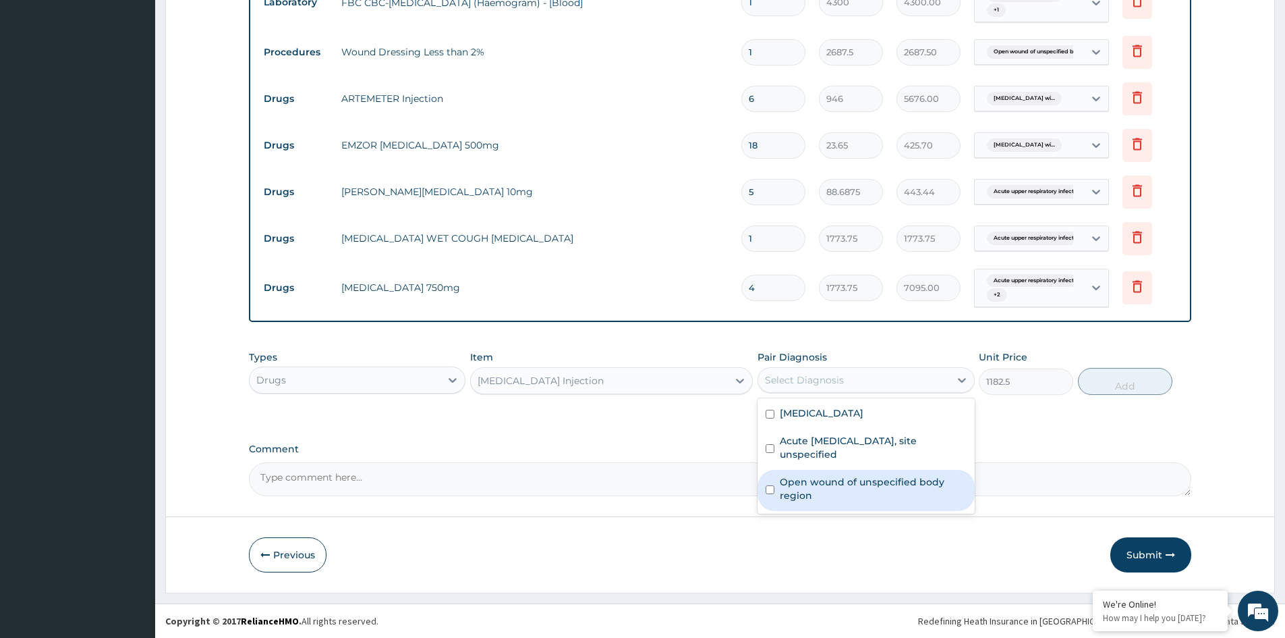
click at [810, 502] on label "Open wound of unspecified body region" at bounding box center [873, 488] width 186 height 27
checkbox input "true"
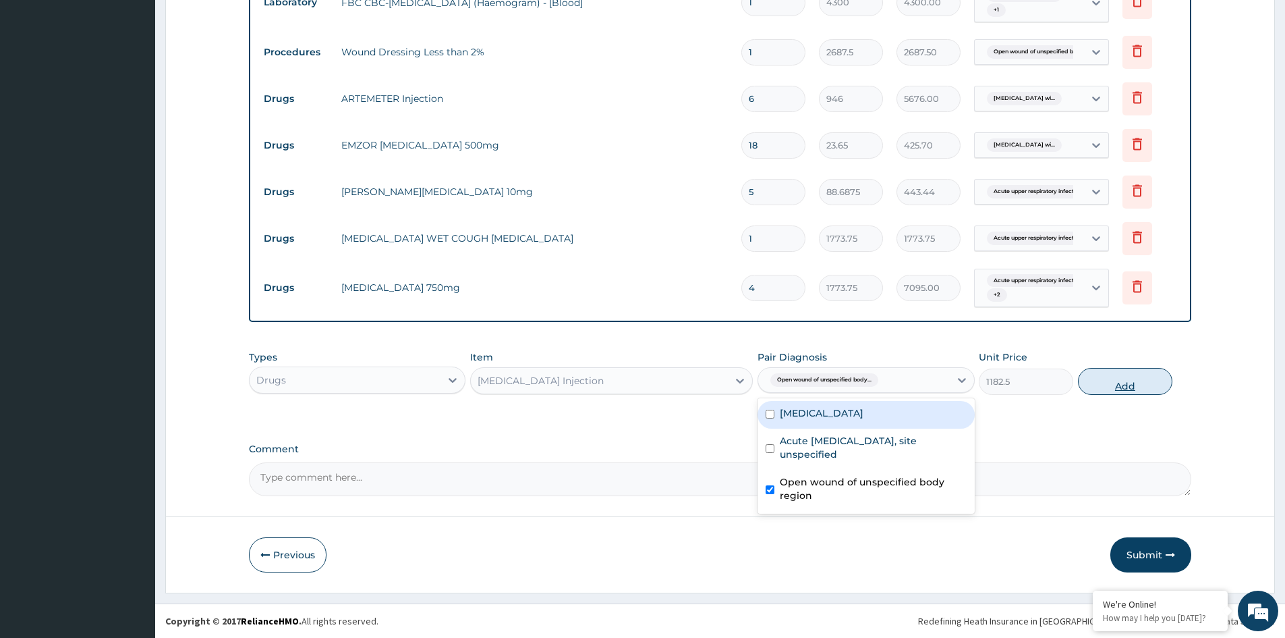
click at [1132, 387] on button "Add" at bounding box center [1125, 381] width 94 height 27
type input "0"
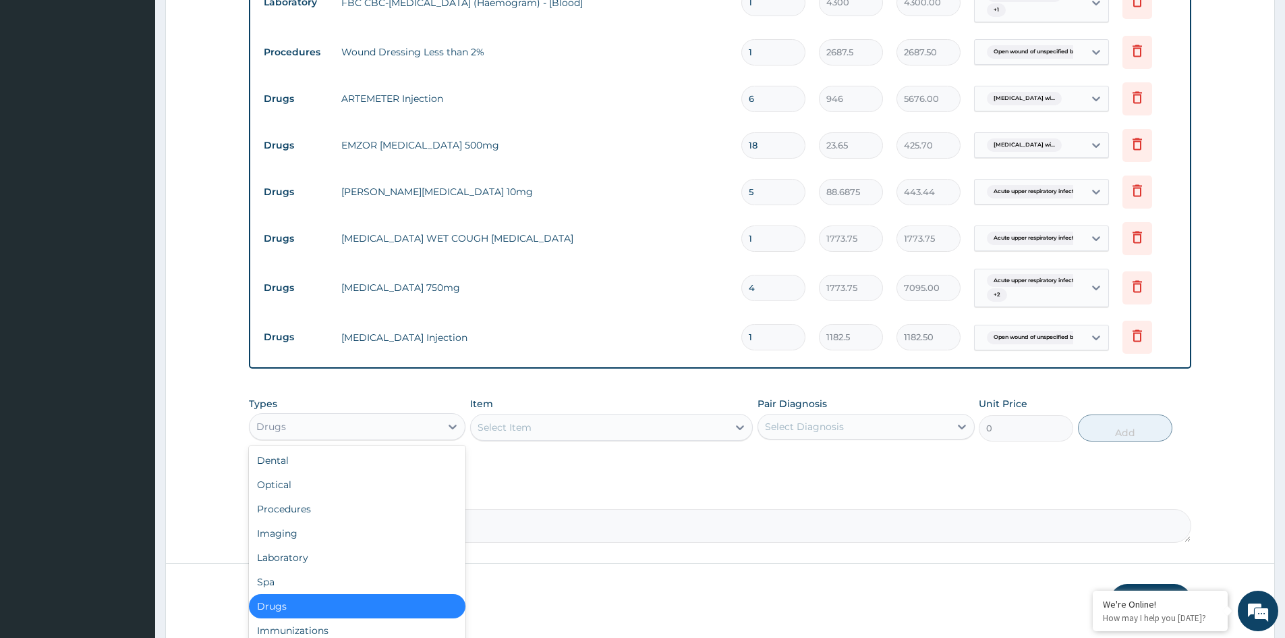
click at [359, 428] on div "Drugs" at bounding box center [345, 427] width 191 height 22
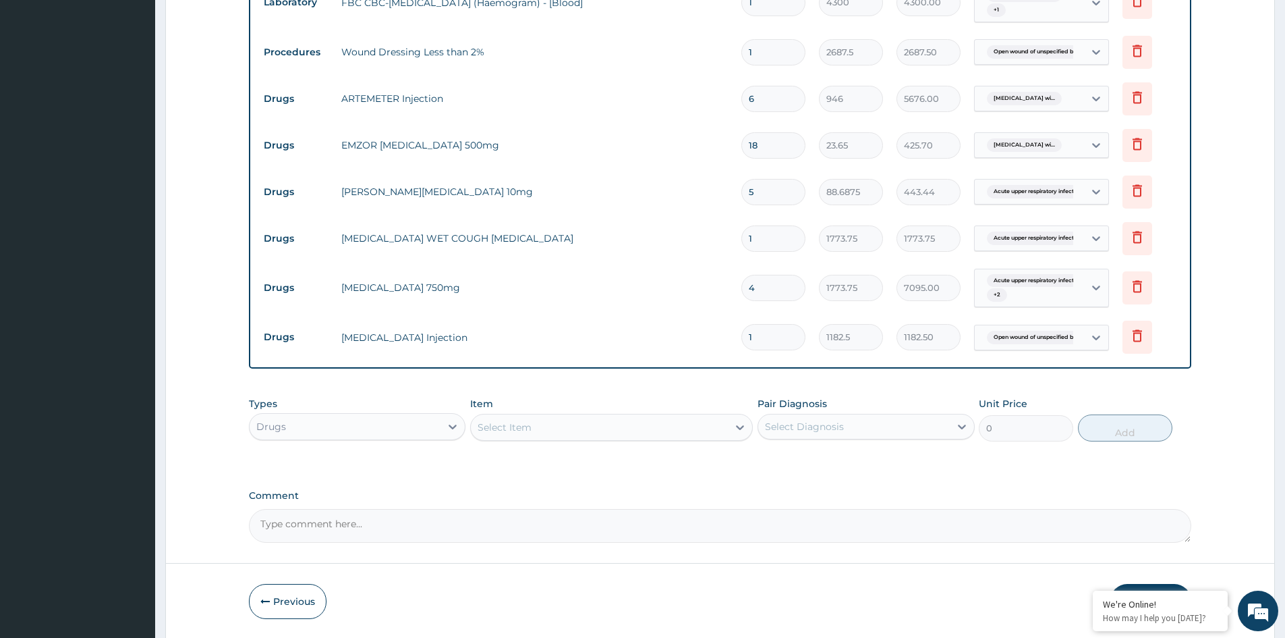
click at [644, 411] on div "Item Select Item" at bounding box center [611, 419] width 283 height 45
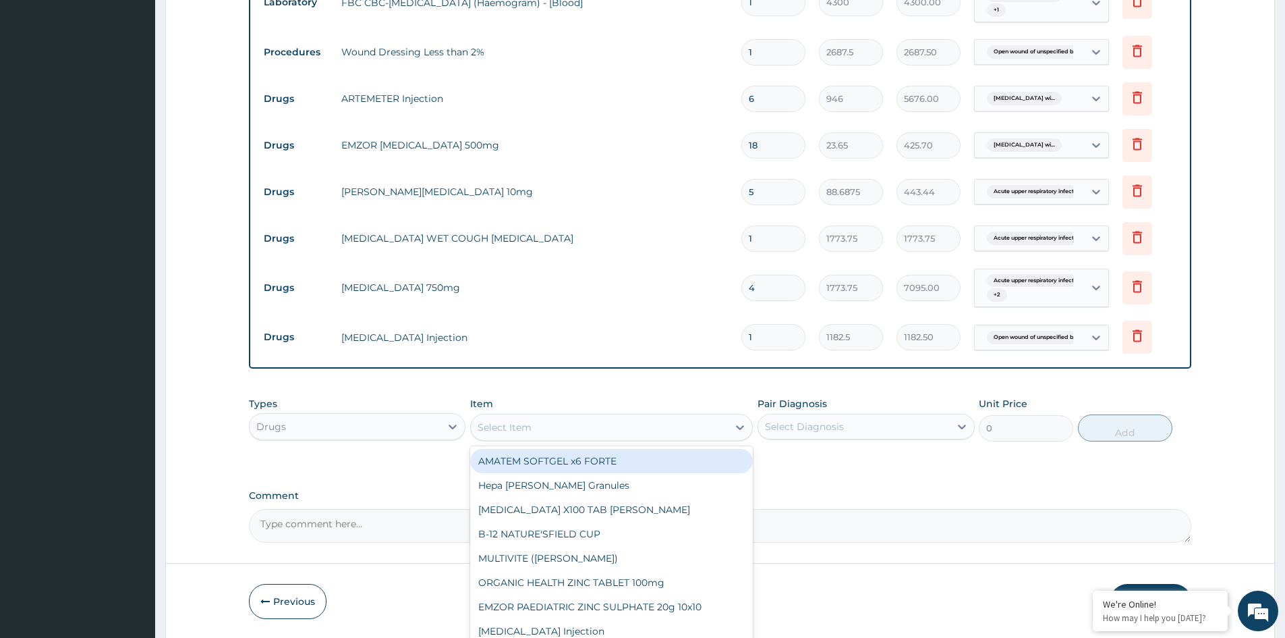
click at [596, 429] on div "Select Item" at bounding box center [599, 427] width 257 height 22
type input "ASTY"
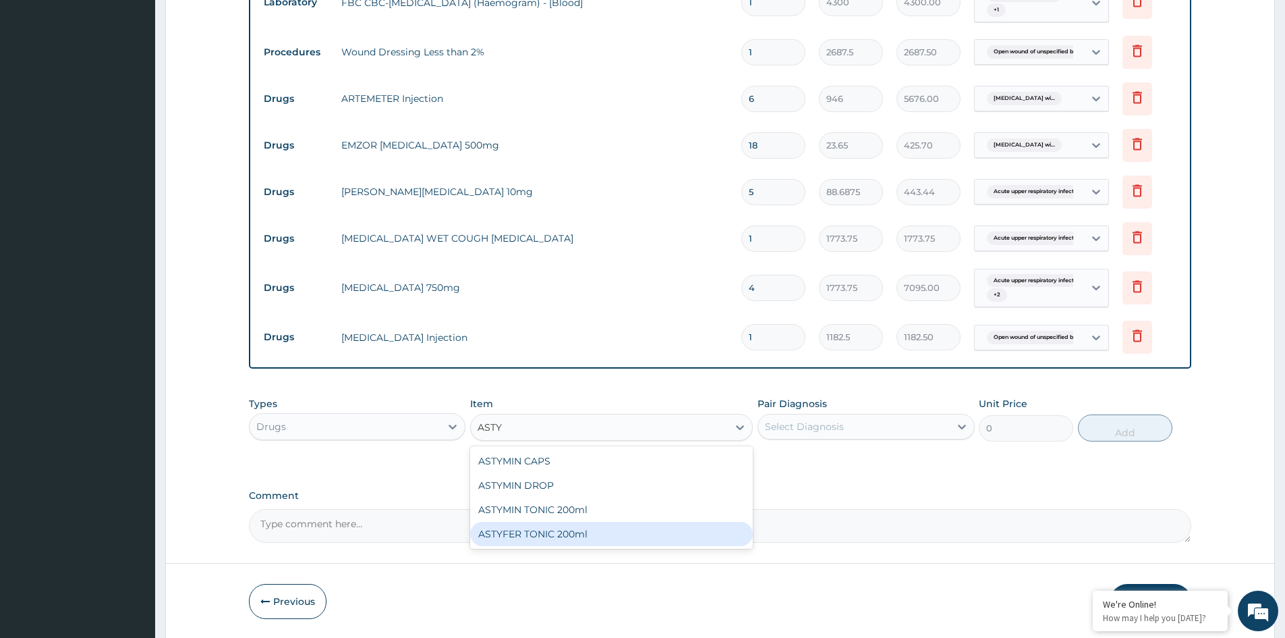
click at [578, 532] on div "ASTYFER TONIC 200ml" at bounding box center [611, 534] width 283 height 24
type input "2956.25"
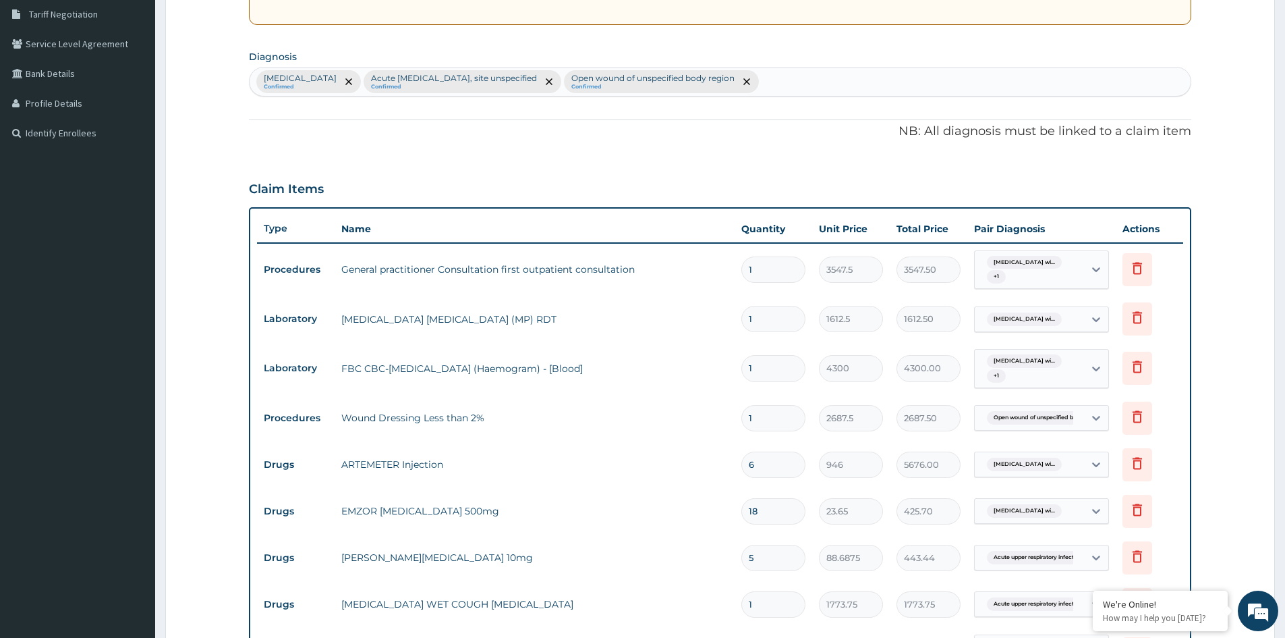
scroll to position [242, 0]
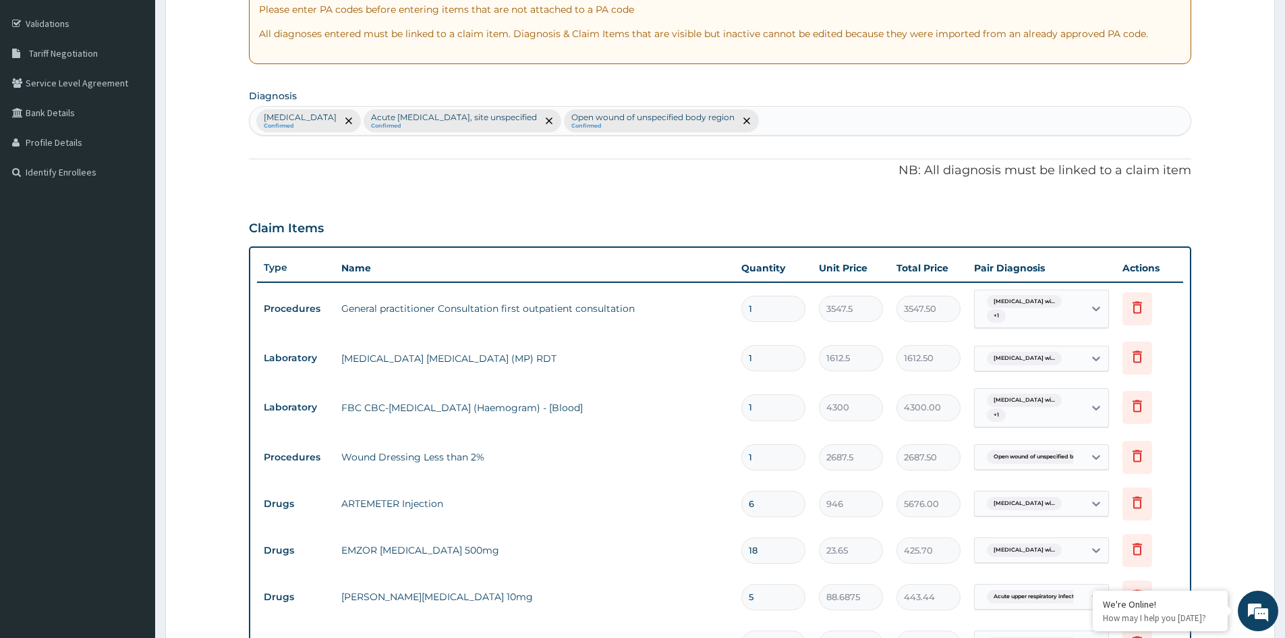
click at [982, 117] on div "[MEDICAL_DATA] Confirmed Acute [MEDICAL_DATA], site unspecified Confirmed Open …" at bounding box center [720, 121] width 941 height 28
type input "A"
type input "ANEM"
click at [341, 152] on h4 "Anaemias or other erythrocyte disorders, unspecified" at bounding box center [387, 154] width 261 height 10
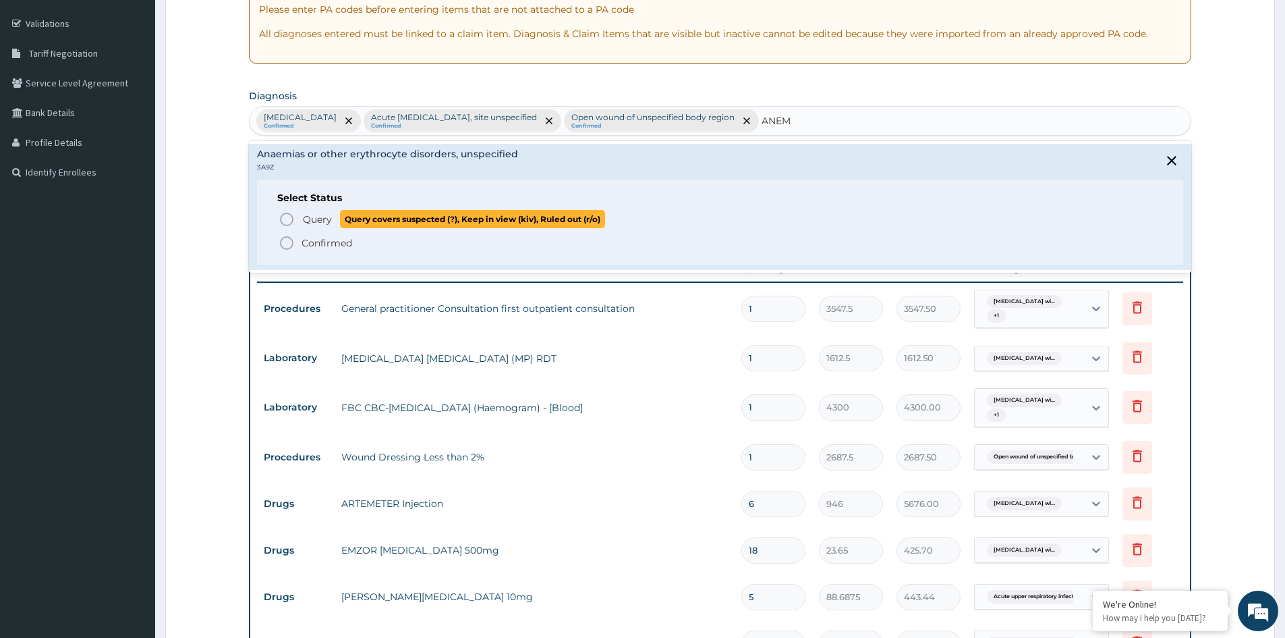
drag, startPoint x: 322, startPoint y: 218, endPoint x: 588, endPoint y: 188, distance: 268.2
click at [323, 218] on span "Query" at bounding box center [317, 219] width 29 height 13
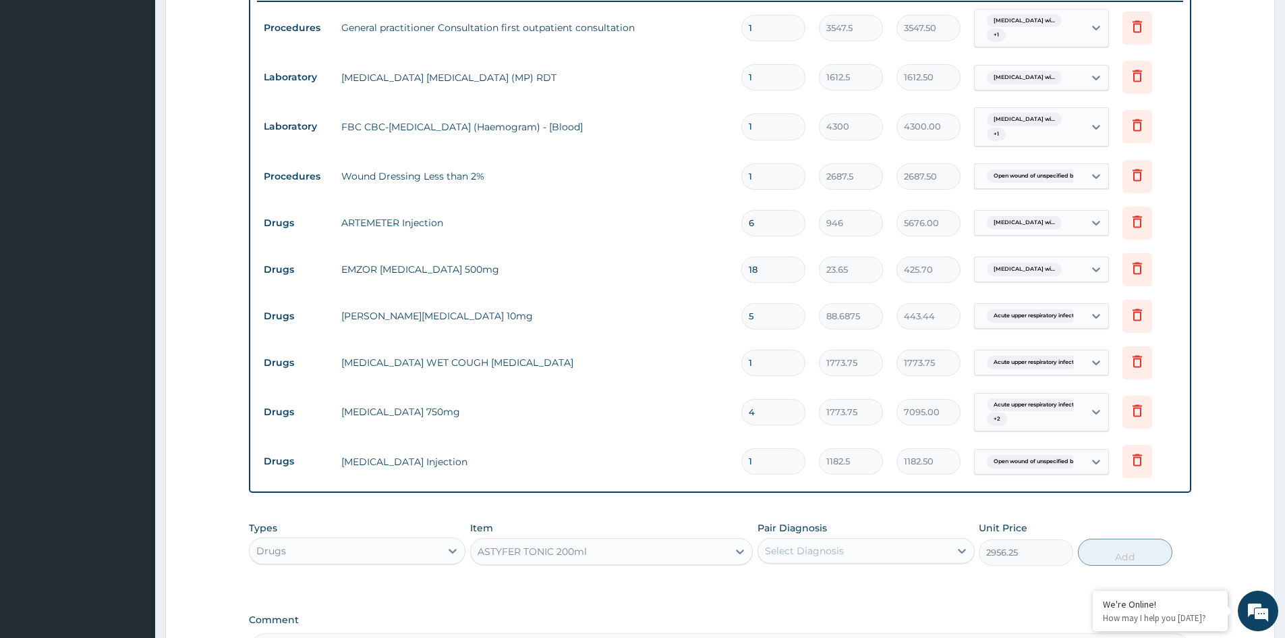
scroll to position [647, 0]
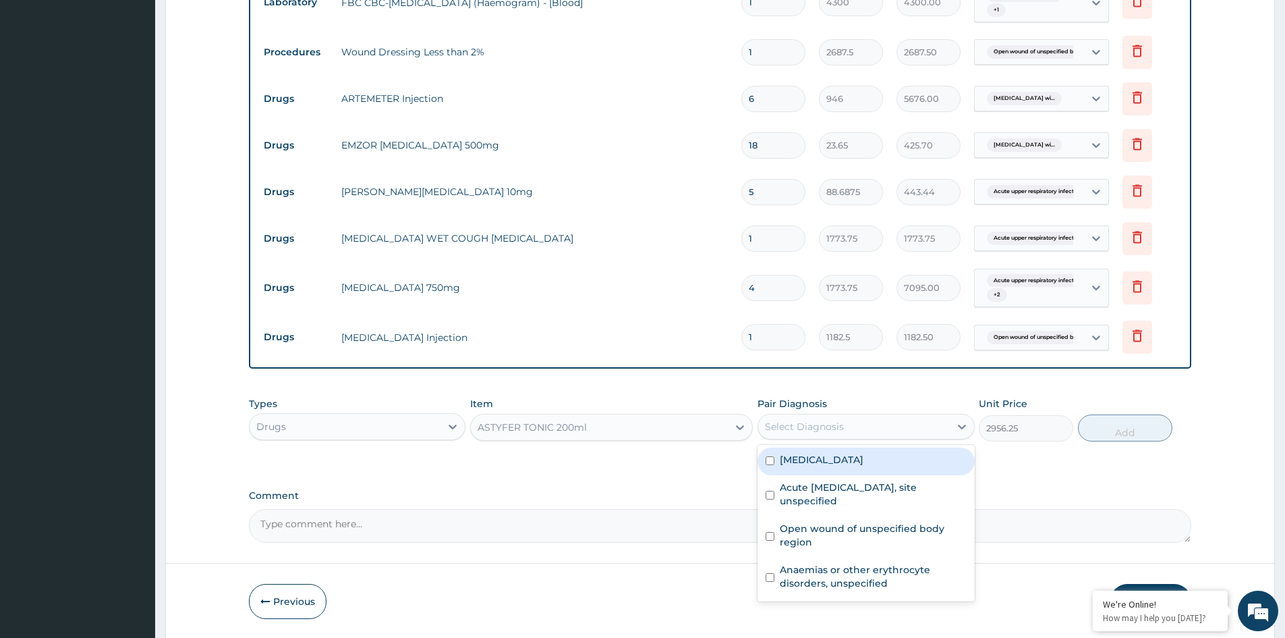
click at [873, 437] on div "Select Diagnosis" at bounding box center [853, 427] width 191 height 22
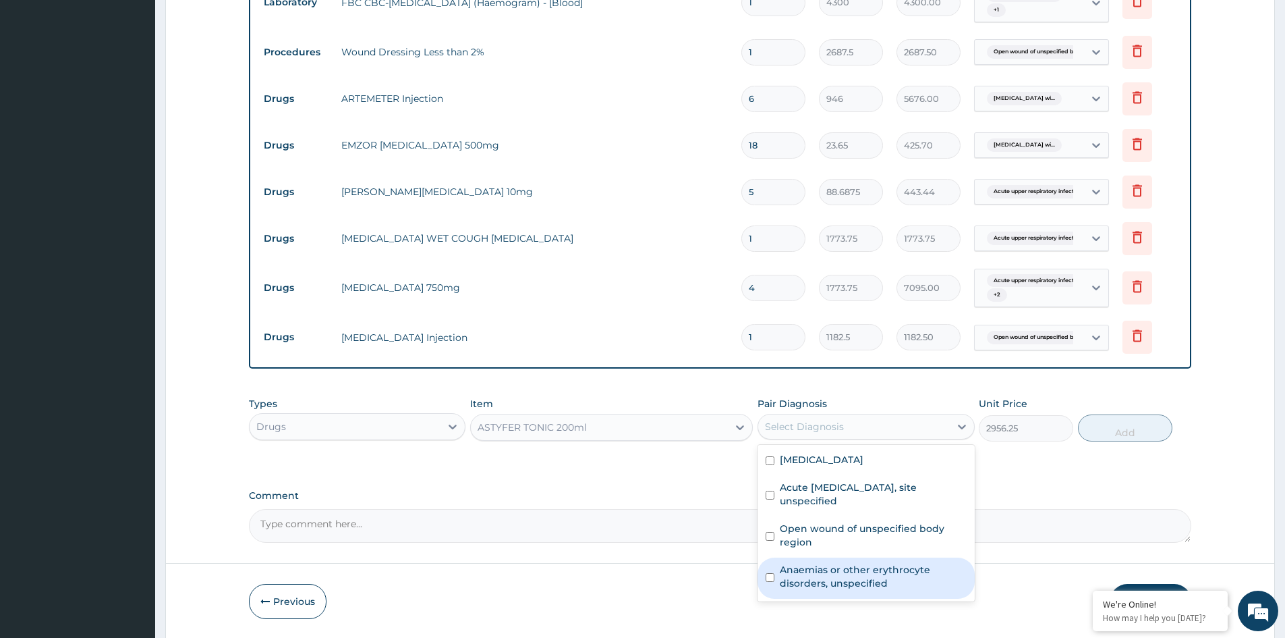
click at [853, 590] on label "Anaemias or other erythrocyte disorders, unspecified" at bounding box center [873, 576] width 186 height 27
checkbox input "true"
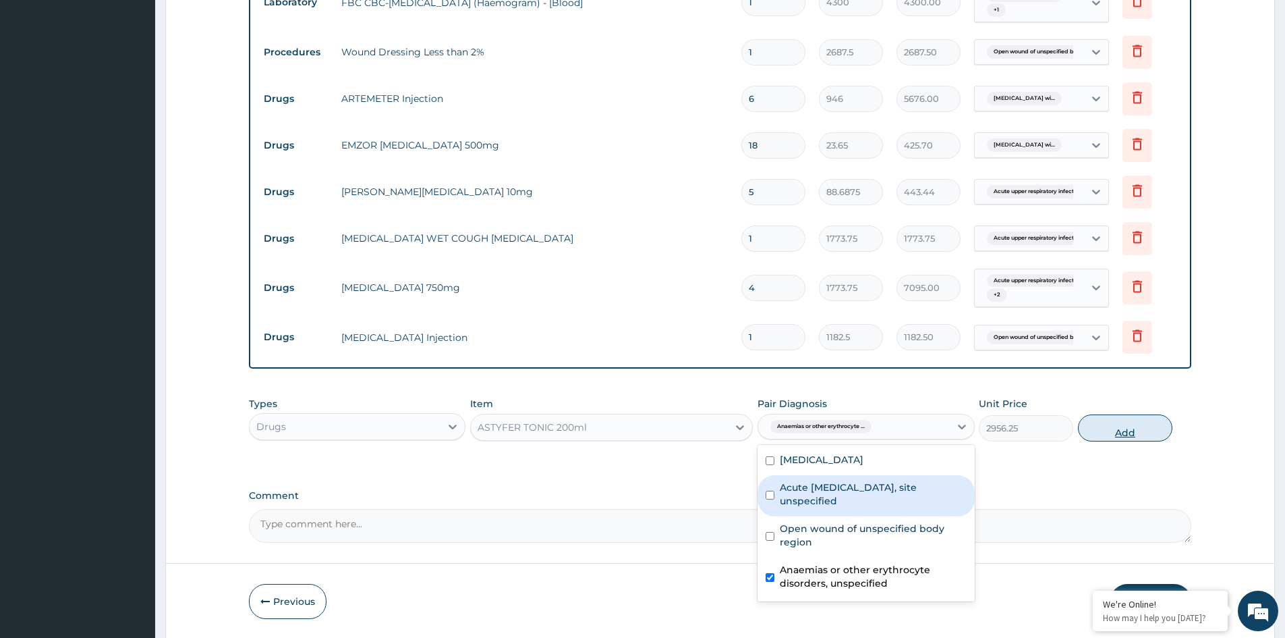
click at [1119, 441] on button "Add" at bounding box center [1125, 427] width 94 height 27
type input "0"
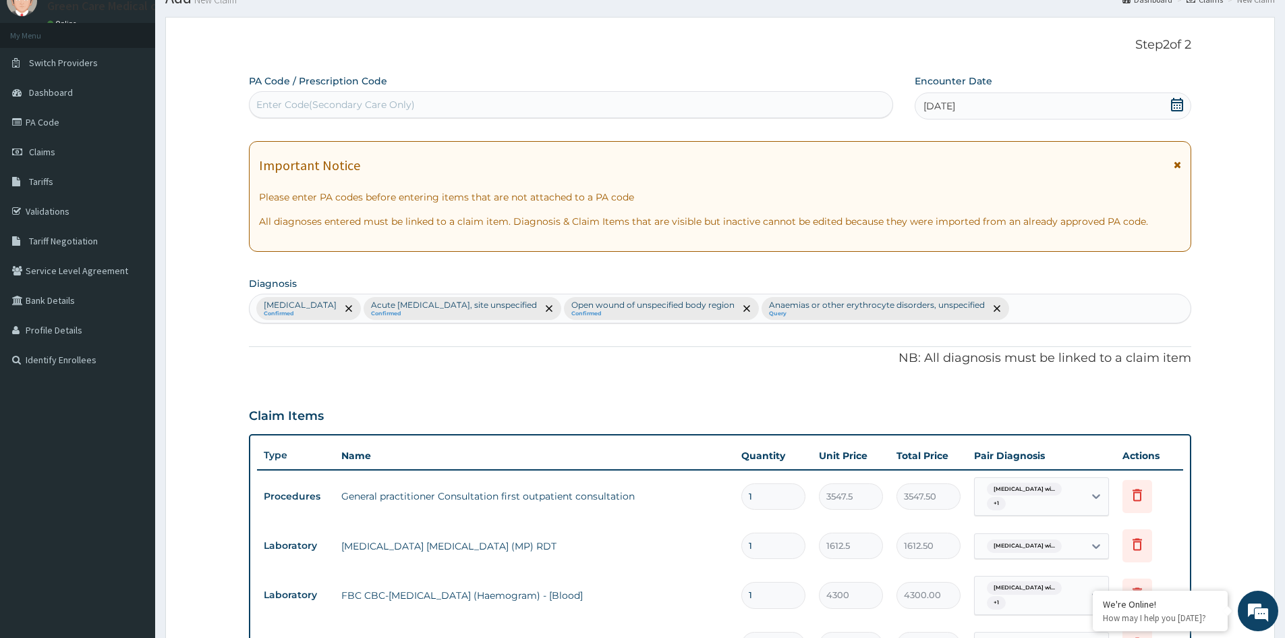
scroll to position [0, 0]
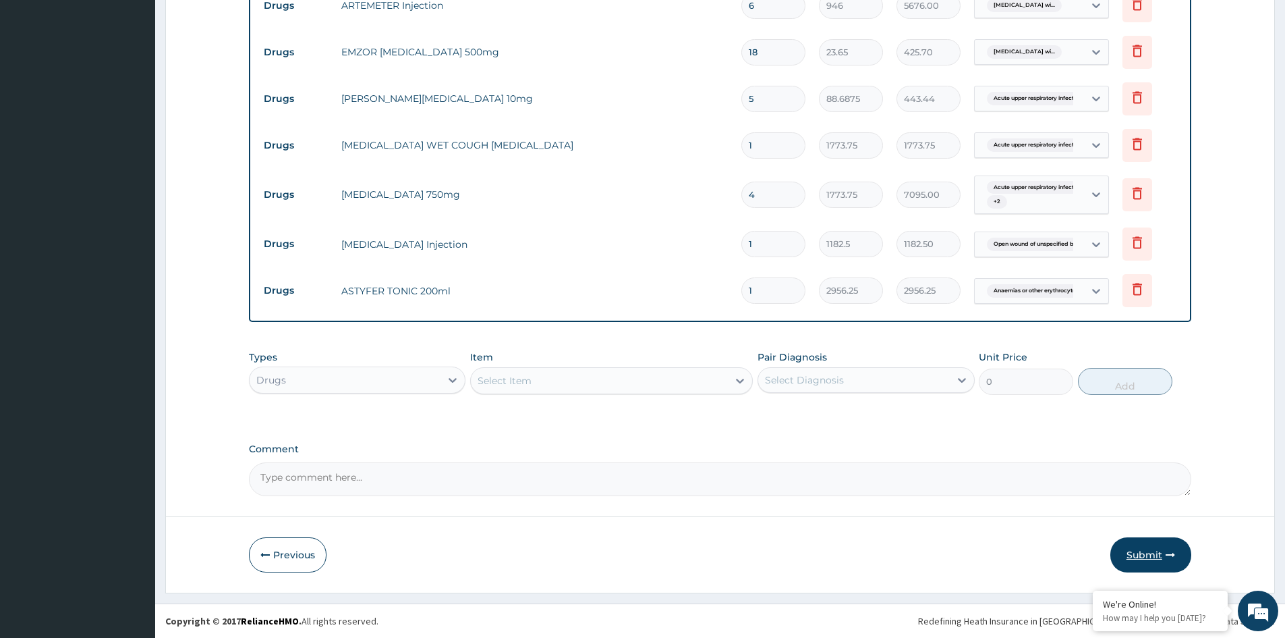
click at [1145, 553] on button "Submit" at bounding box center [1151, 554] width 81 height 35
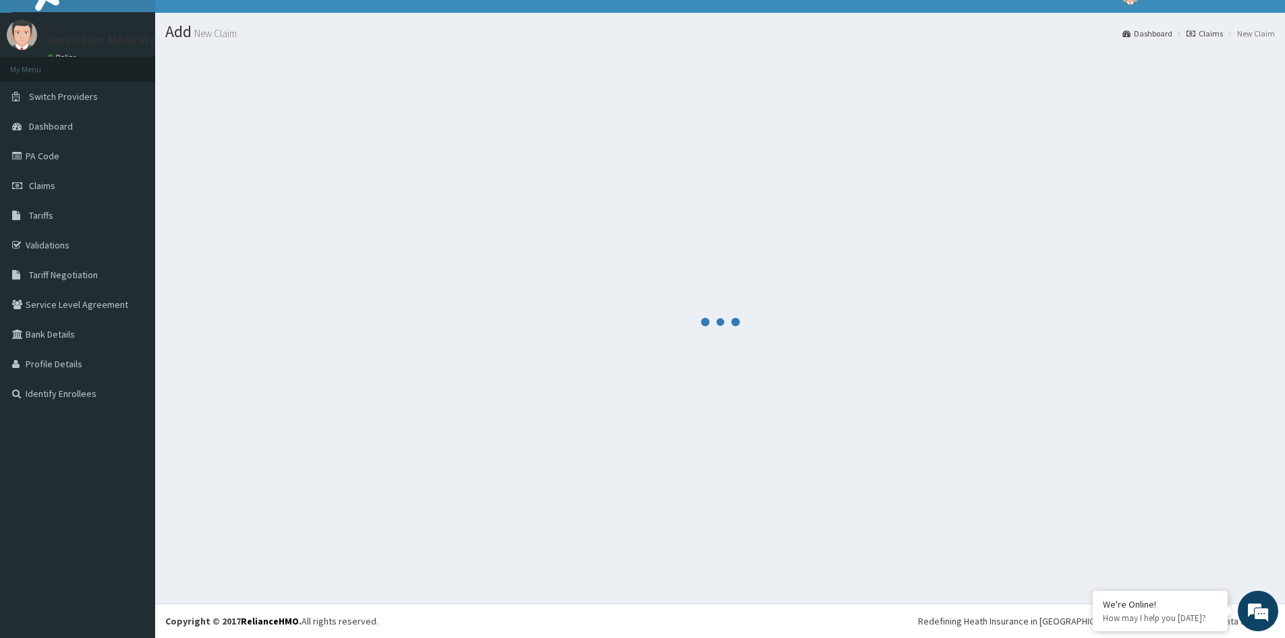
scroll to position [759, 0]
